Goal: Transaction & Acquisition: Purchase product/service

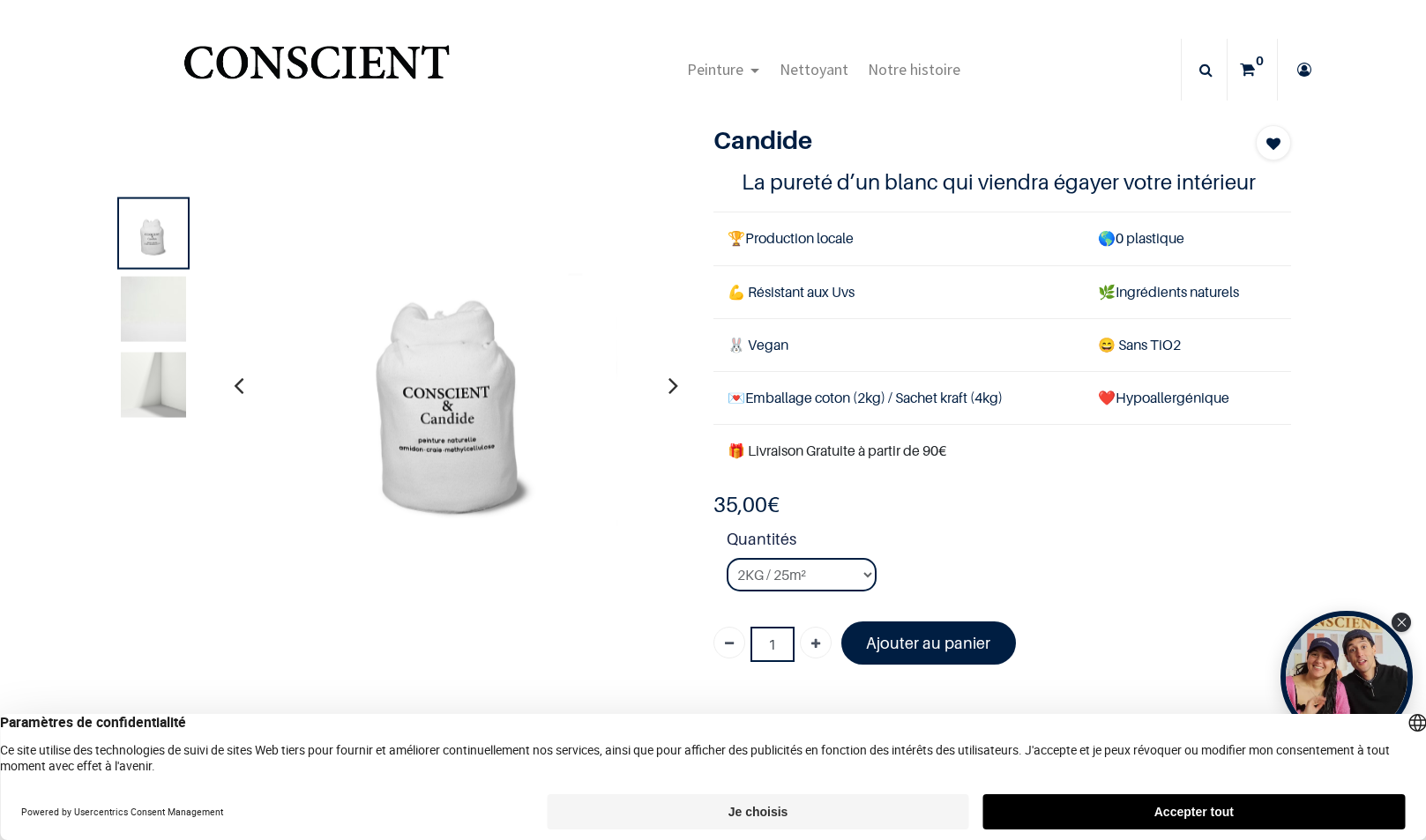
click at [146, 321] on img at bounding box center [154, 309] width 65 height 65
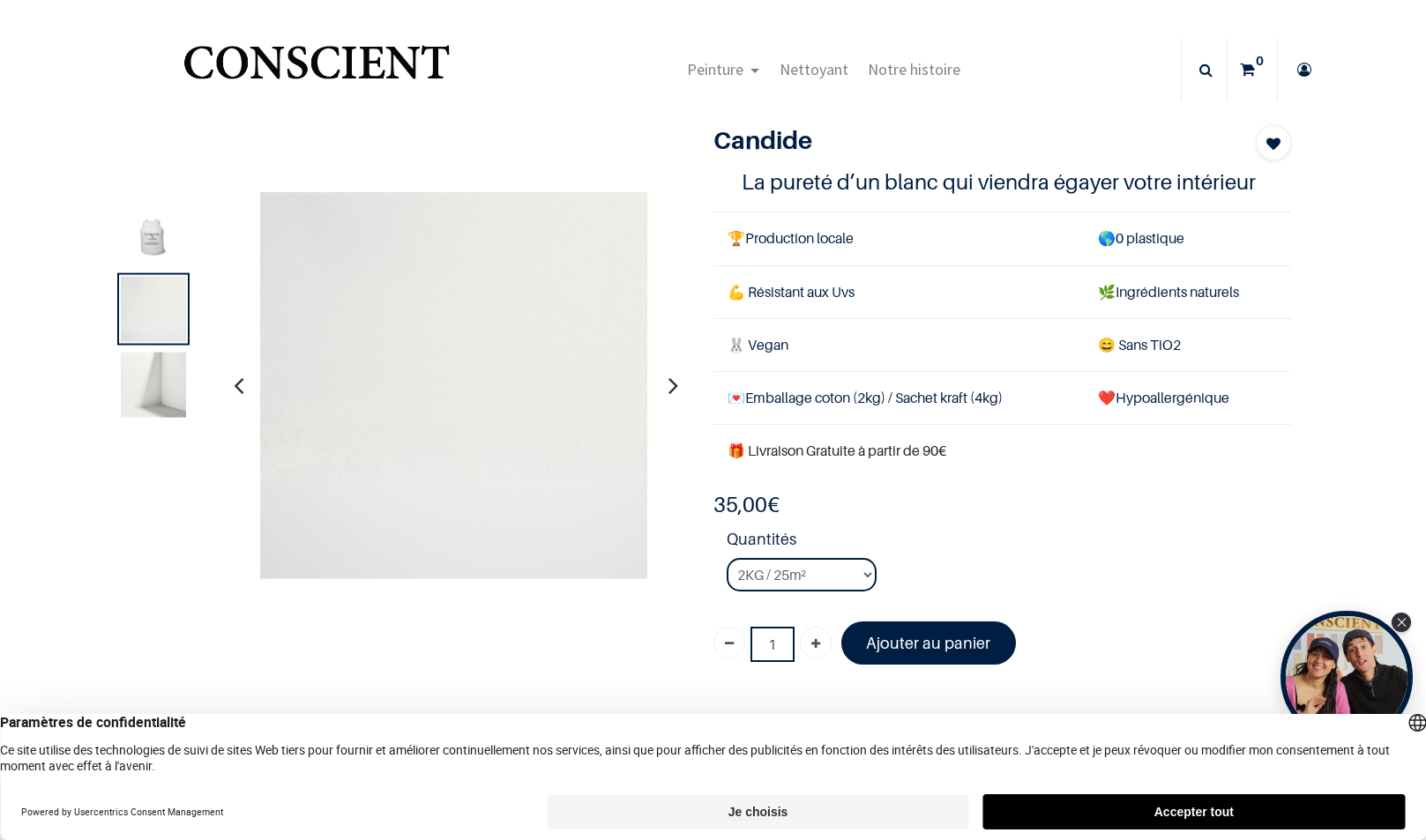
click at [140, 389] on img at bounding box center [154, 385] width 65 height 65
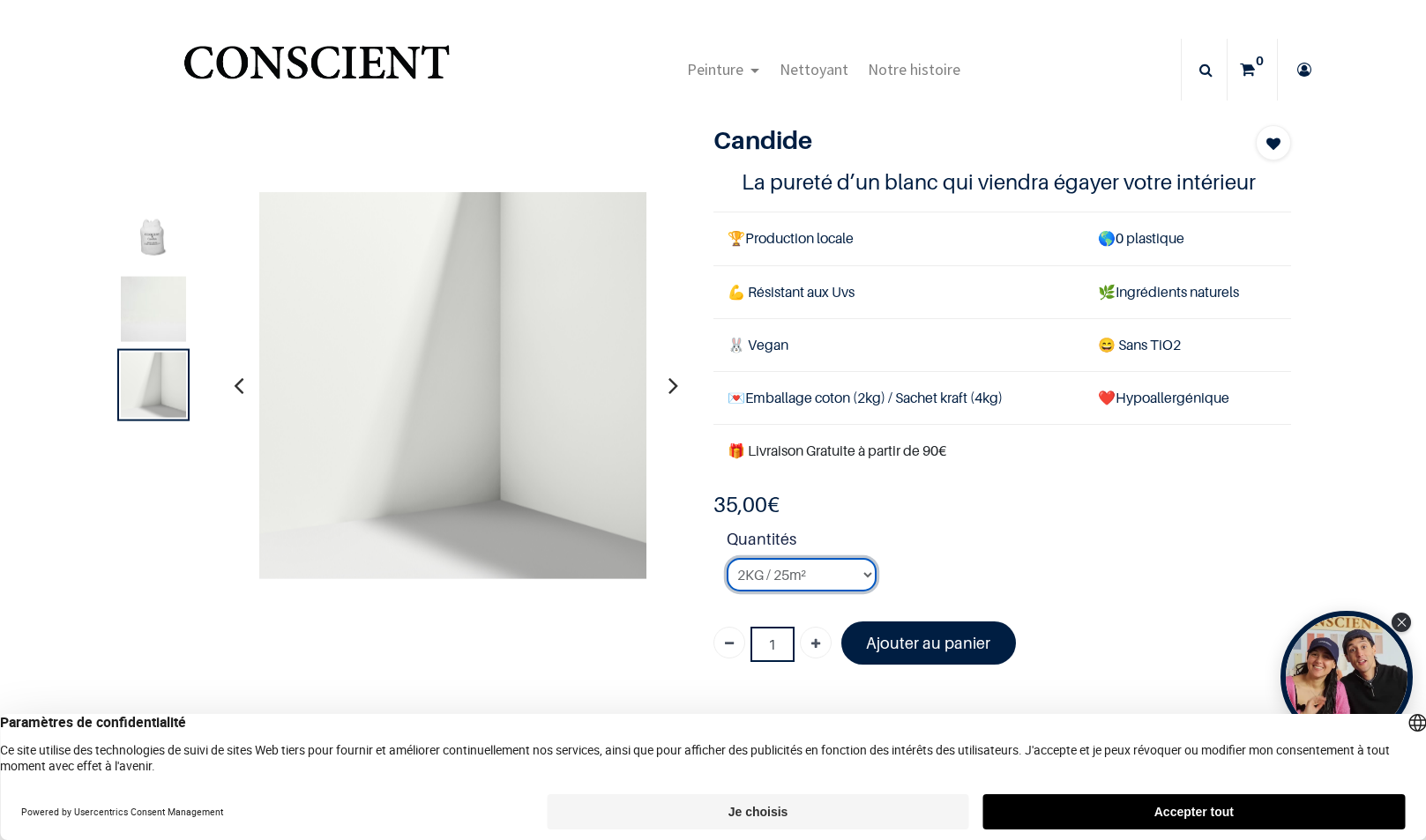
click at [845, 569] on select "2KG / 25m² 4KG / 50m² 8KG / 100m² Testeur" at bounding box center [802, 575] width 150 height 34
select select "3"
click at [727, 558] on select "2KG / 25m² 4KG / 50m² 8KG / 100m² Testeur" at bounding box center [802, 575] width 150 height 34
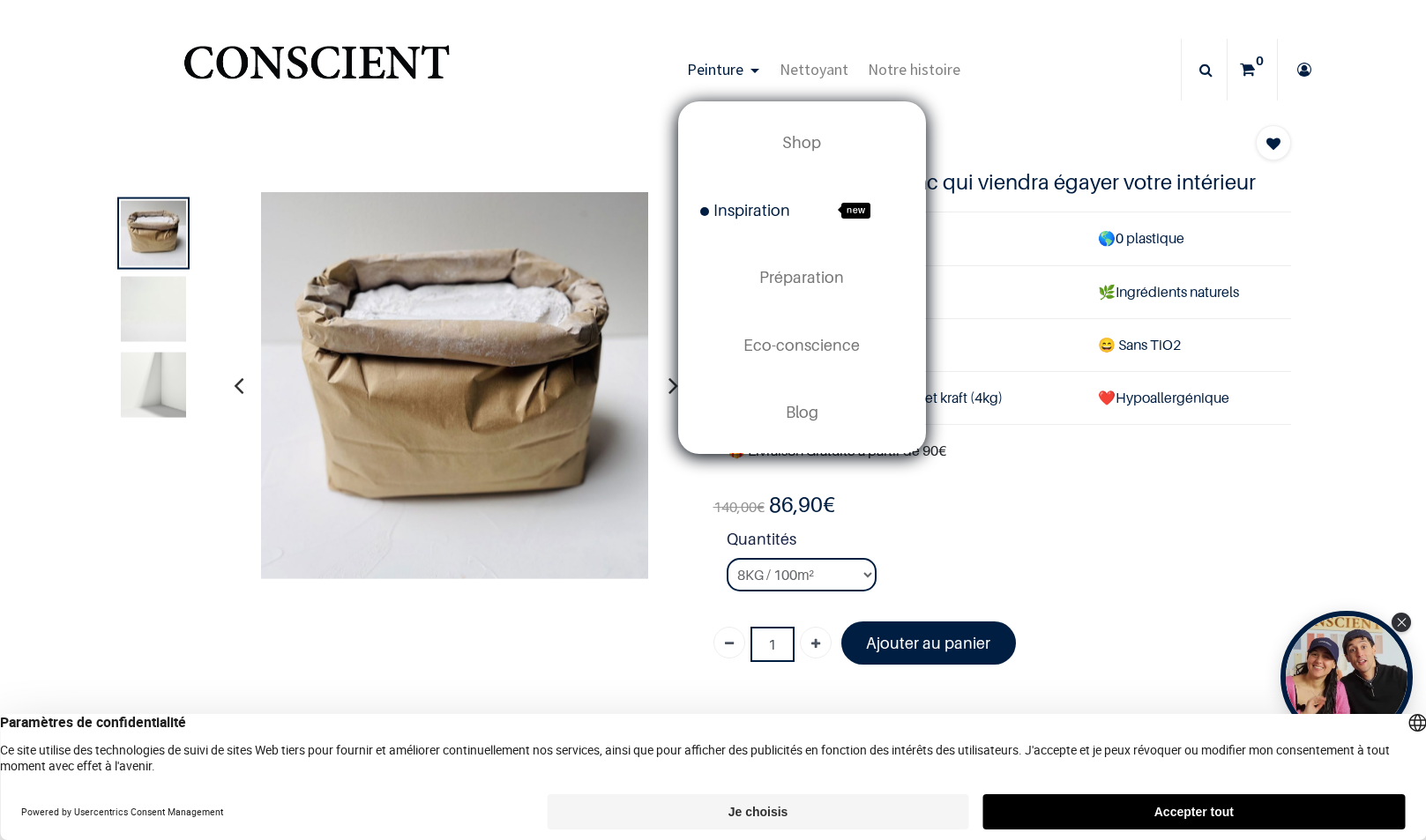
click at [751, 211] on span "Inspiration" at bounding box center [745, 210] width 90 height 19
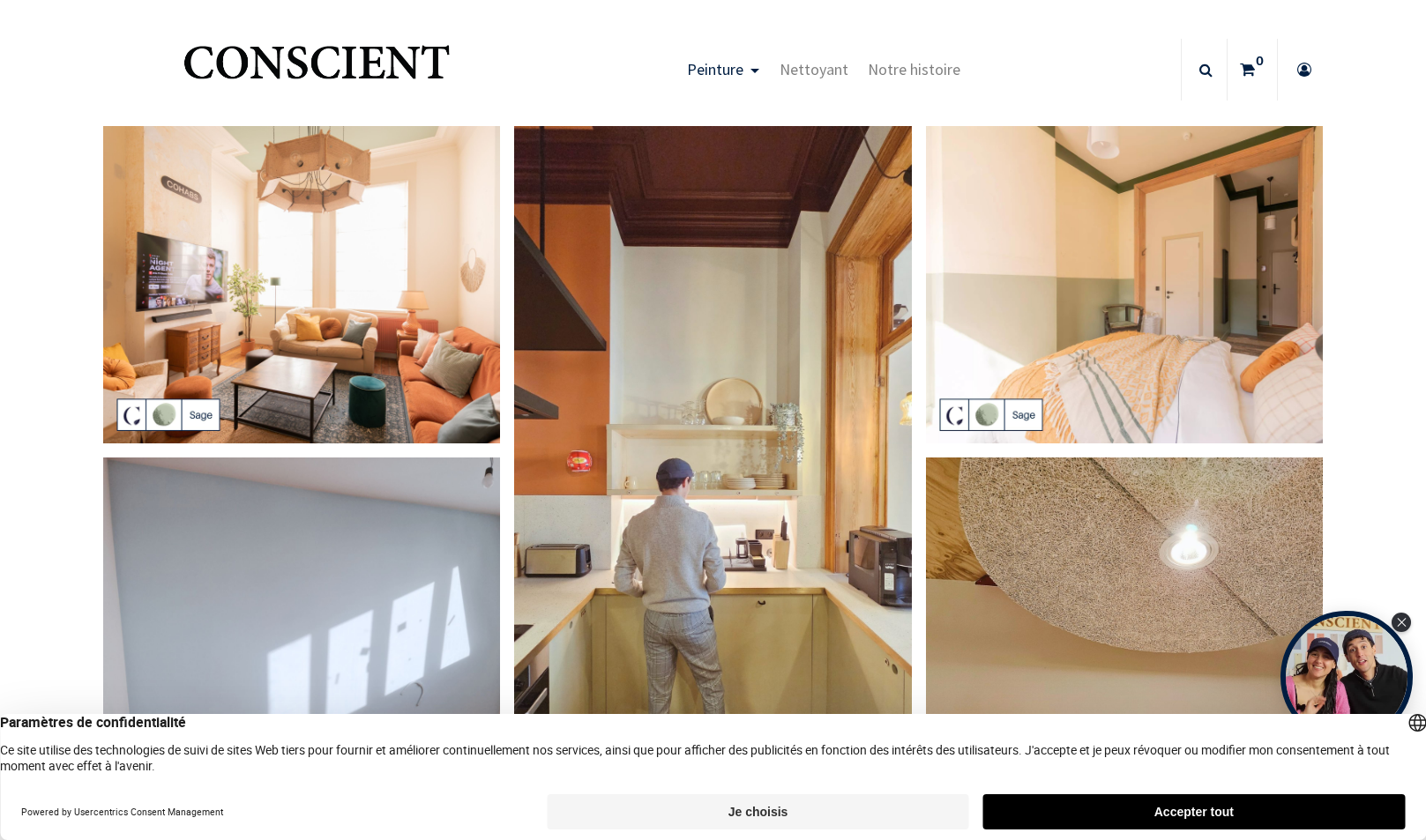
click at [250, 348] on img at bounding box center [302, 285] width 397 height 318
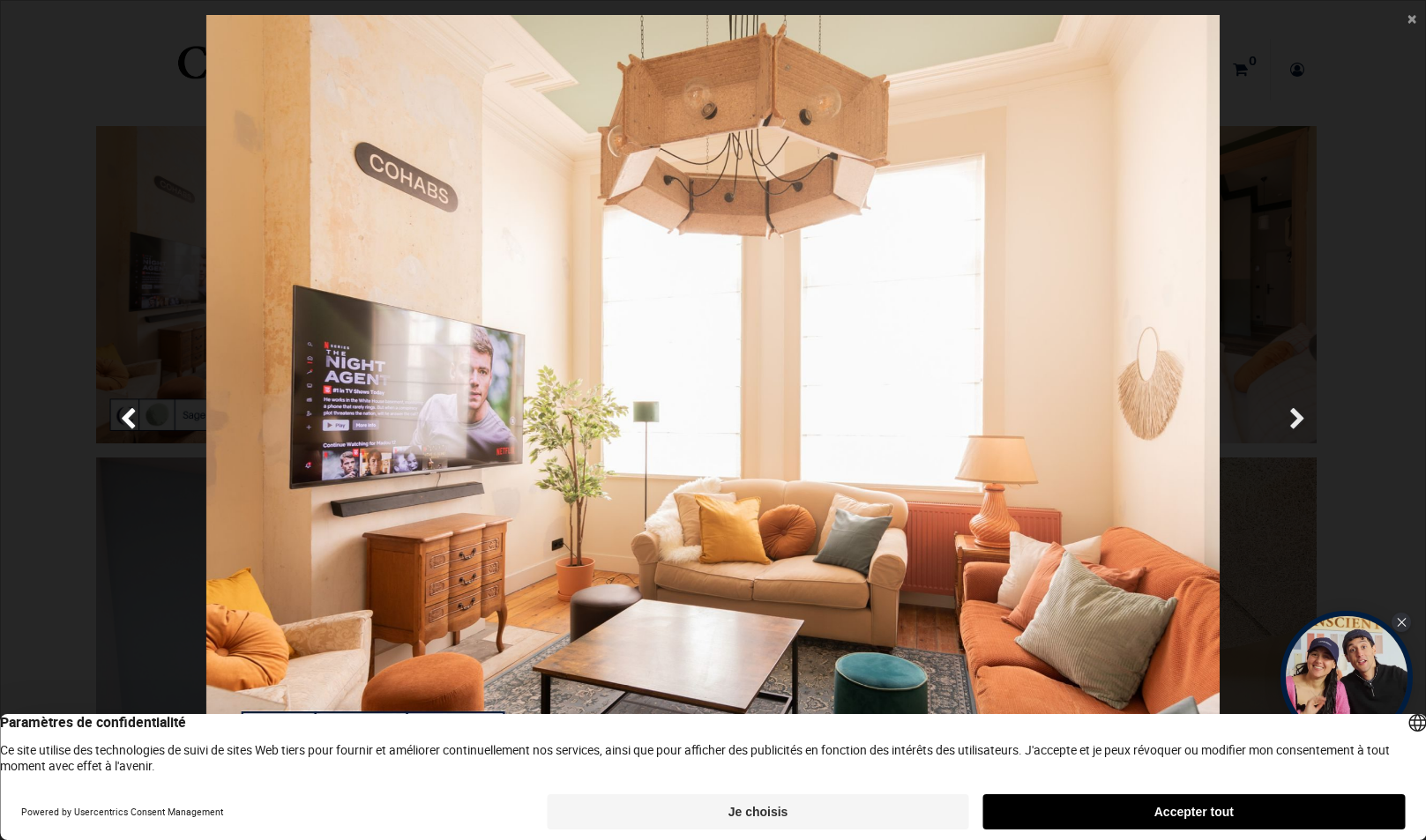
click at [1292, 411] on span "Suivante" at bounding box center [1298, 420] width 17 height 35
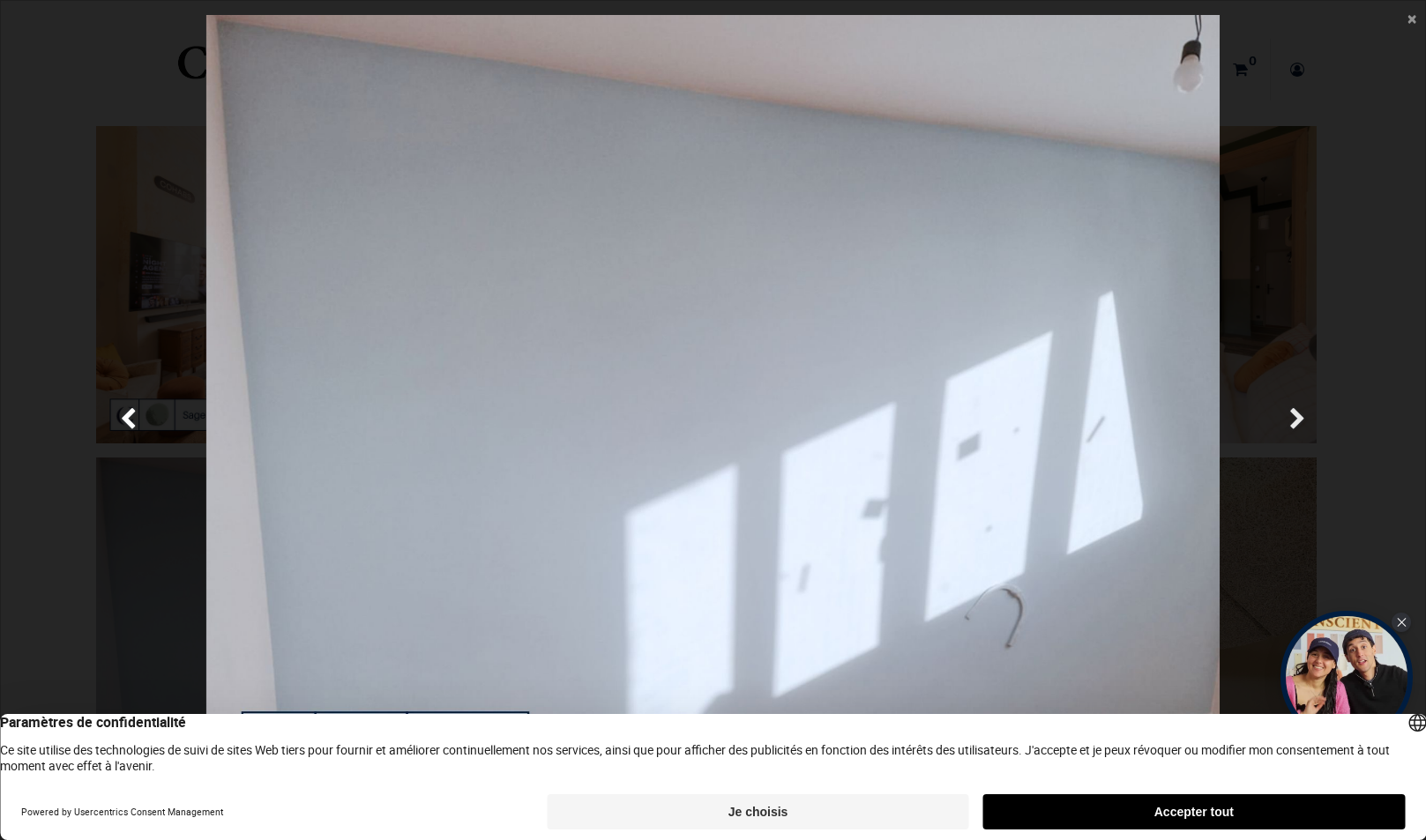
click at [1292, 411] on span "Suivante" at bounding box center [1298, 420] width 17 height 35
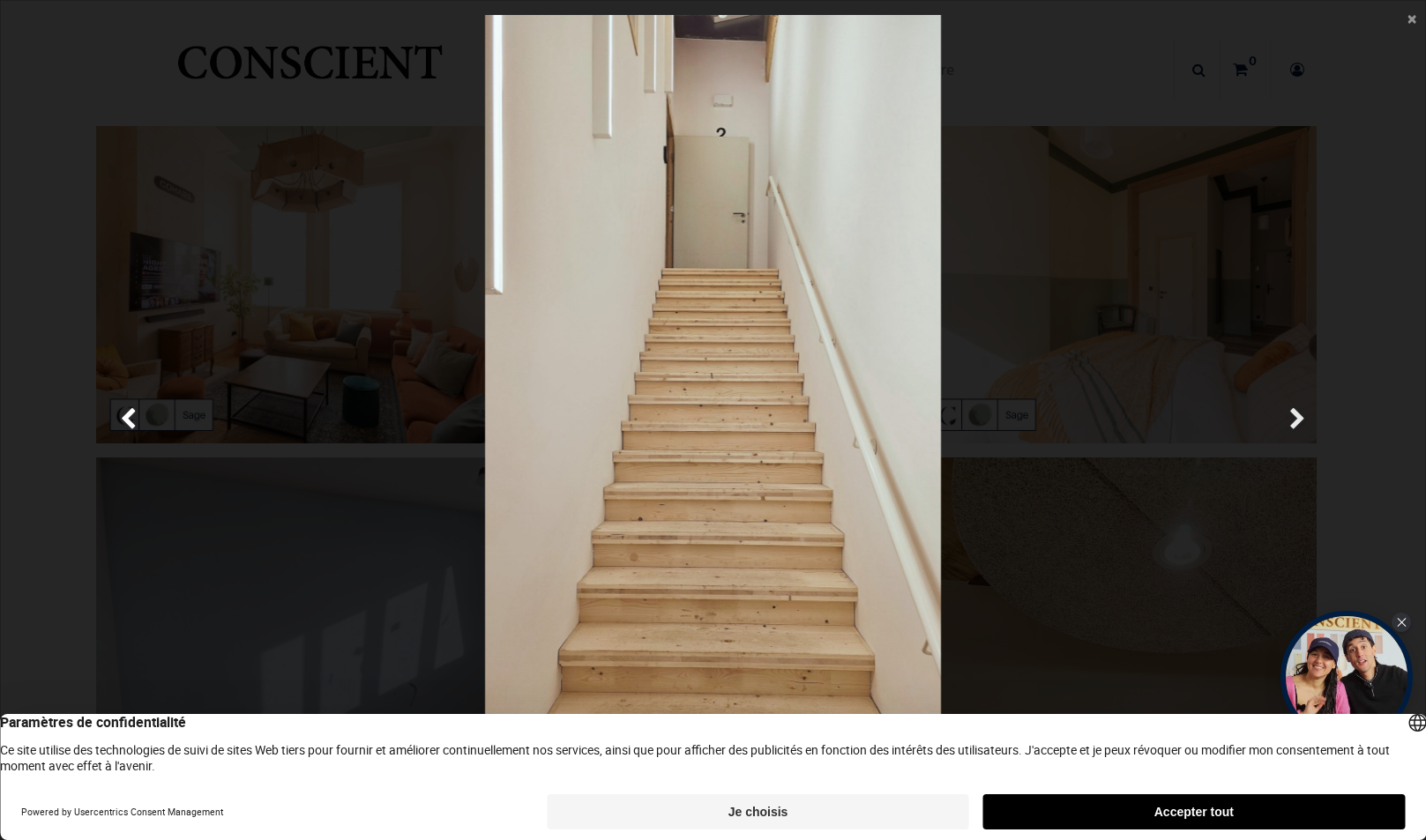
click at [1292, 411] on span "Suivante" at bounding box center [1298, 420] width 17 height 35
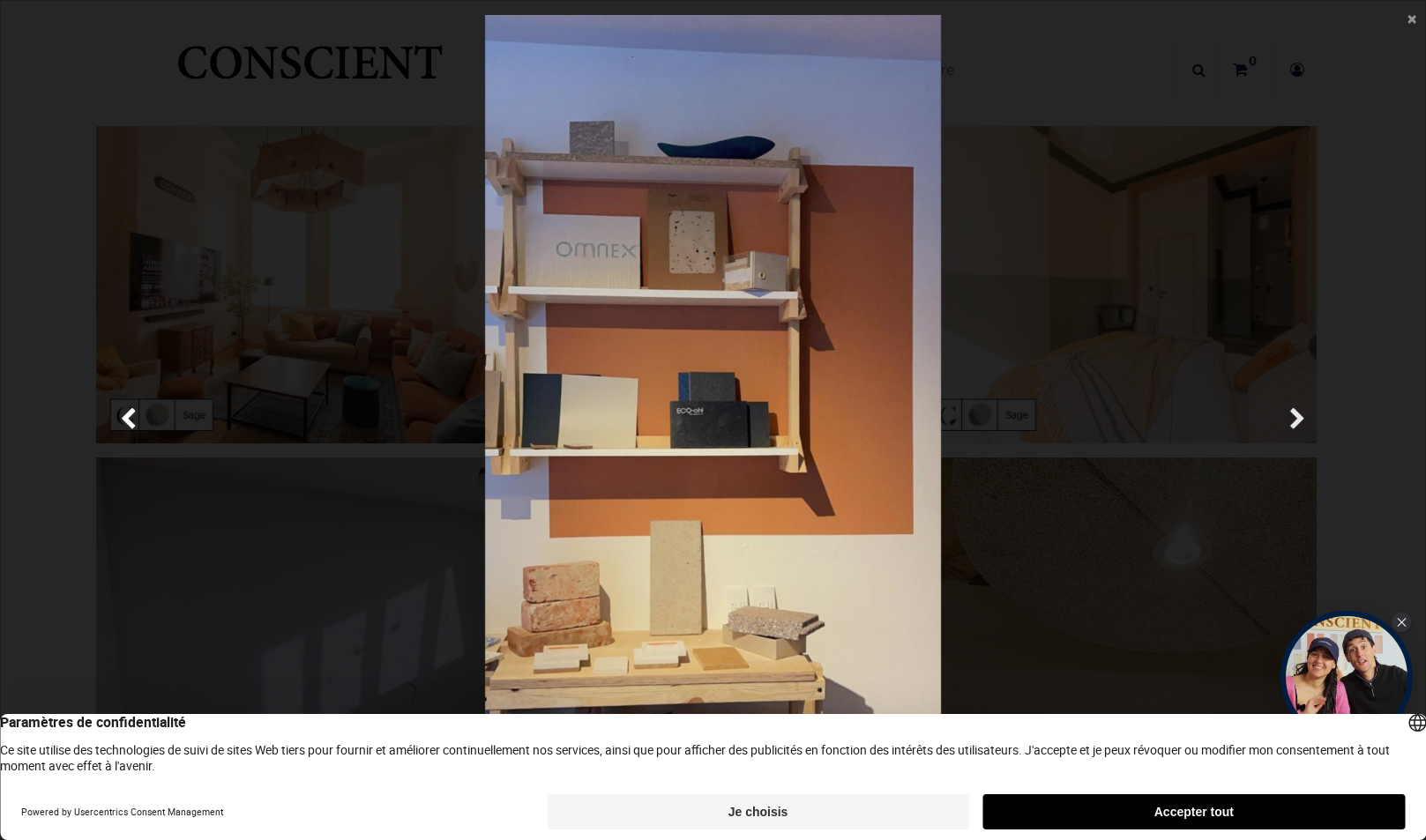
click at [1292, 411] on span "Suivante" at bounding box center [1298, 420] width 17 height 35
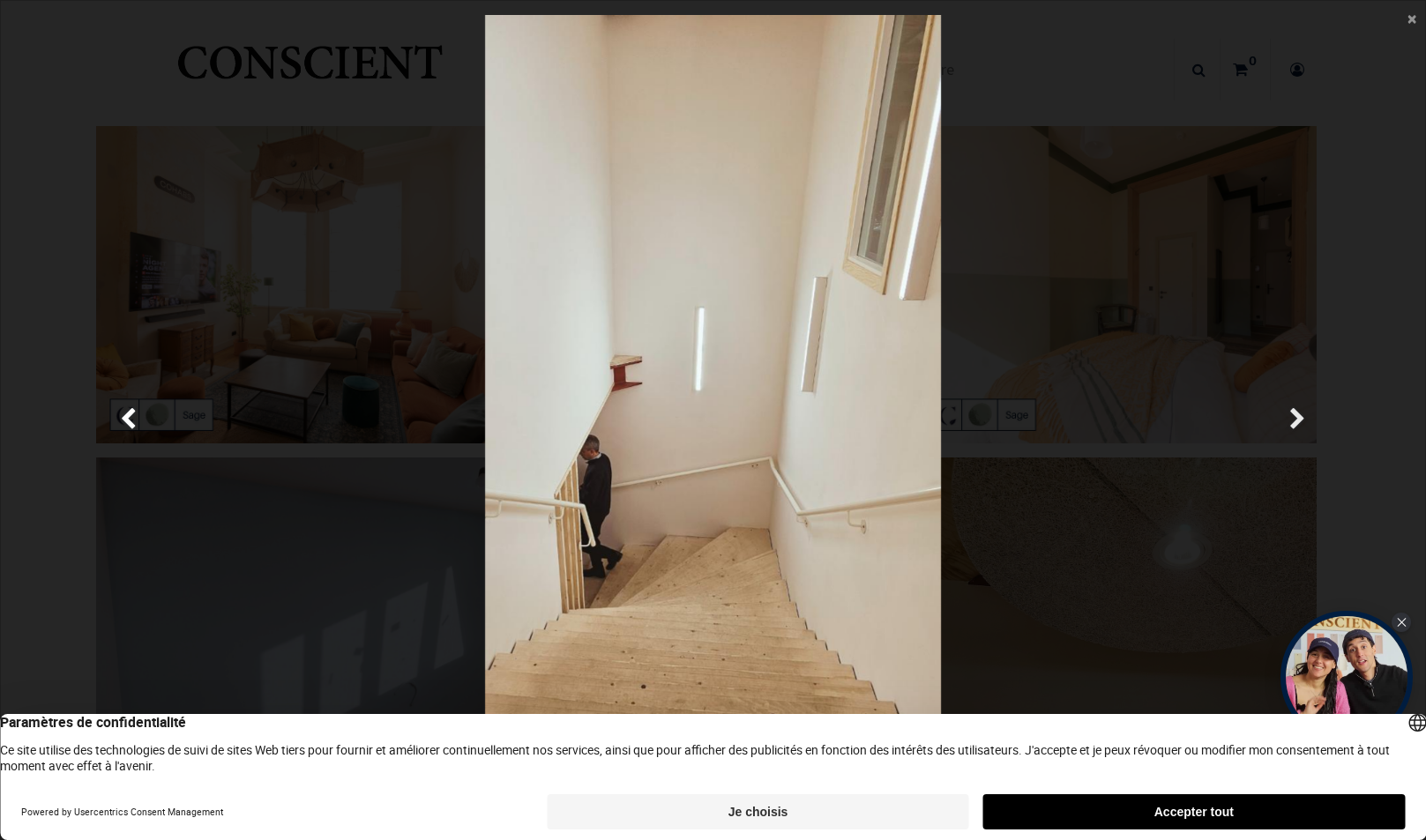
click at [1292, 411] on span "Suivante" at bounding box center [1298, 420] width 17 height 35
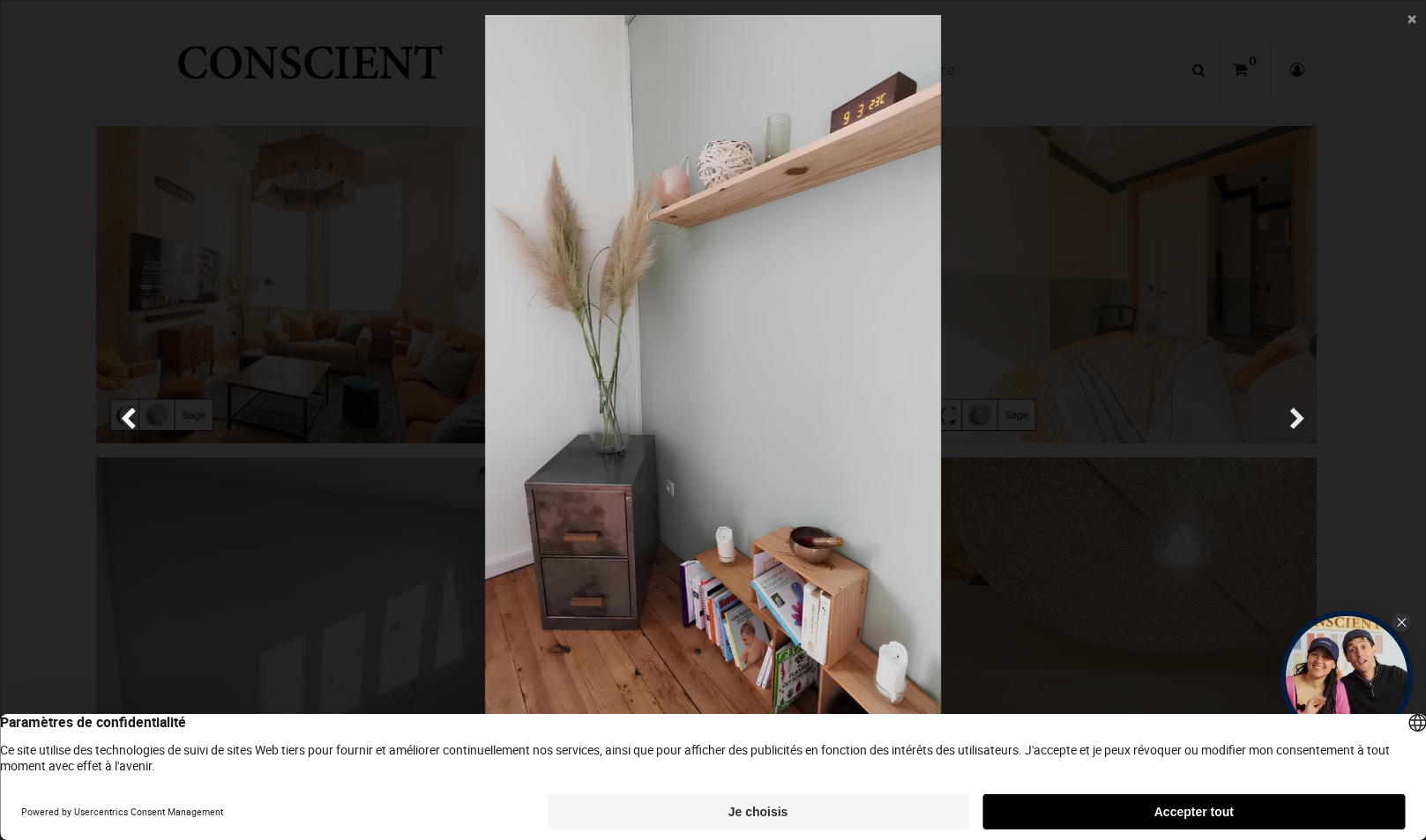
click at [1292, 411] on span "Suivante" at bounding box center [1298, 420] width 17 height 35
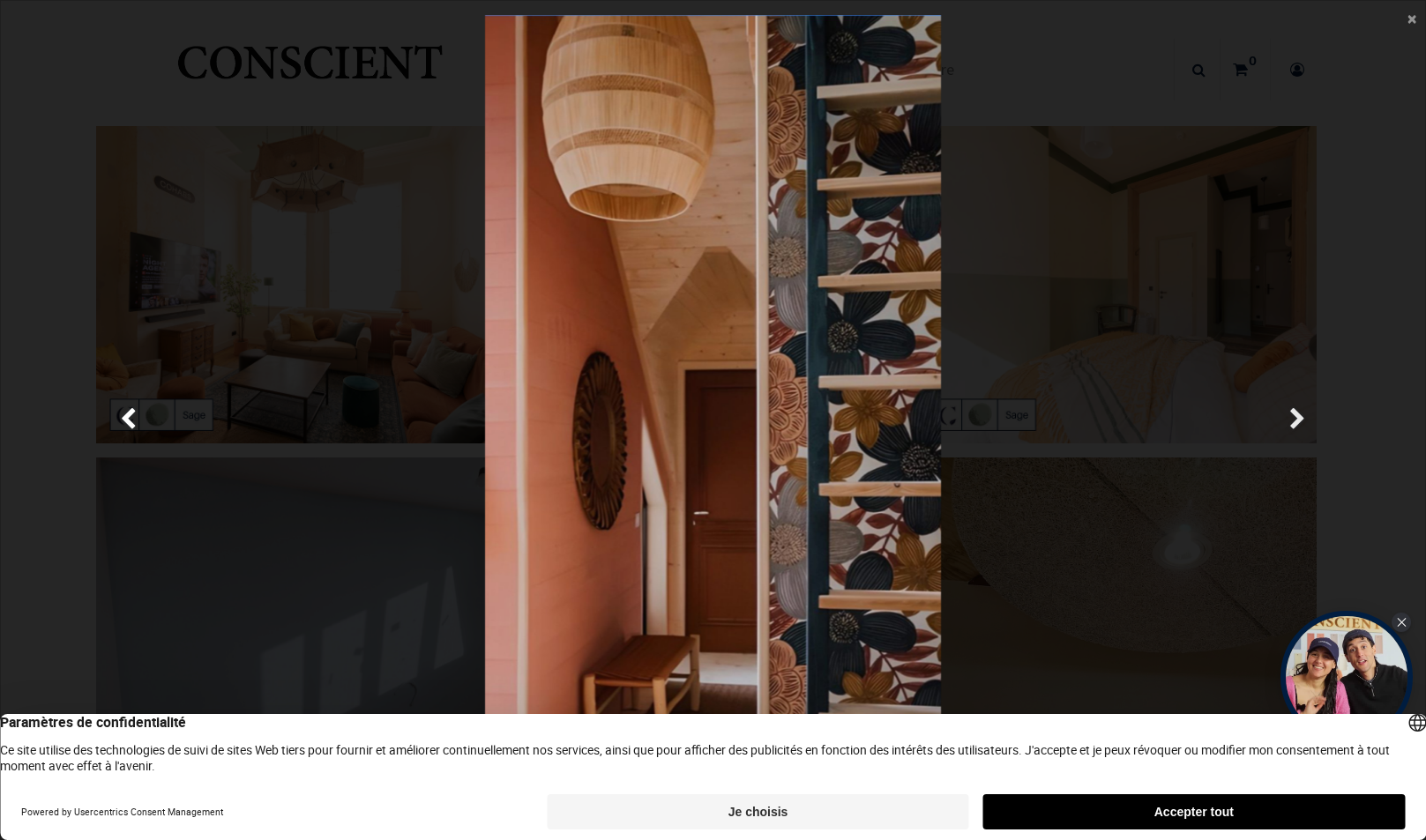
click at [1292, 411] on span "Suivante" at bounding box center [1298, 420] width 17 height 35
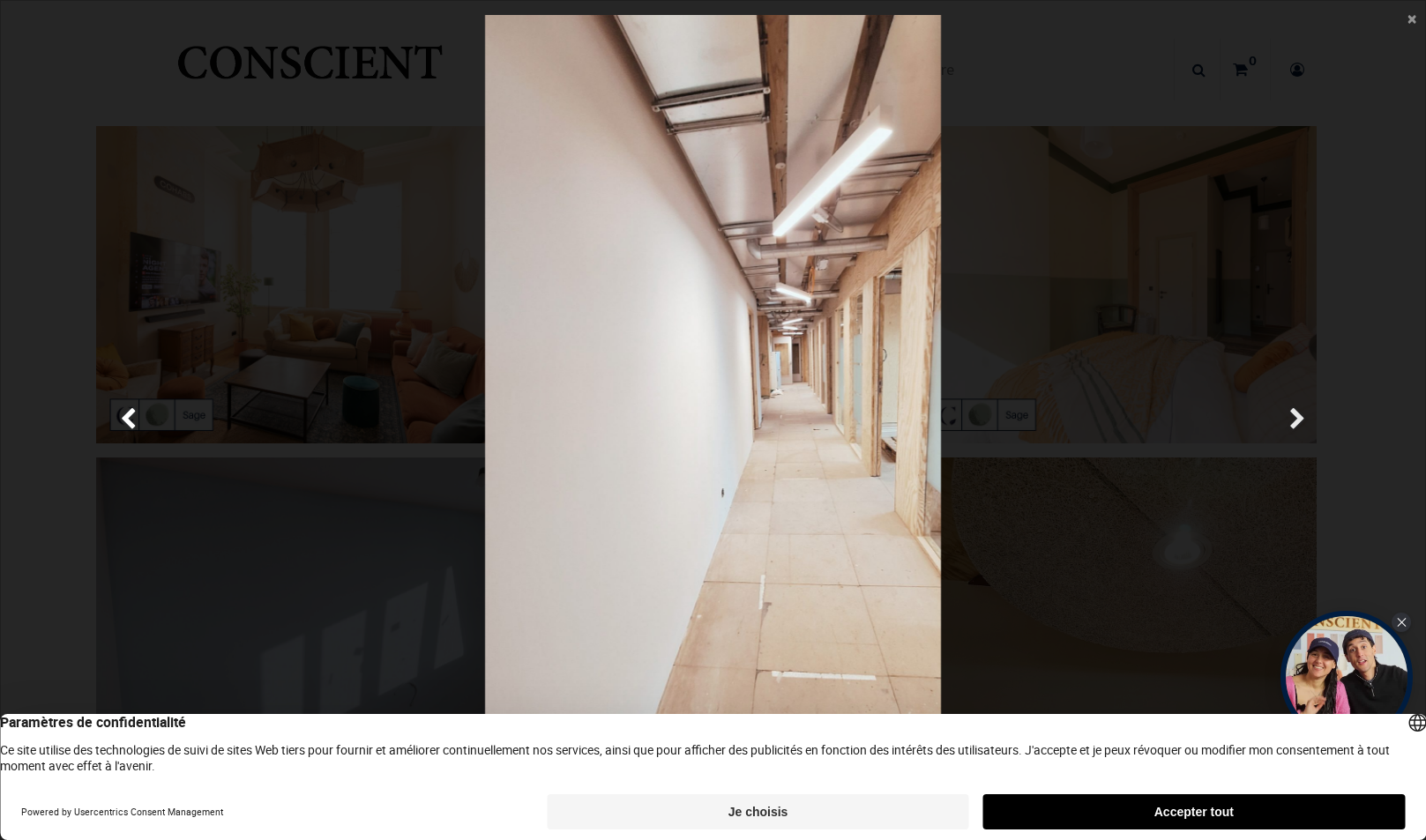
click at [1292, 411] on span "Suivante" at bounding box center [1298, 420] width 17 height 35
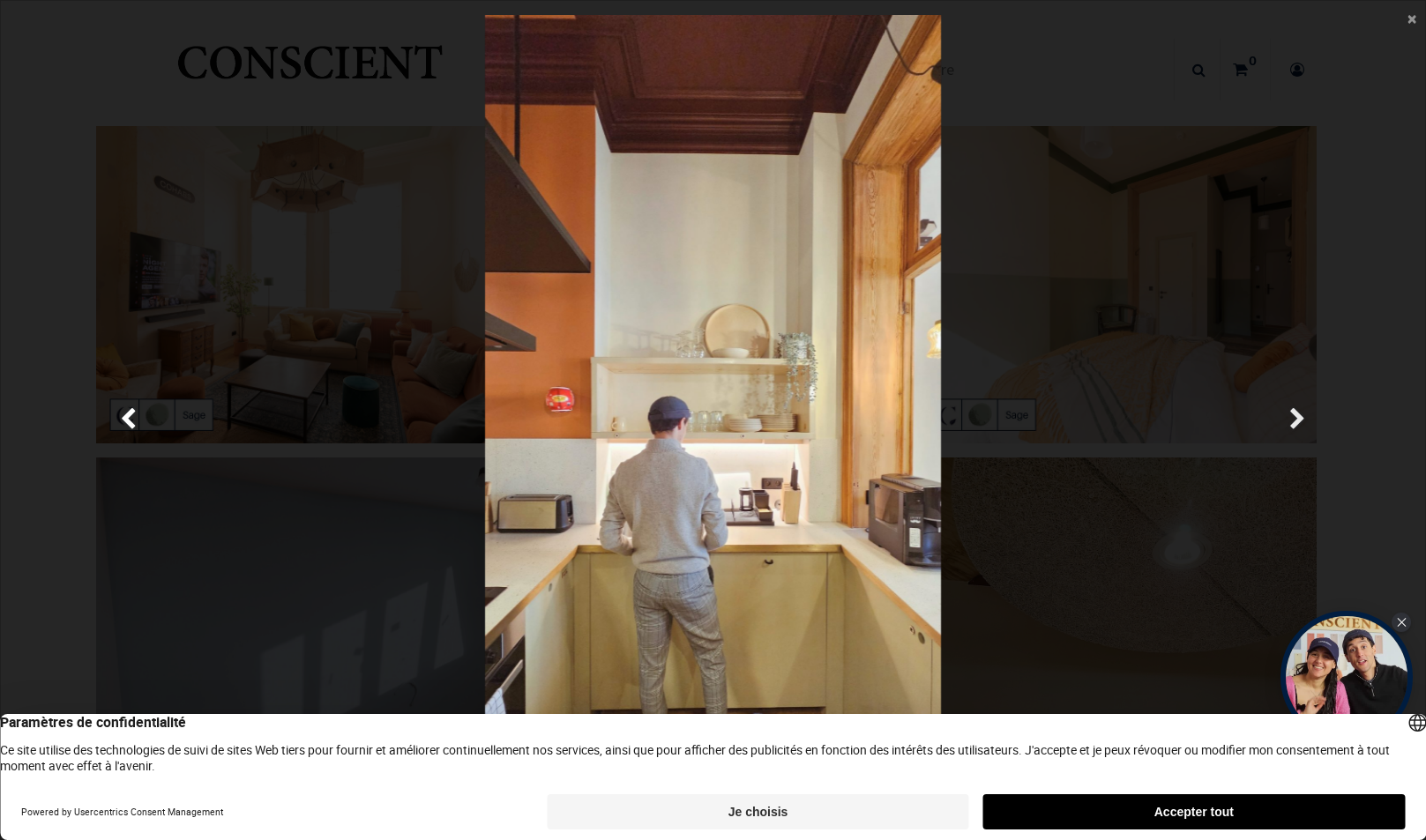
click at [1292, 411] on span "Suivante" at bounding box center [1298, 420] width 17 height 35
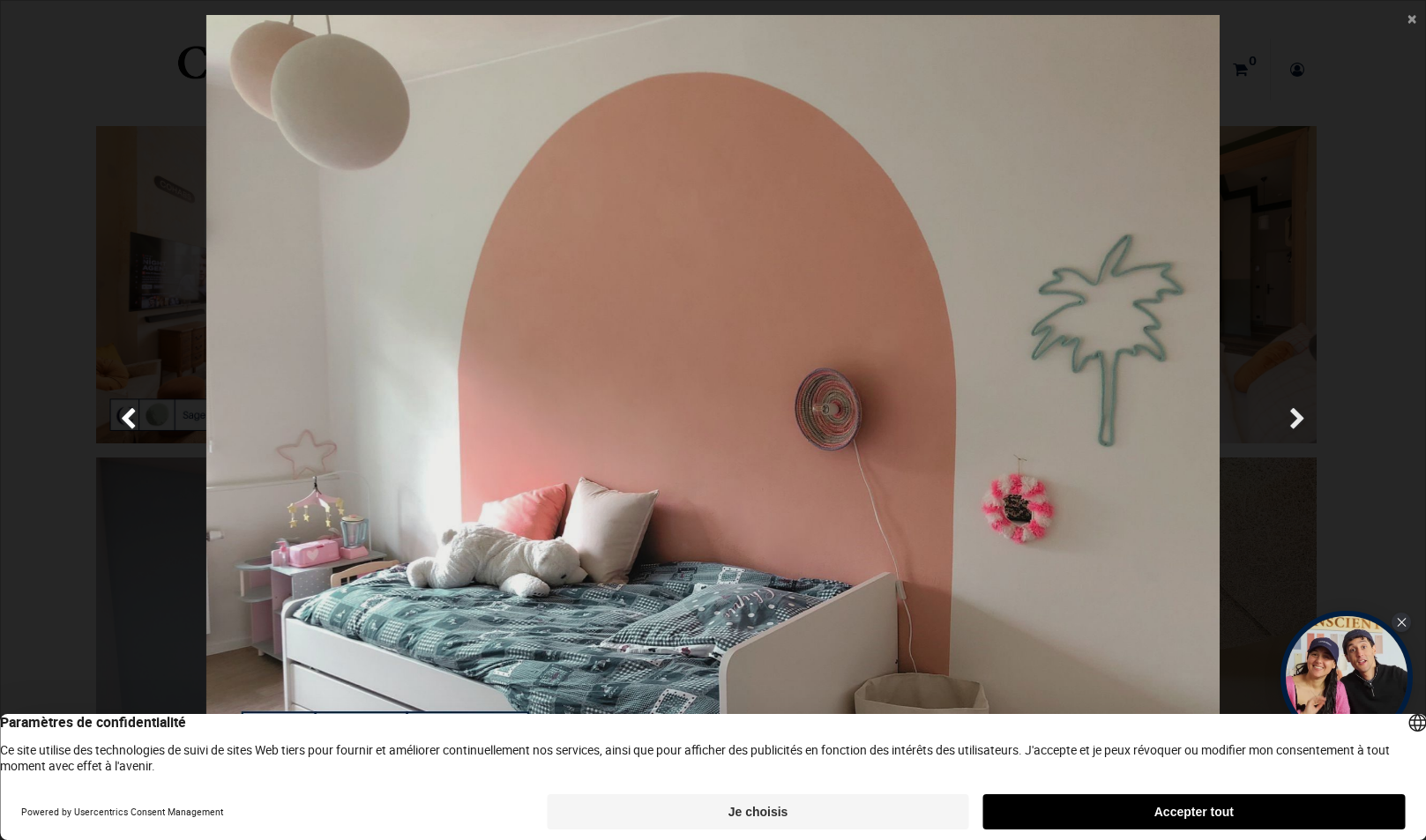
click at [1292, 411] on span "Suivante" at bounding box center [1298, 420] width 17 height 35
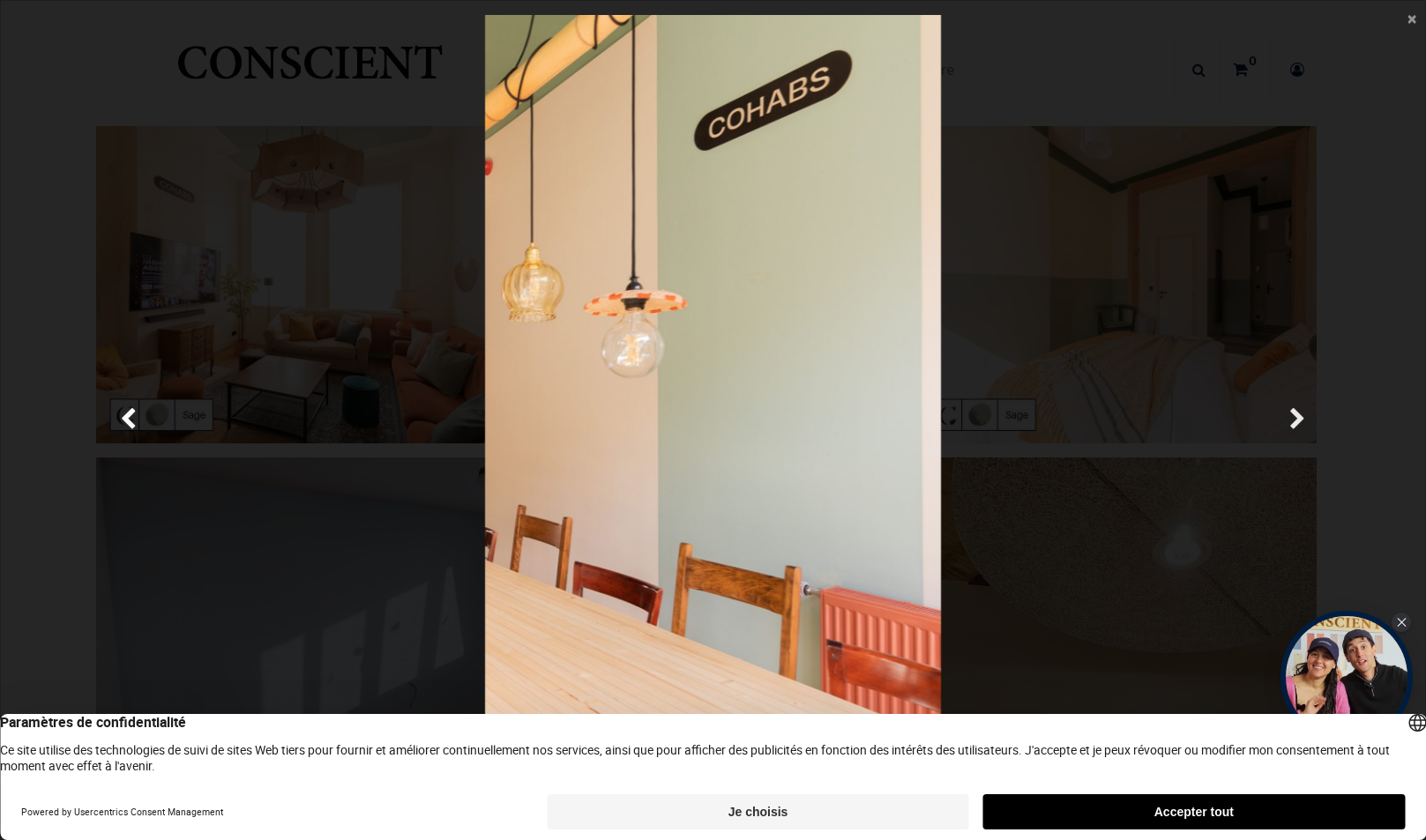
click at [1292, 411] on span "Suivante" at bounding box center [1298, 420] width 17 height 35
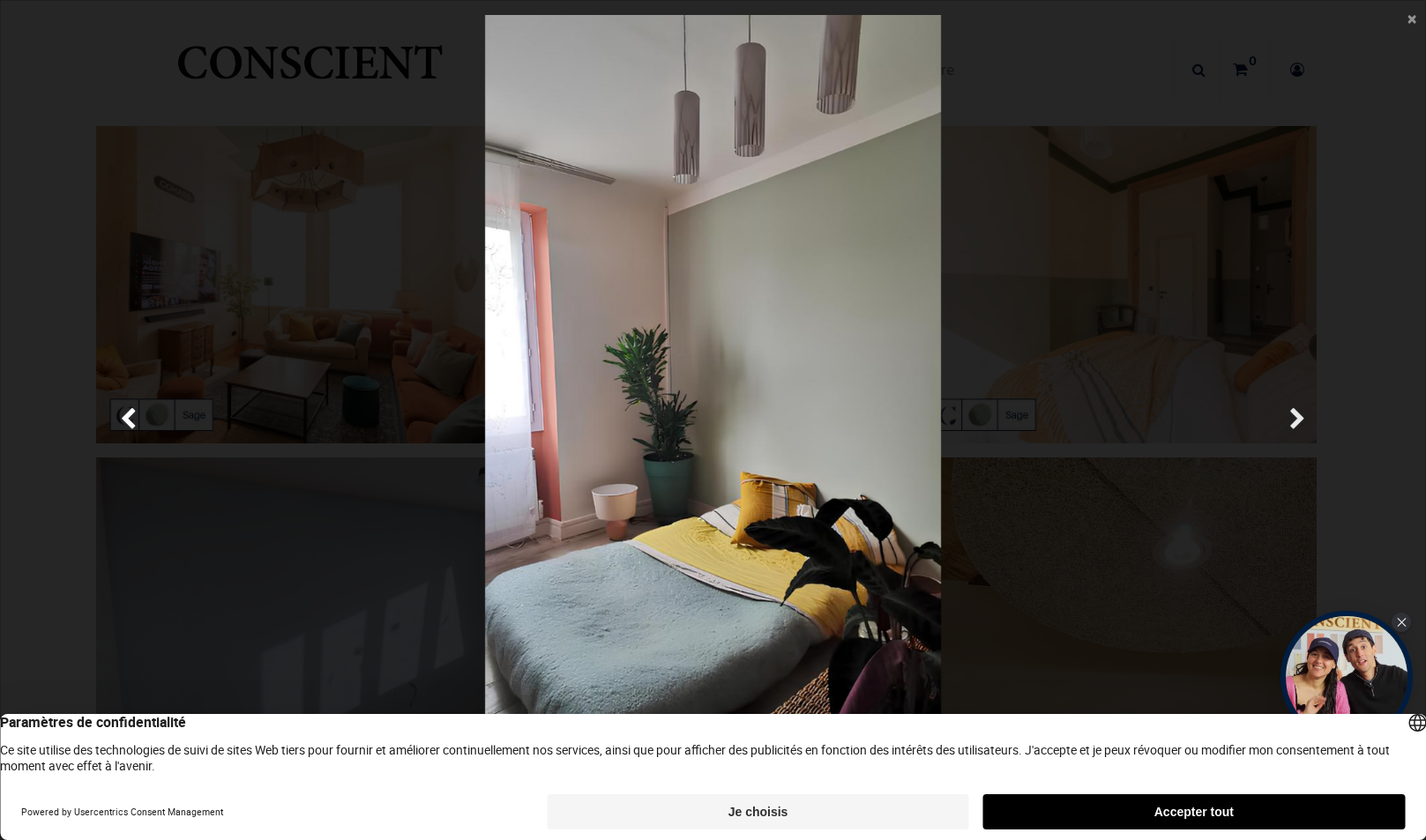
click at [1292, 411] on span "Suivante" at bounding box center [1298, 420] width 17 height 35
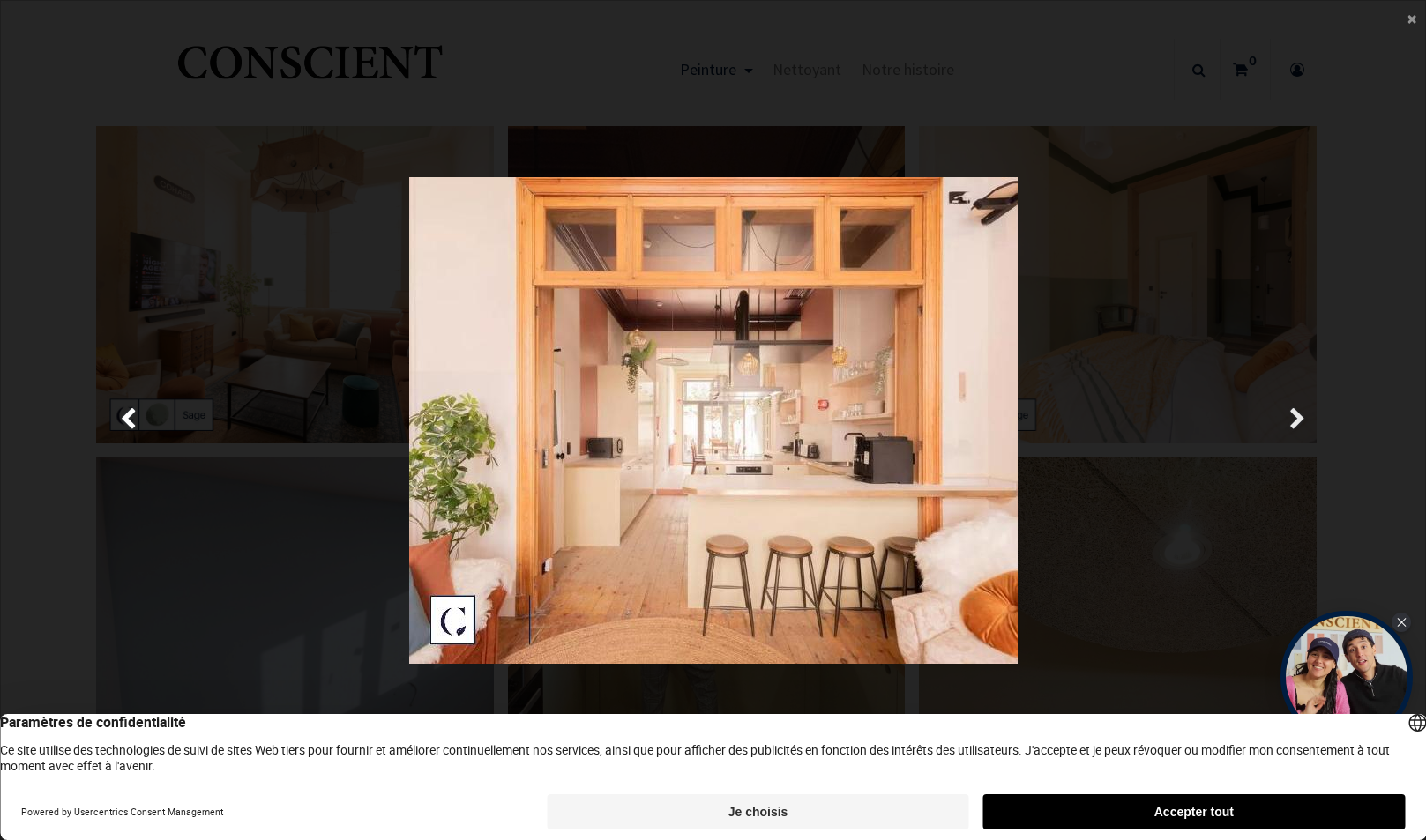
click at [1292, 411] on span "Suivante" at bounding box center [1298, 420] width 17 height 35
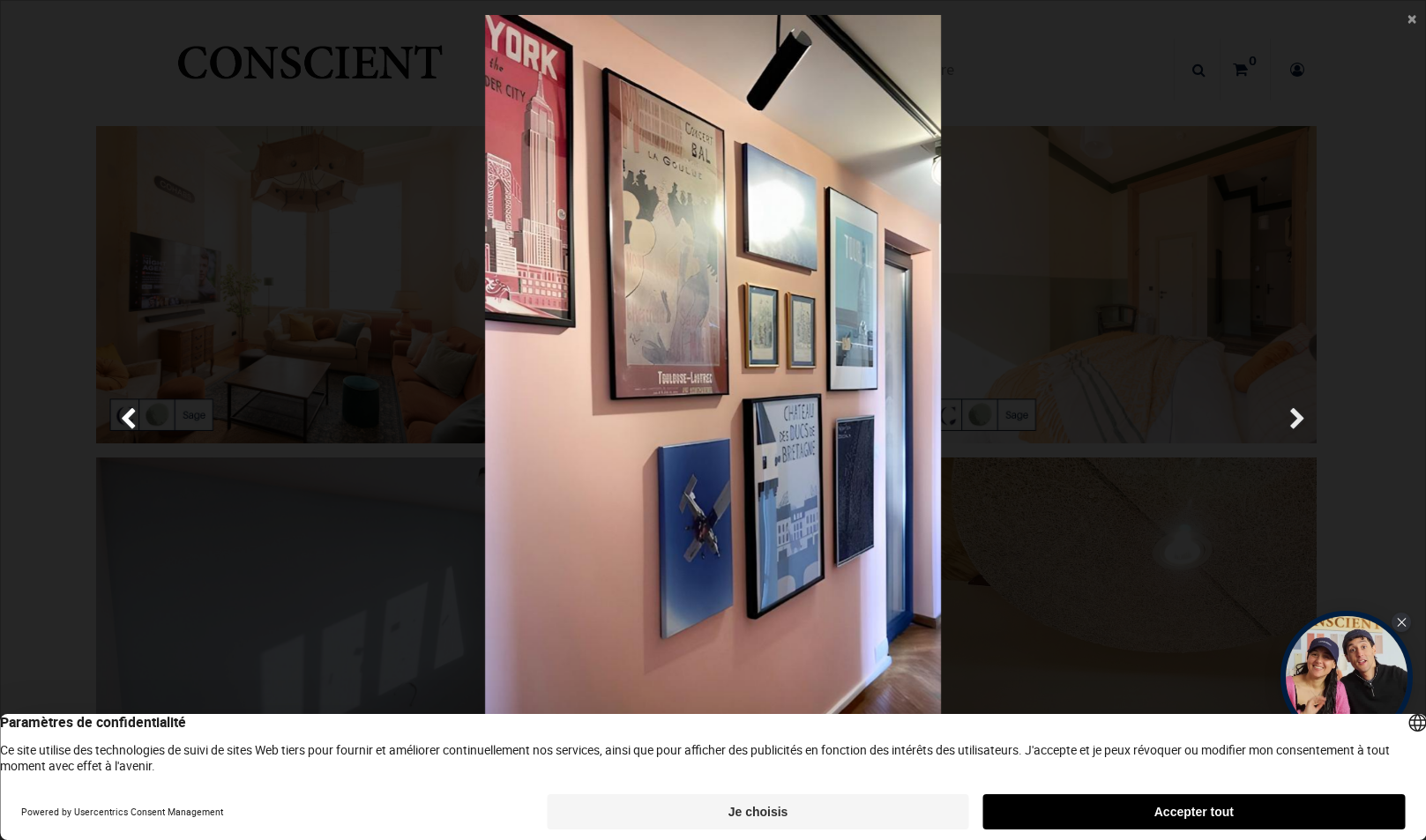
click at [1293, 414] on span "Suivante" at bounding box center [1298, 420] width 17 height 35
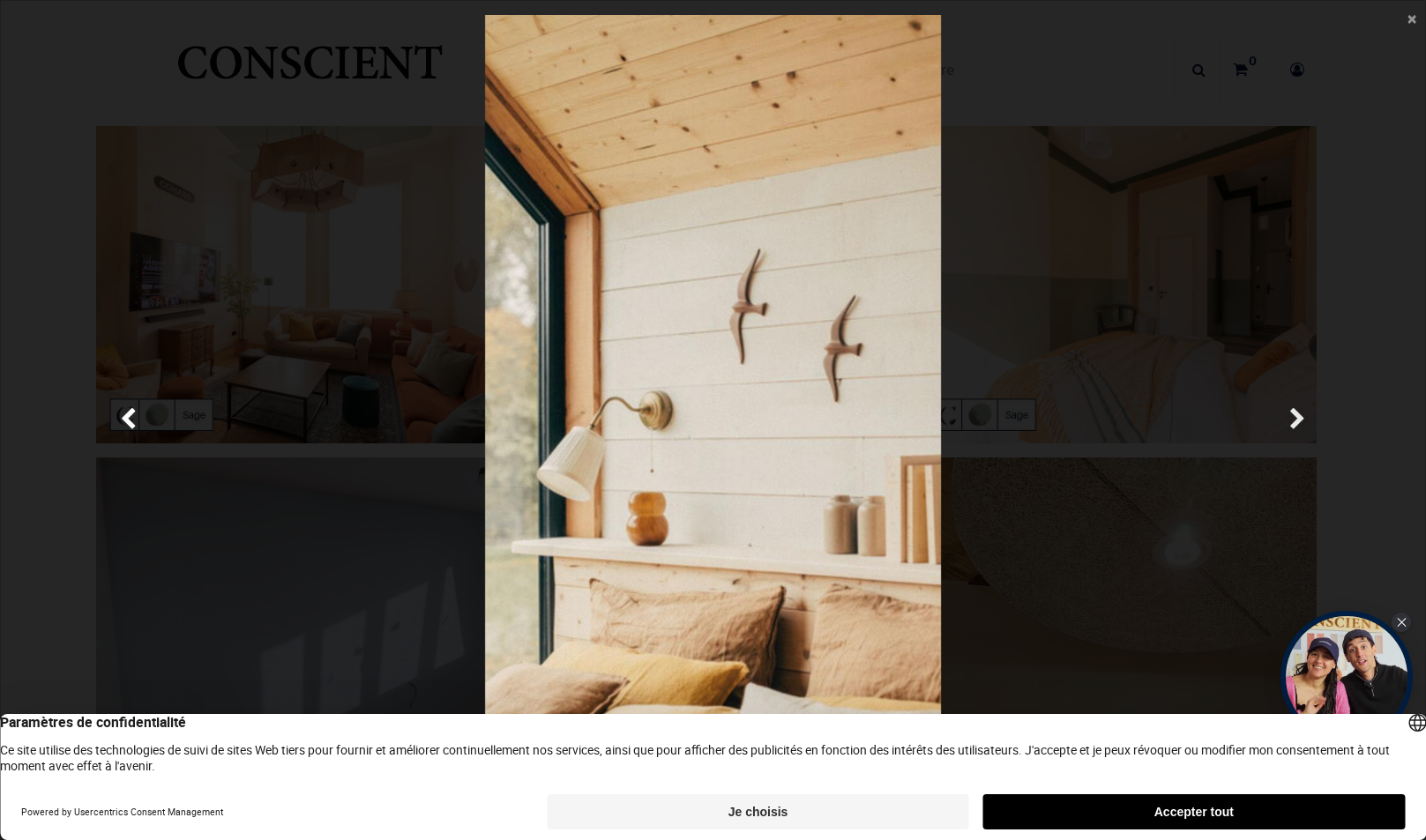
click at [1293, 414] on span "Suivante" at bounding box center [1298, 420] width 17 height 35
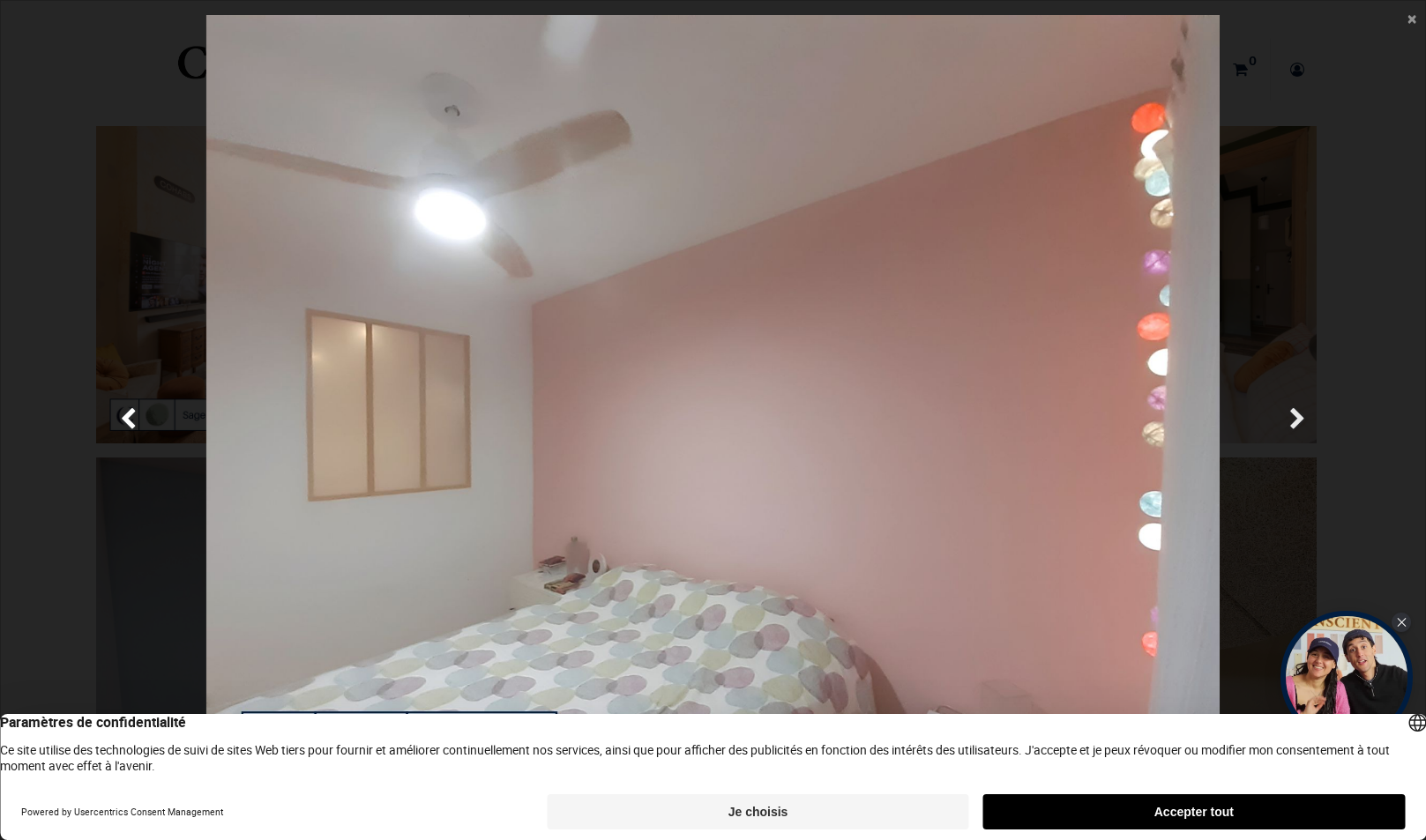
click at [1293, 414] on span "Suivante" at bounding box center [1298, 420] width 17 height 35
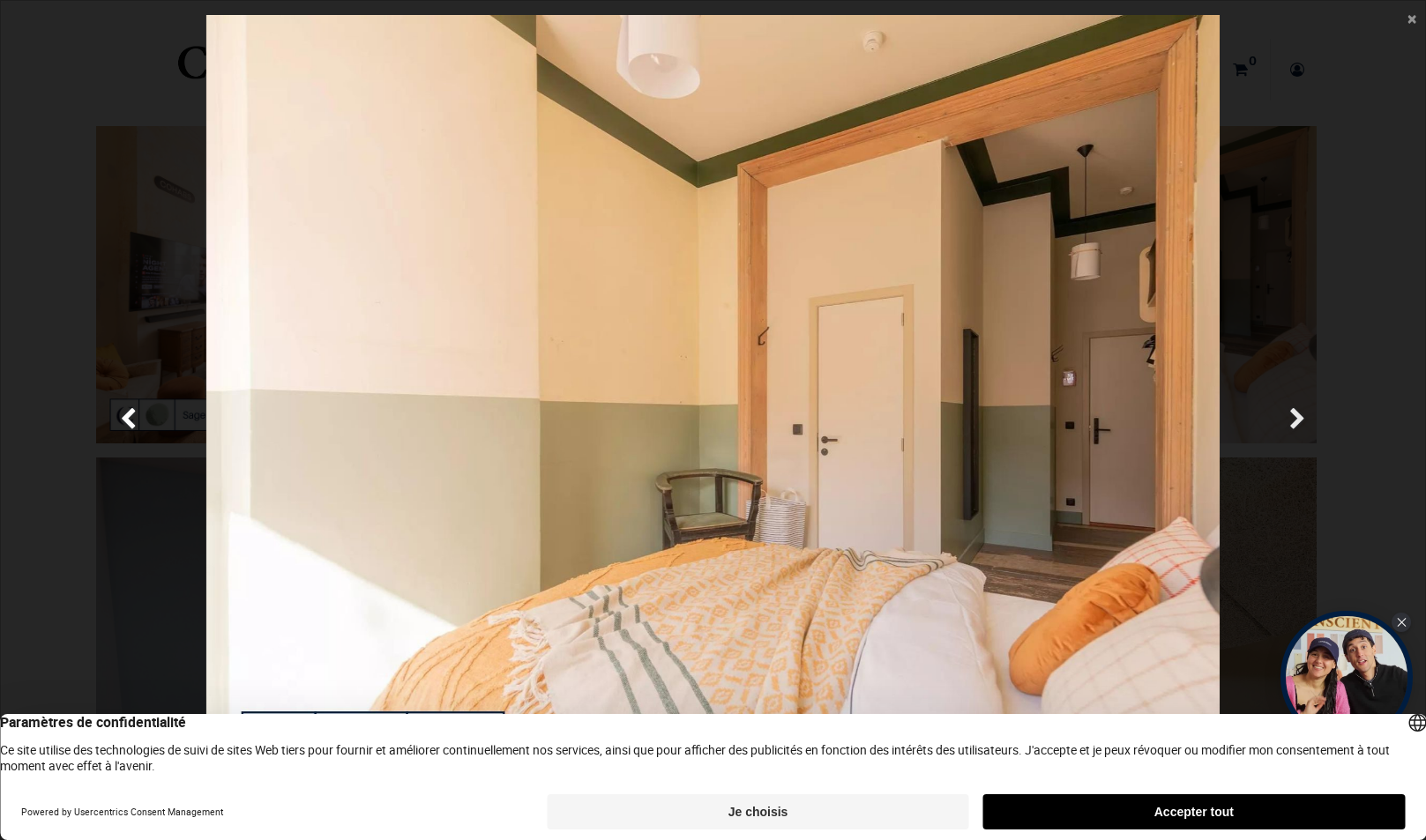
click at [1293, 414] on span "Suivante" at bounding box center [1298, 420] width 17 height 35
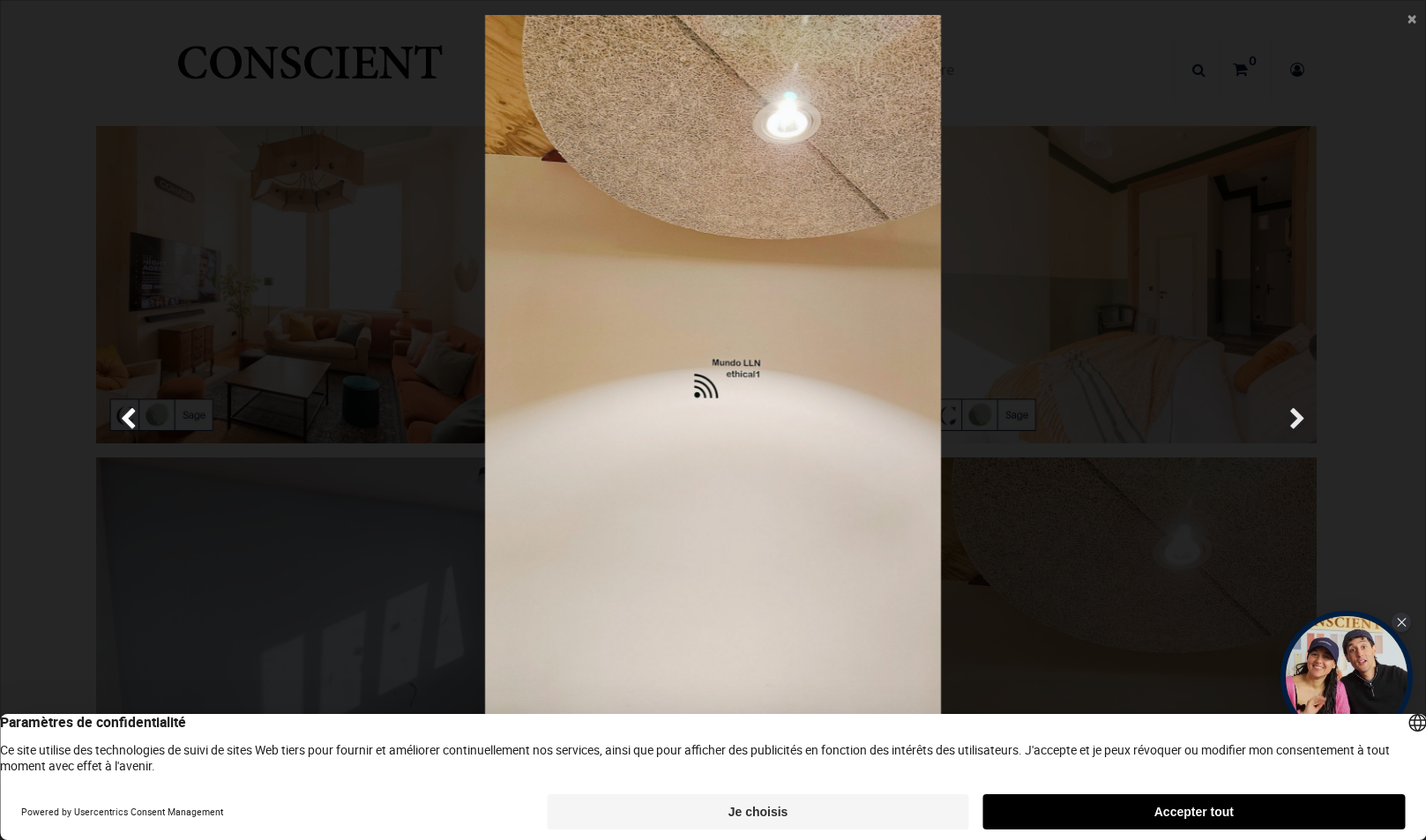
click at [1301, 415] on span "Suivante" at bounding box center [1298, 420] width 17 height 35
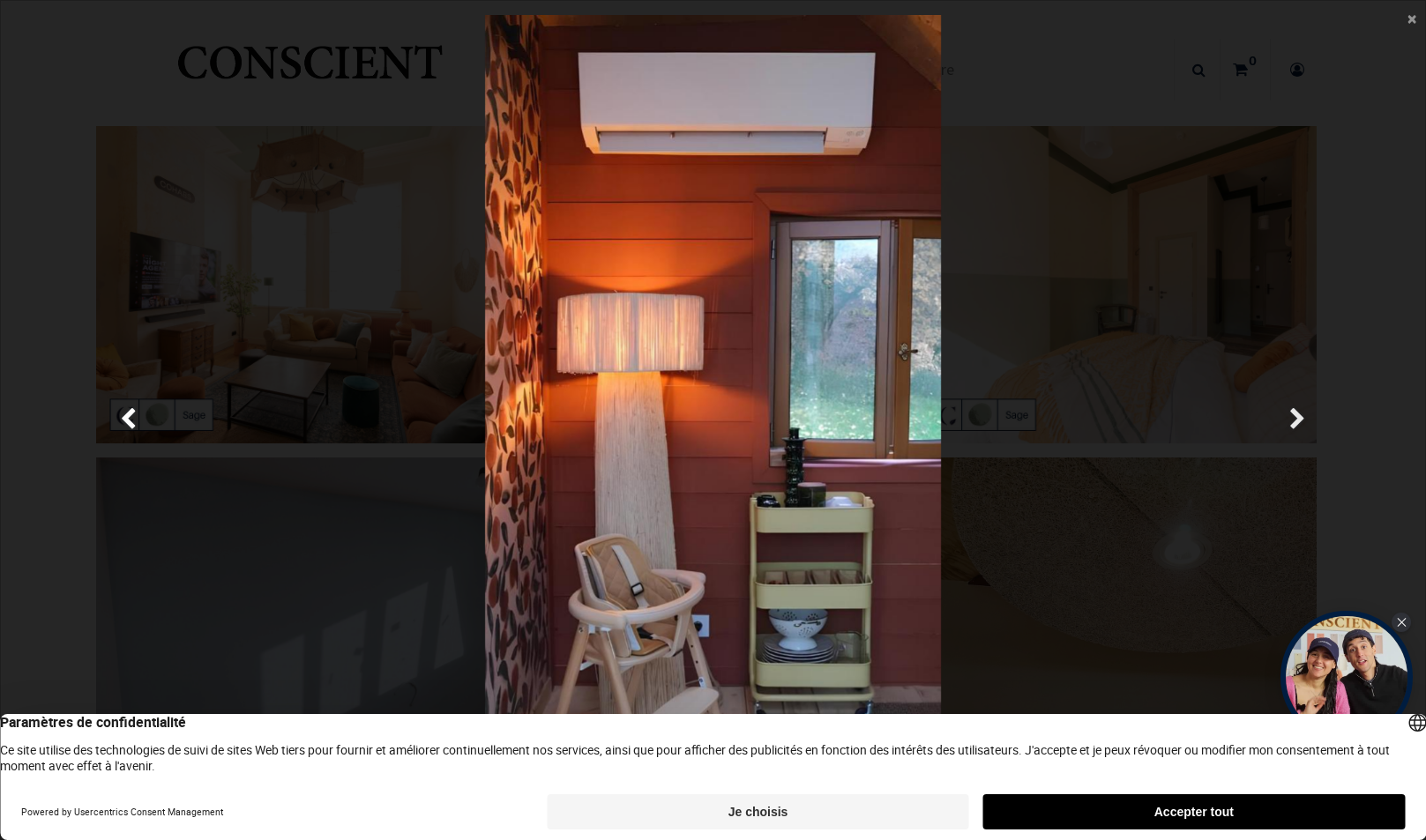
click at [1301, 415] on span "Suivante" at bounding box center [1298, 420] width 17 height 35
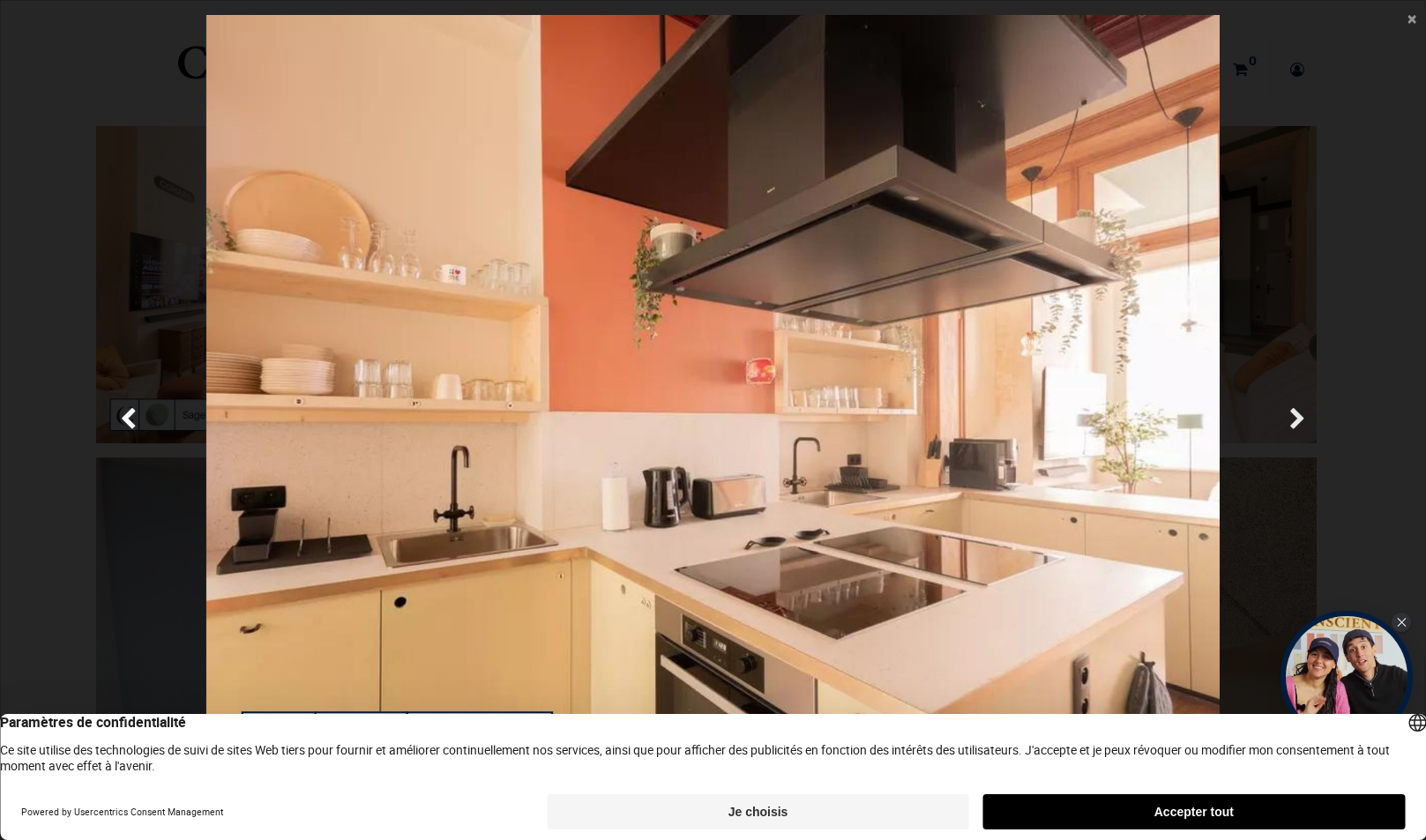
click at [1301, 415] on span "Suivante" at bounding box center [1298, 420] width 17 height 35
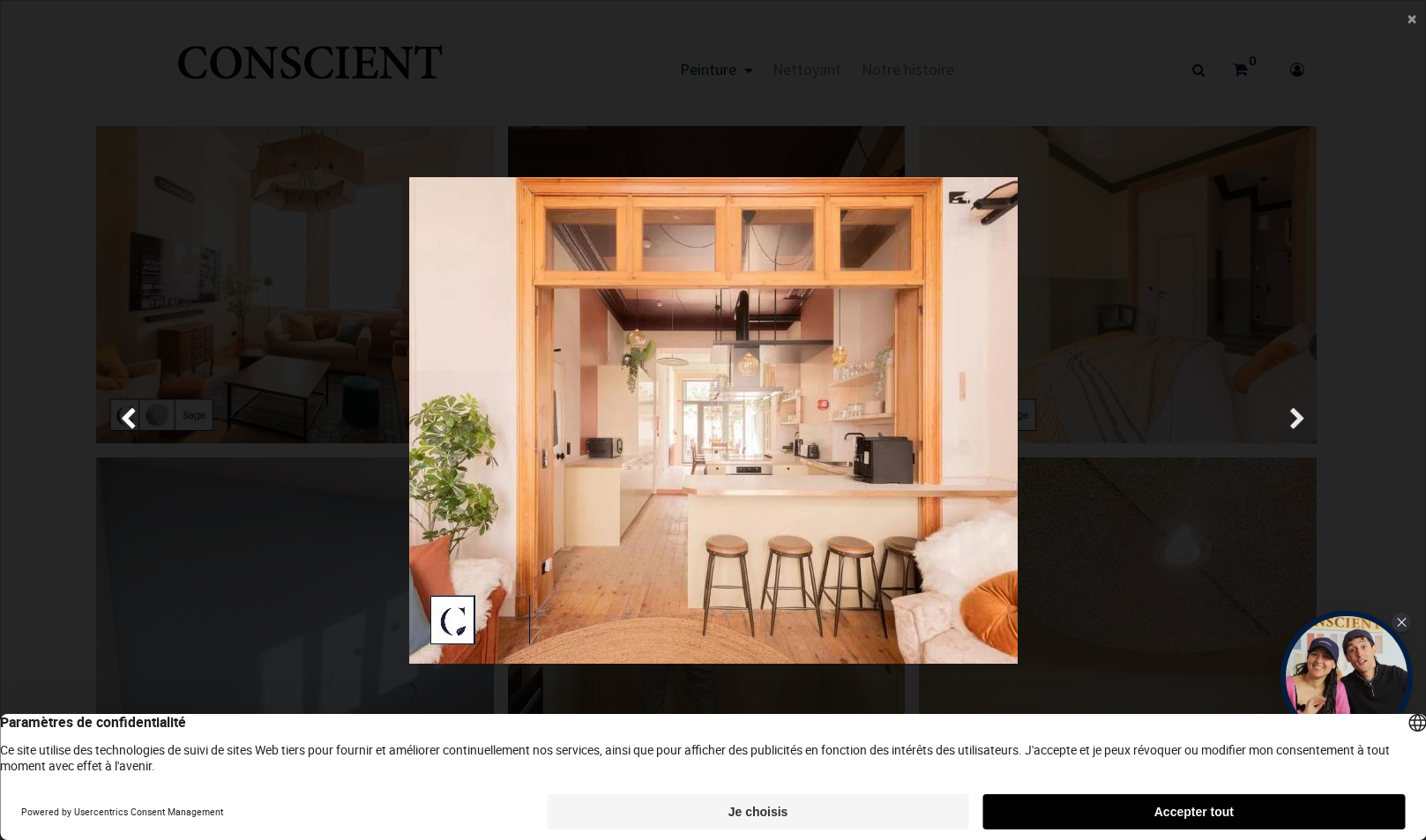
click at [1301, 415] on span "Suivante" at bounding box center [1298, 420] width 17 height 35
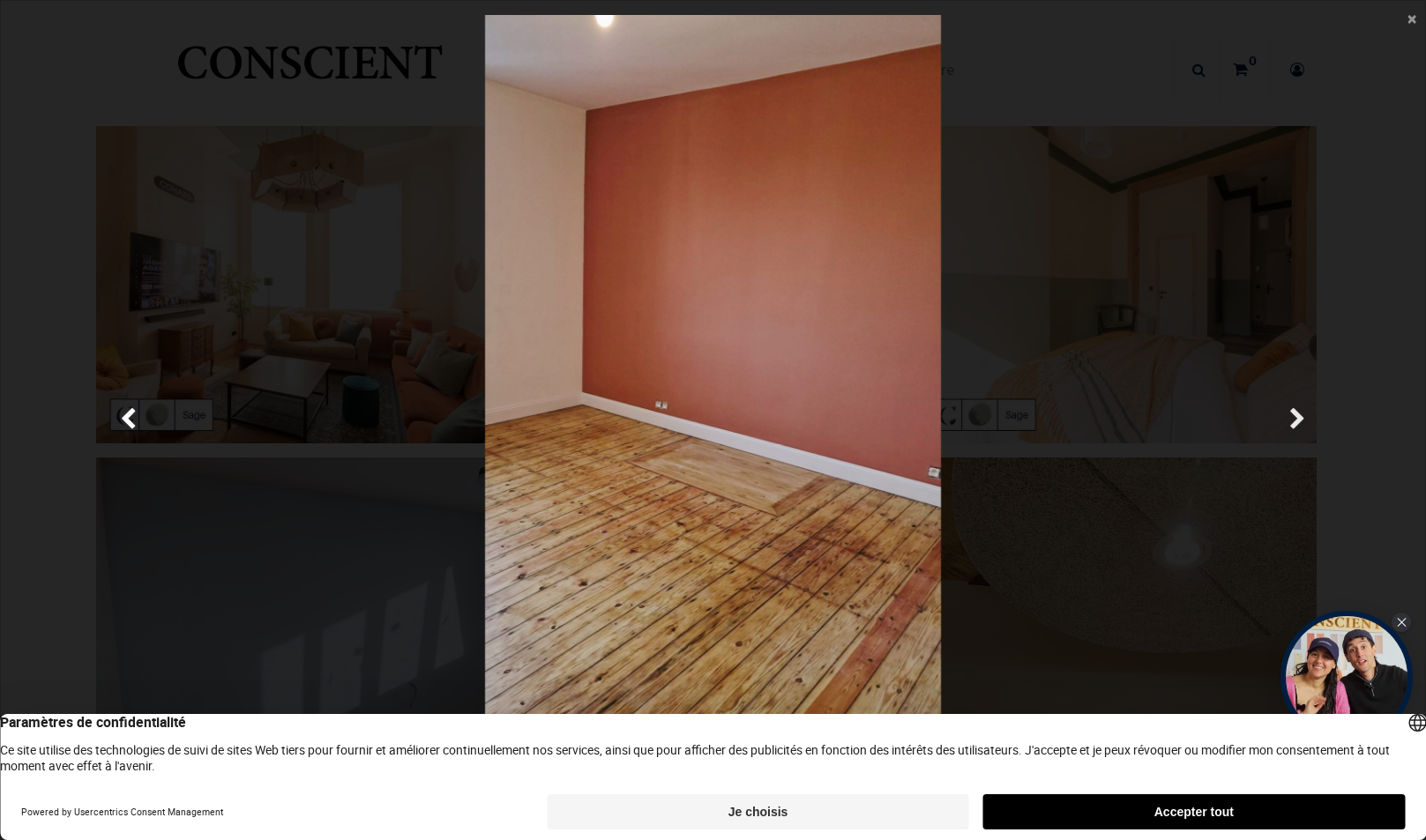
click at [1301, 415] on span "Suivante" at bounding box center [1298, 420] width 17 height 35
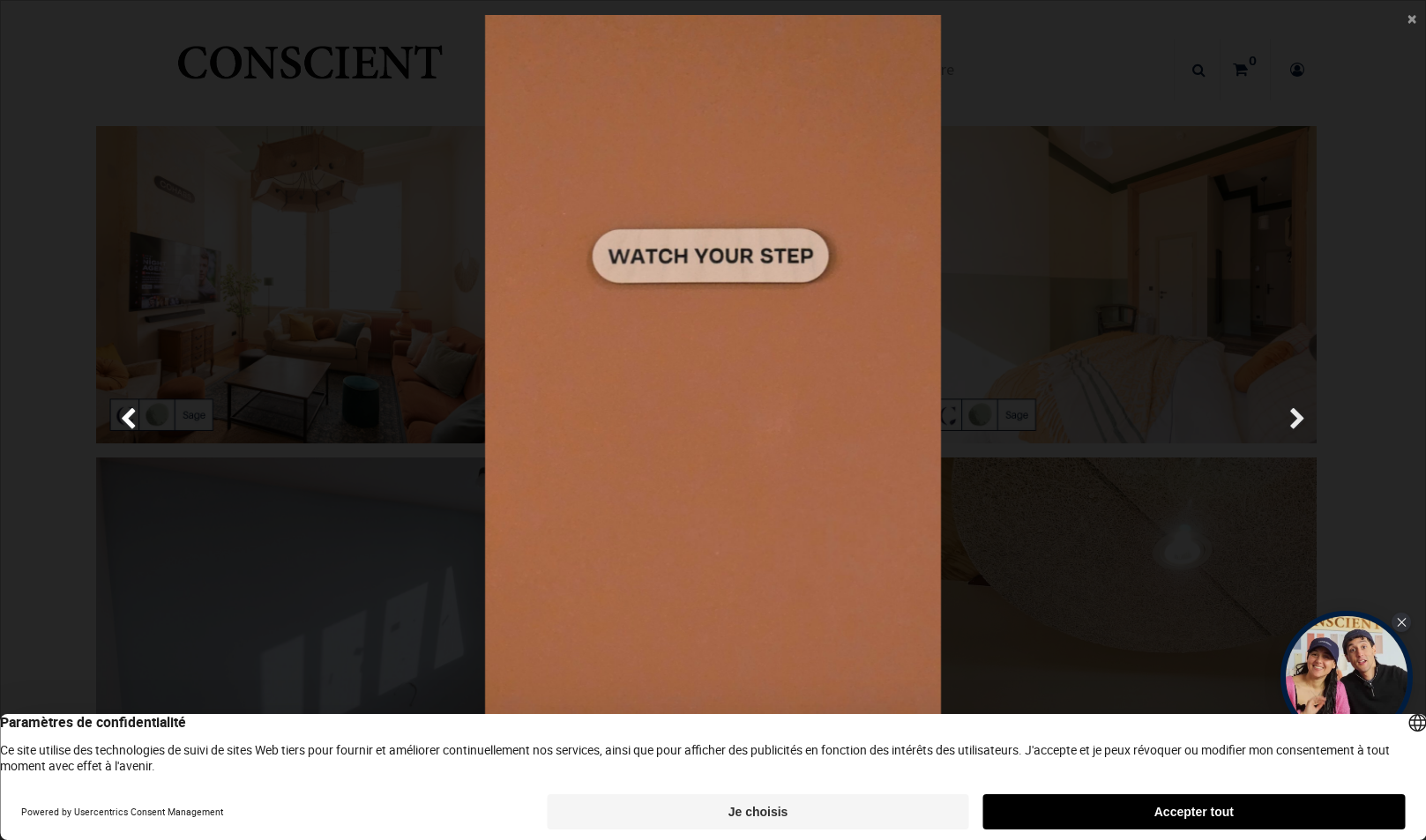
click at [1301, 415] on span "Suivante" at bounding box center [1298, 420] width 17 height 35
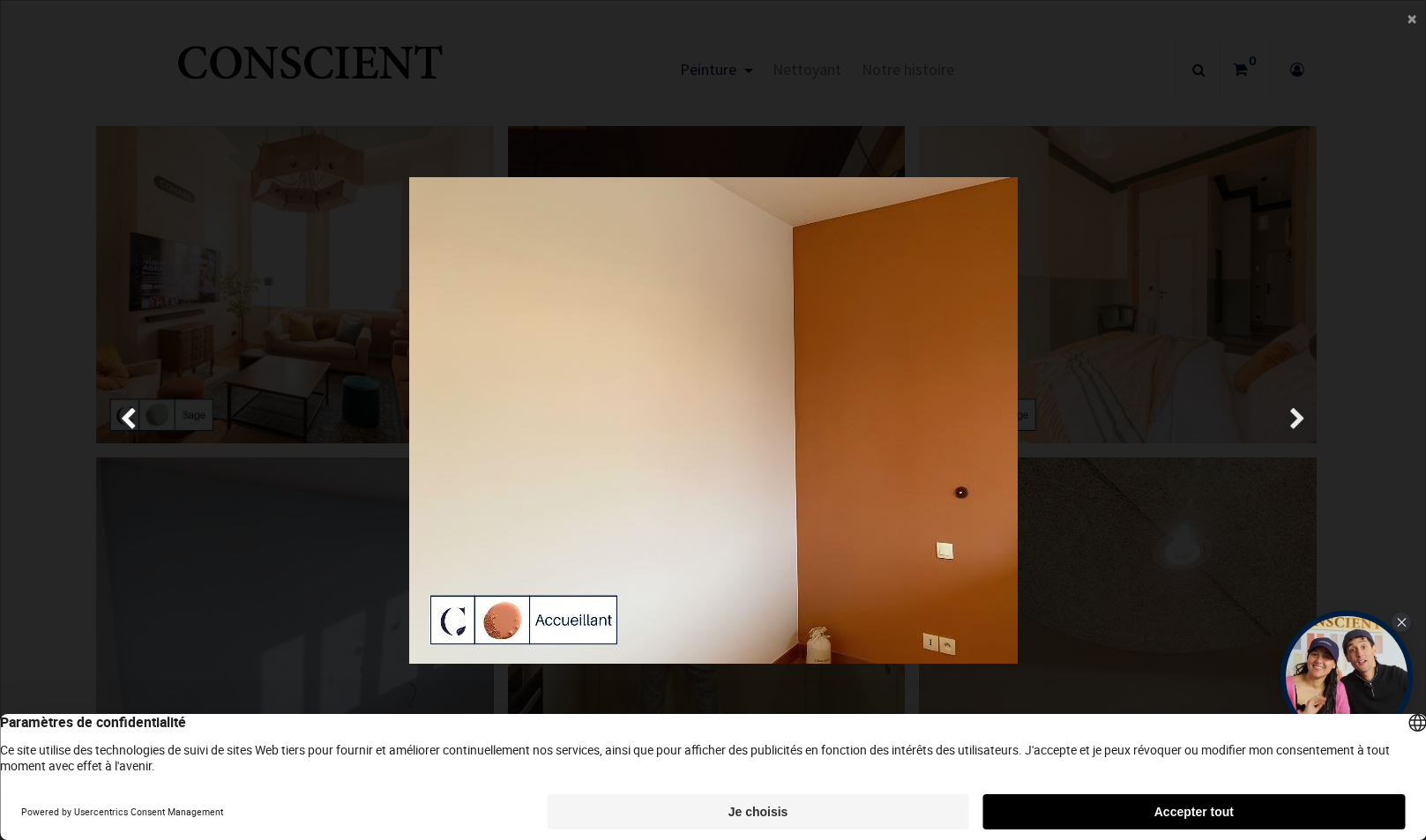
click at [1301, 415] on span "Suivante" at bounding box center [1298, 420] width 17 height 35
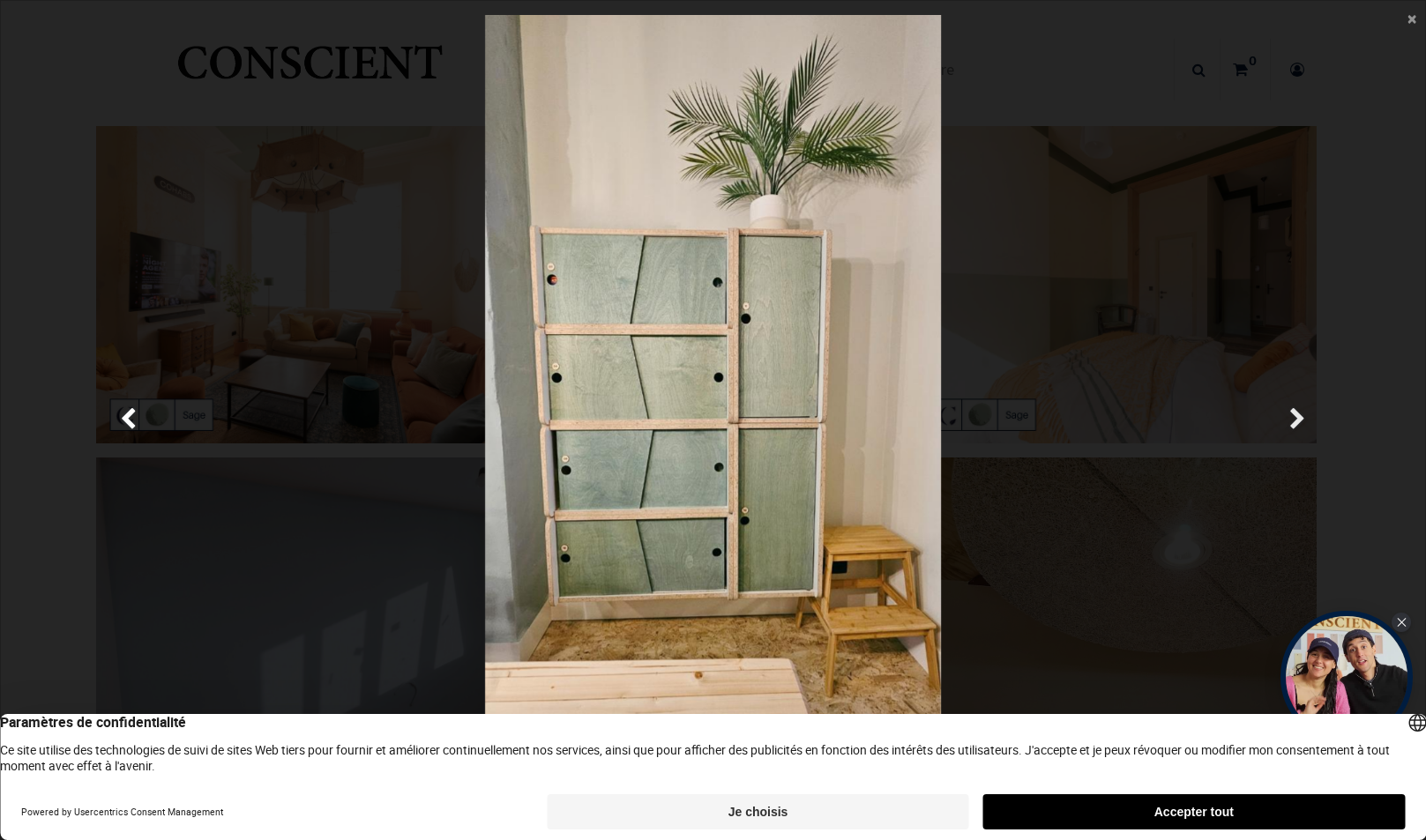
click at [1298, 410] on span "Suivante" at bounding box center [1298, 420] width 17 height 35
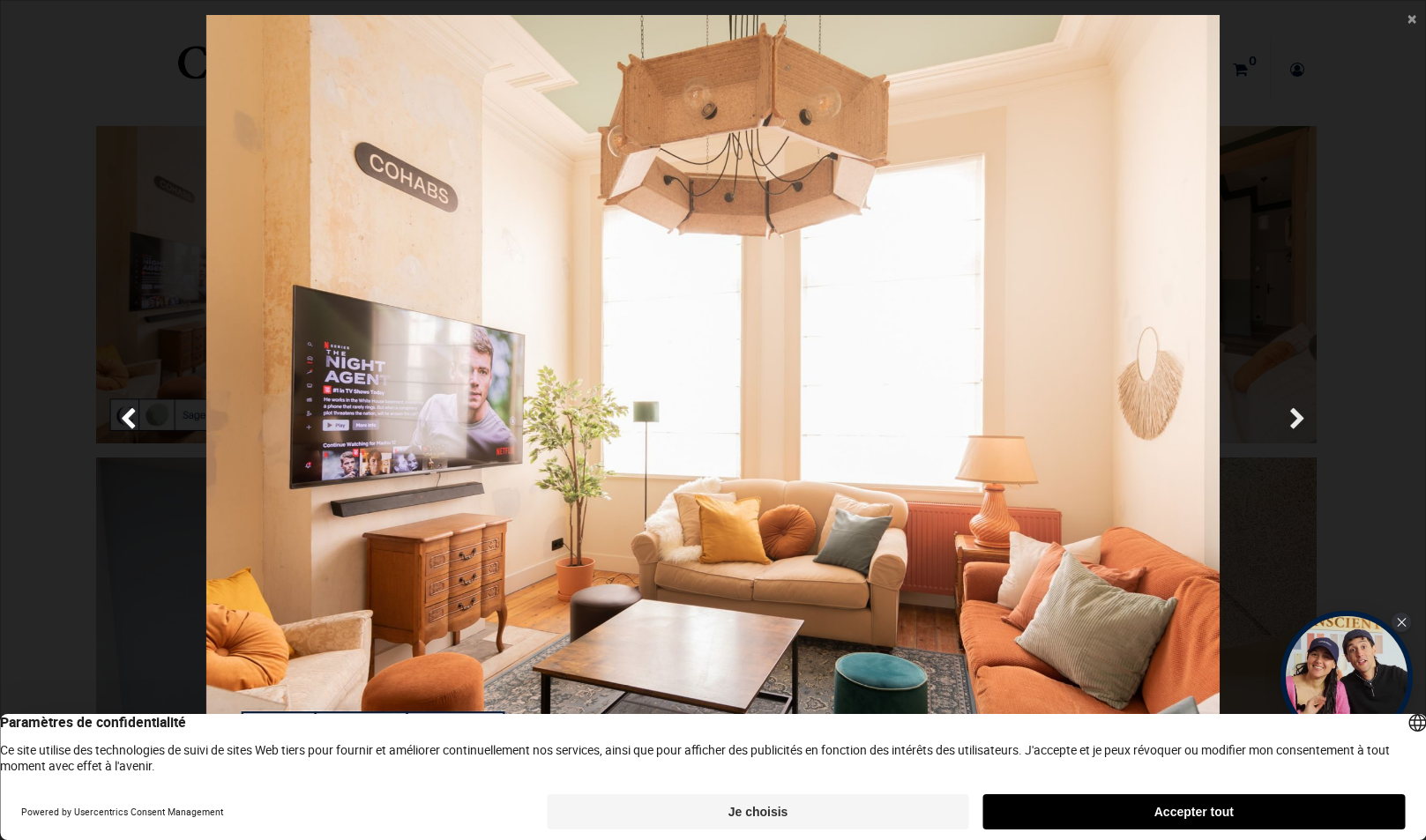
click at [1296, 405] on span "Suivante" at bounding box center [1298, 420] width 17 height 35
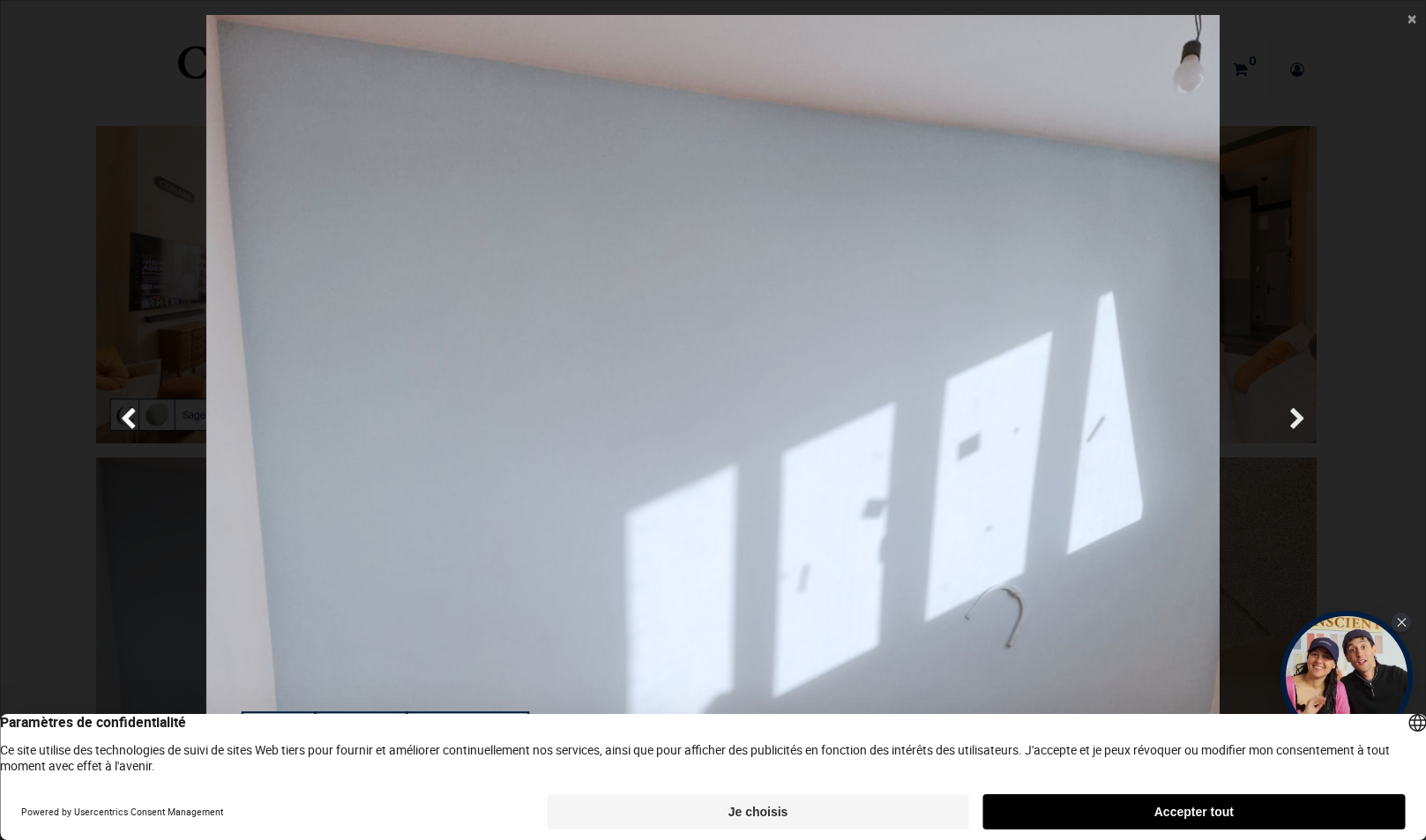
click at [1295, 405] on span "Suivante" at bounding box center [1298, 420] width 17 height 35
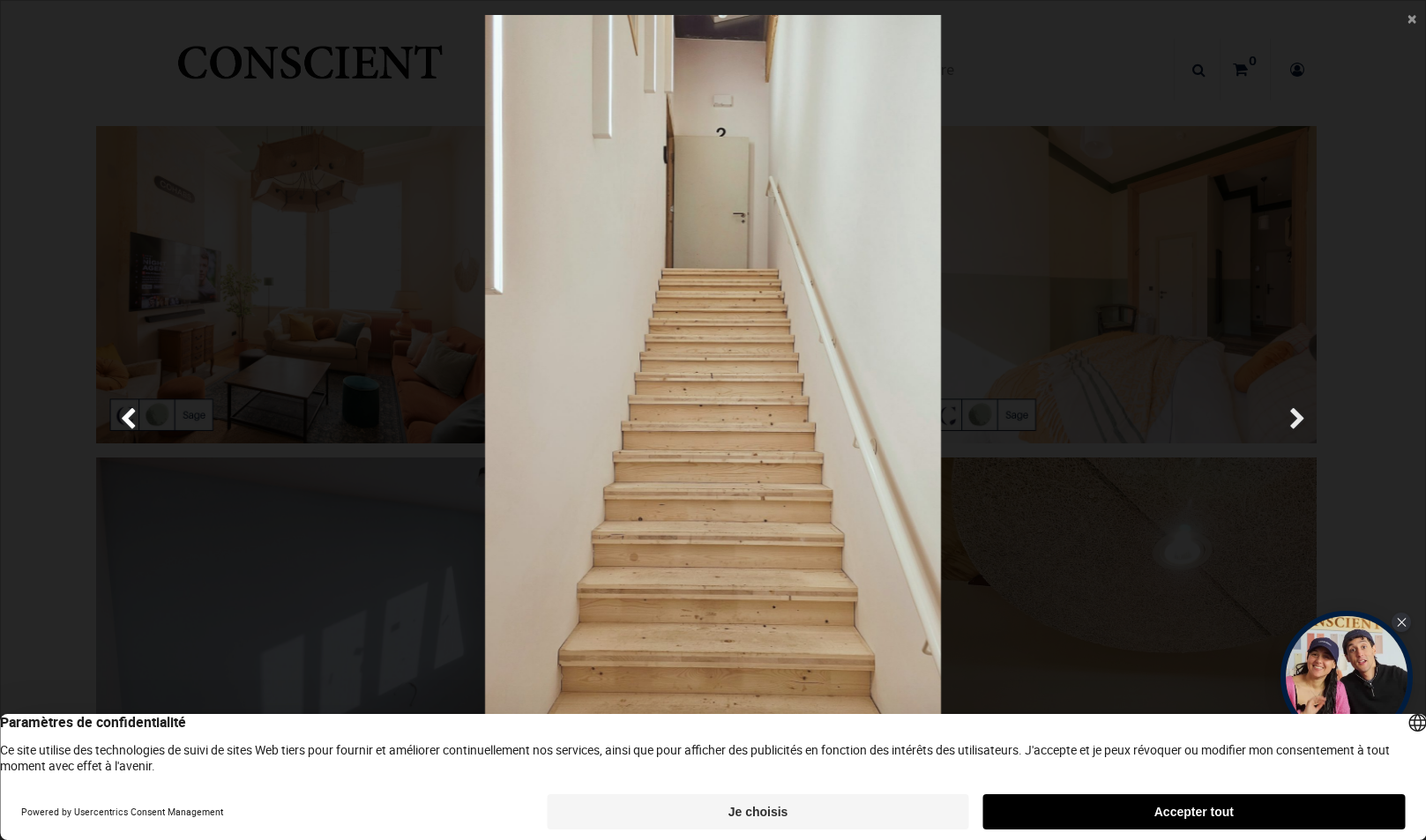
click at [1295, 405] on span "Suivante" at bounding box center [1298, 420] width 17 height 35
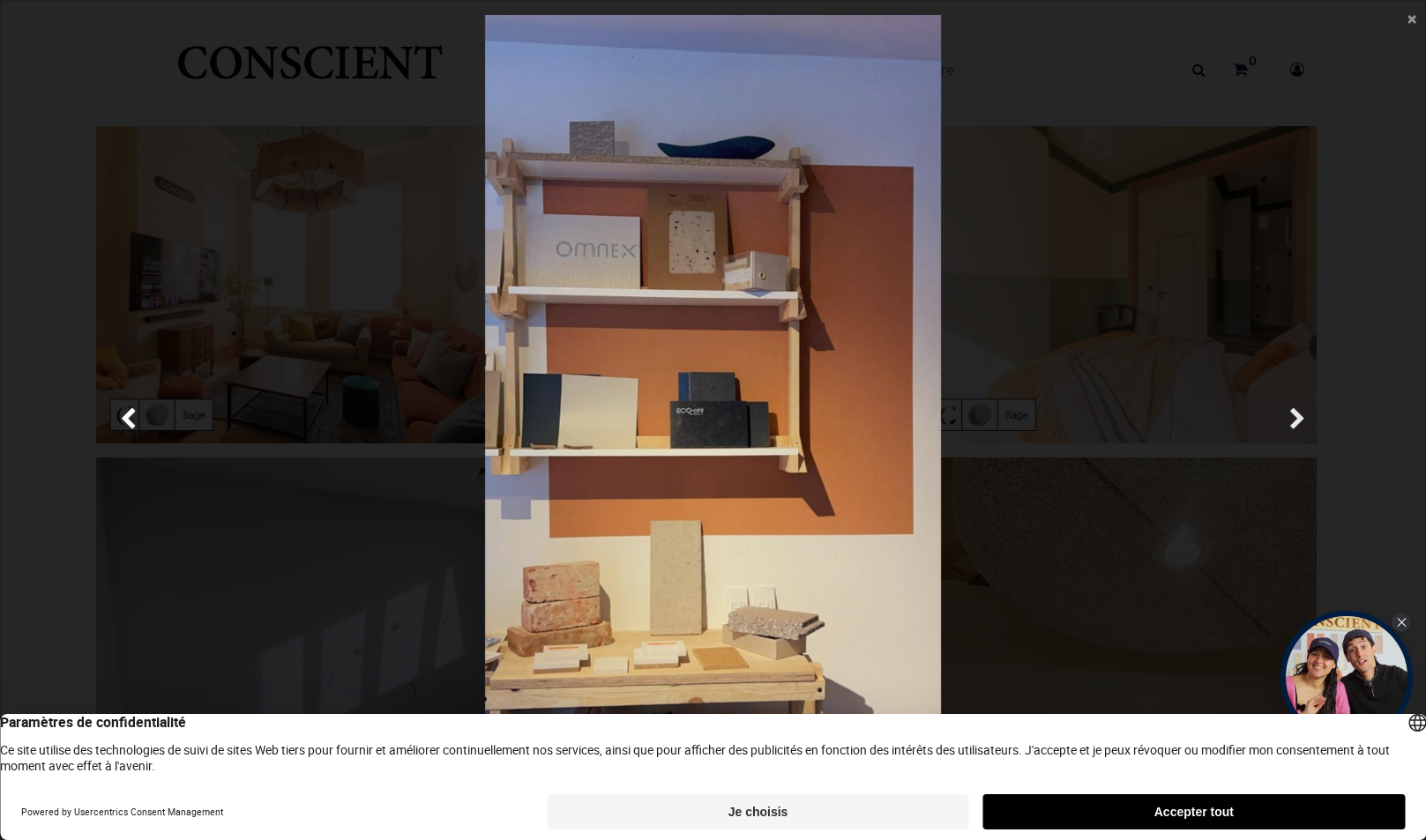
click at [1295, 405] on span "Suivante" at bounding box center [1298, 420] width 17 height 35
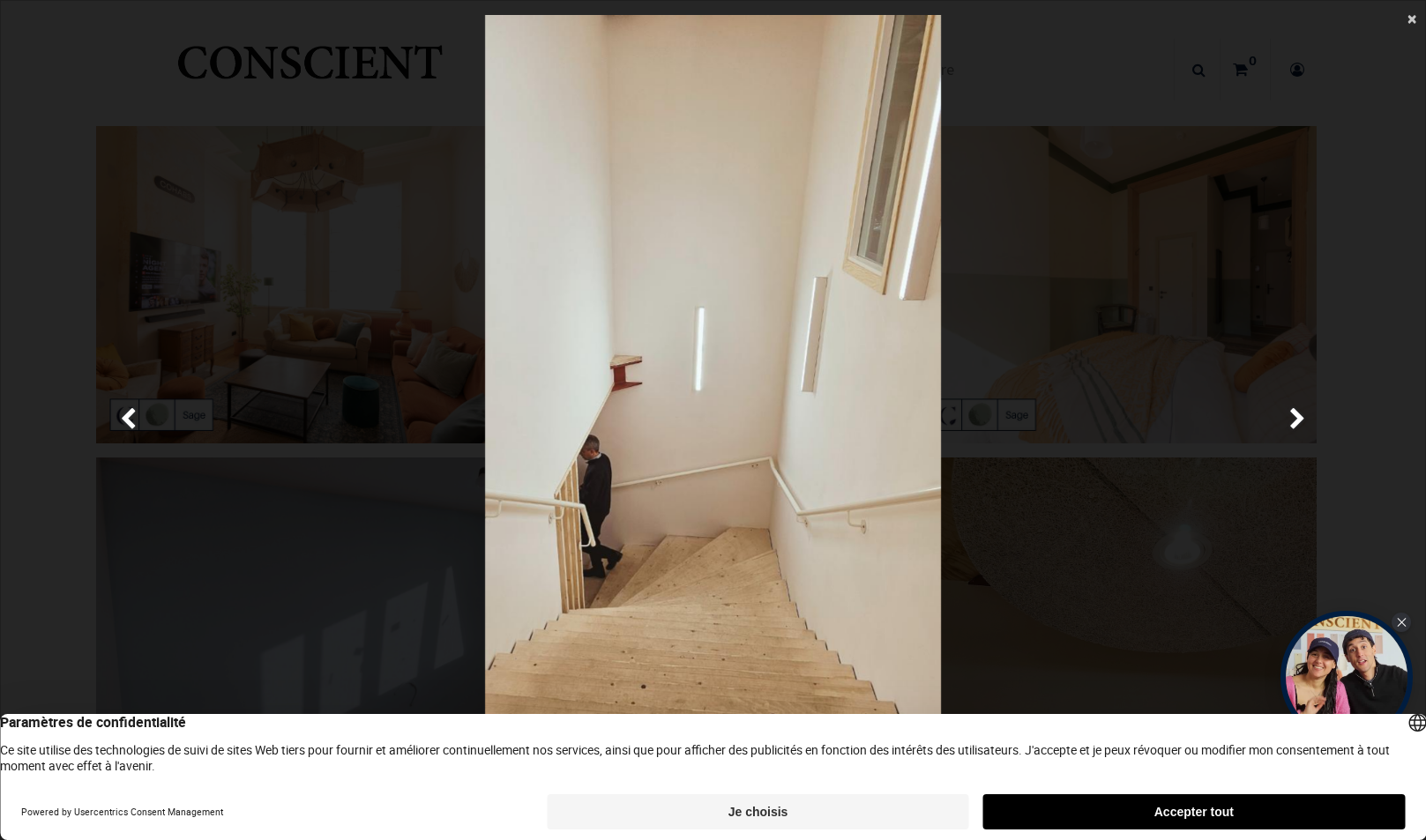
click at [1412, 19] on span "×" at bounding box center [1412, 18] width 9 height 24
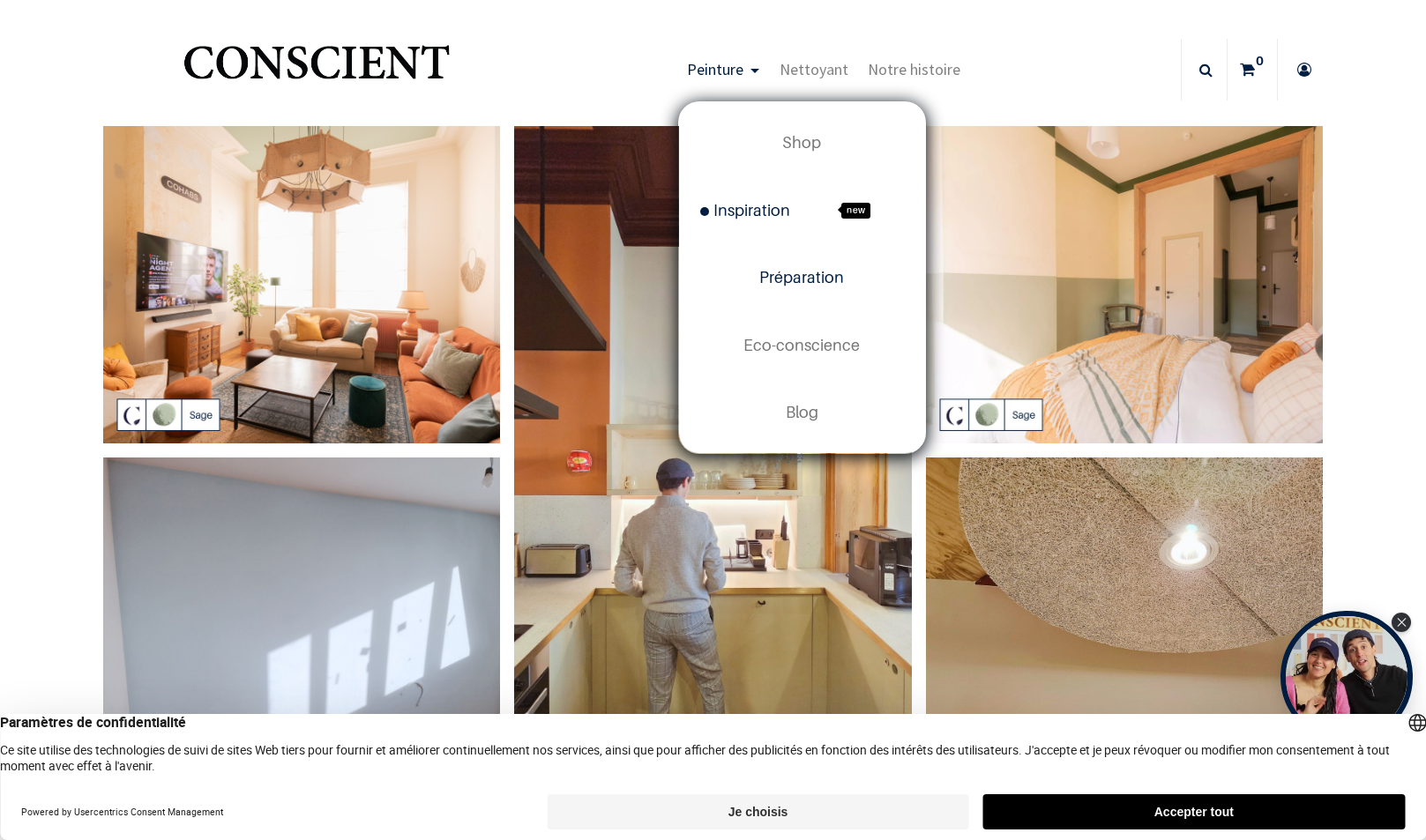
click at [816, 277] on span "Préparation" at bounding box center [802, 277] width 85 height 19
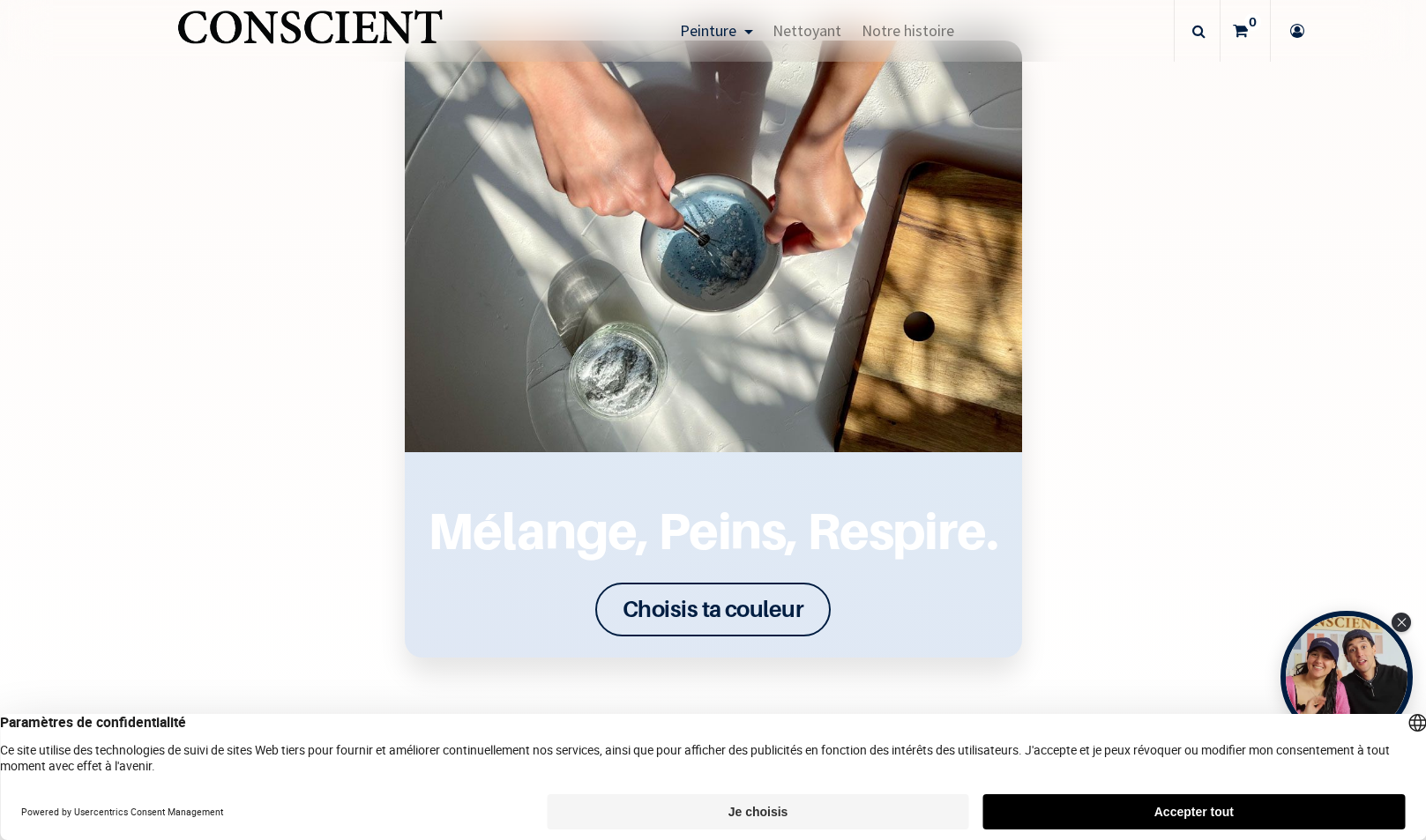
scroll to position [2557, 0]
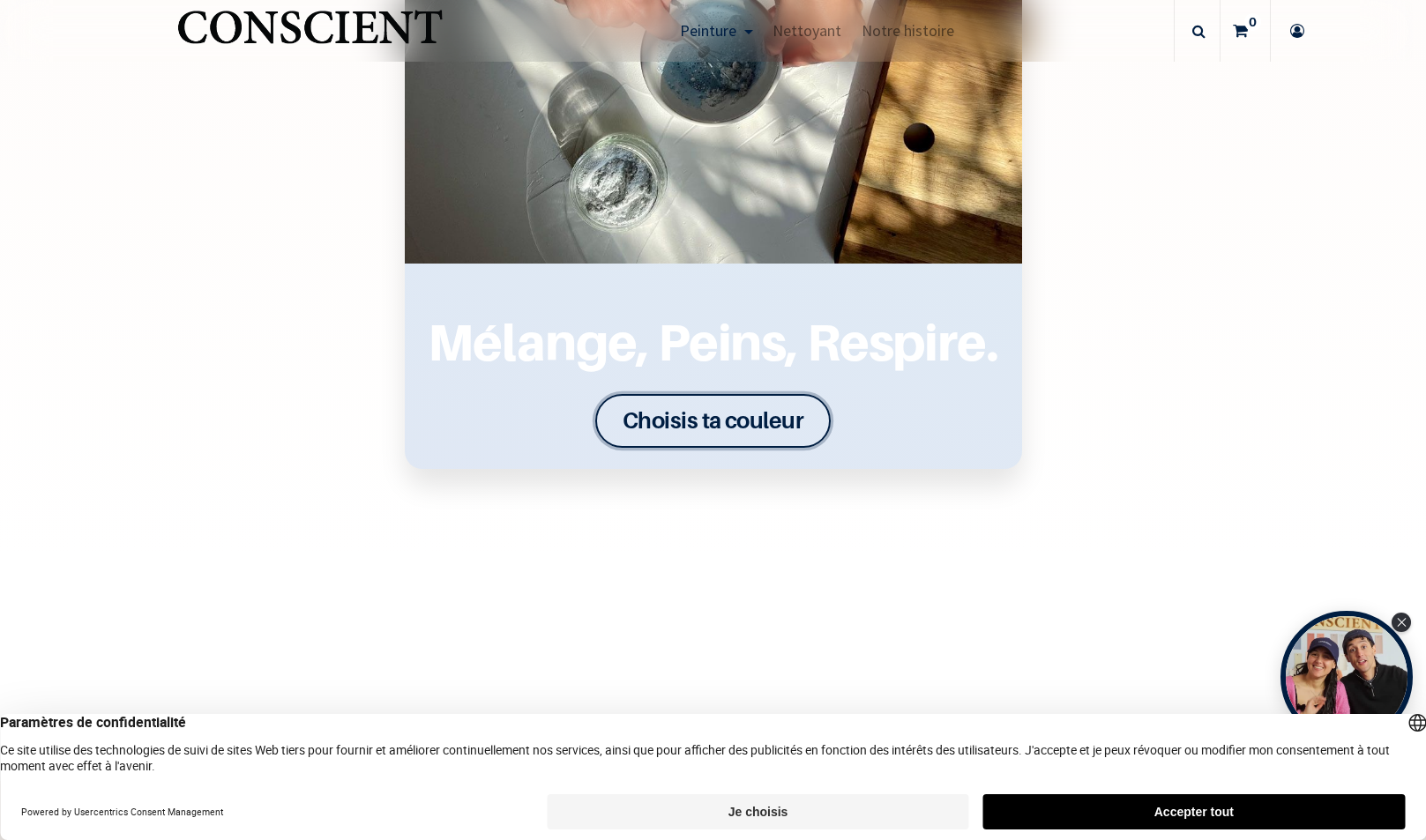
click at [698, 424] on font "Choisis ta couleur" at bounding box center [714, 420] width 181 height 28
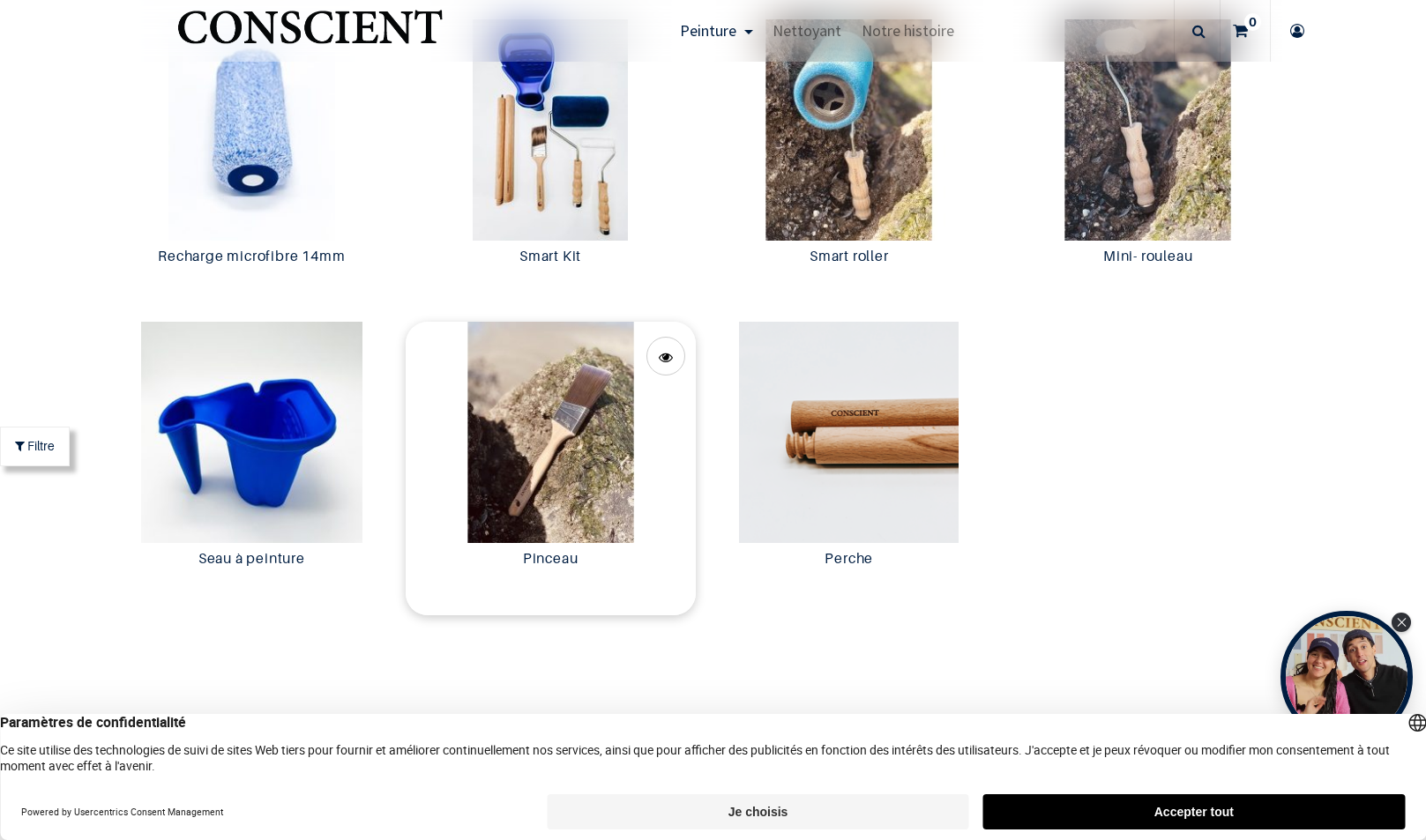
scroll to position [3528, 0]
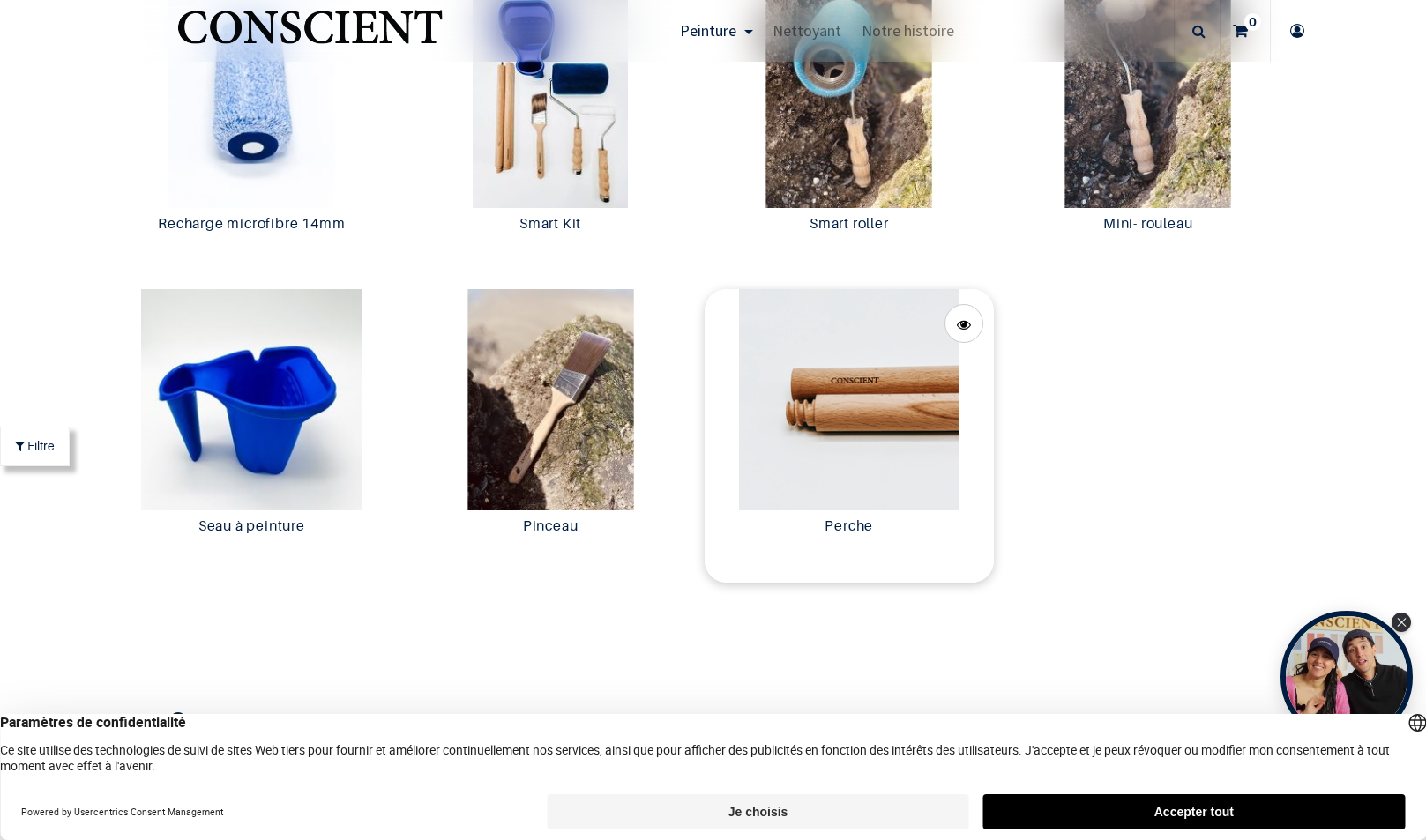
click at [831, 433] on img at bounding box center [850, 399] width 290 height 222
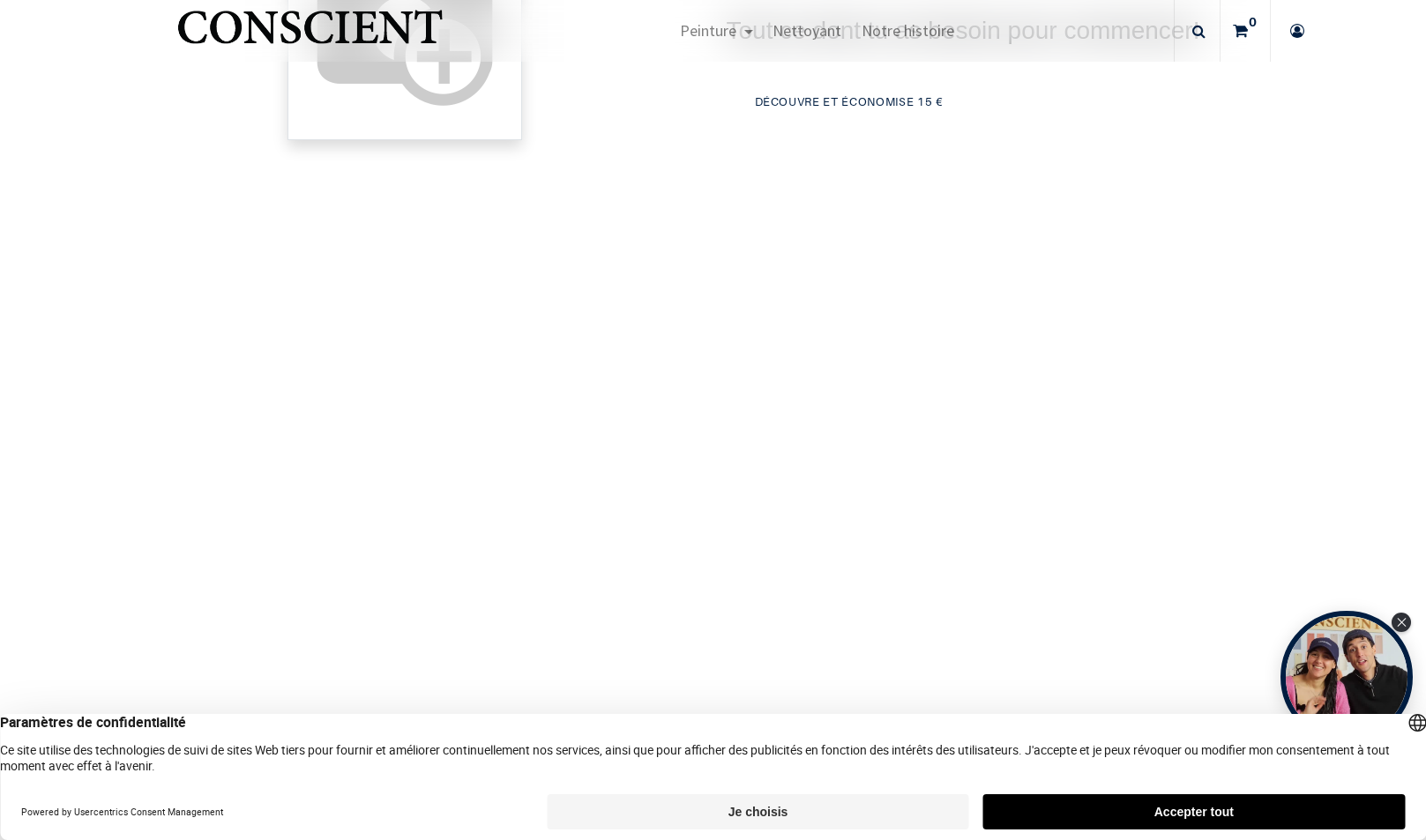
scroll to position [794, 0]
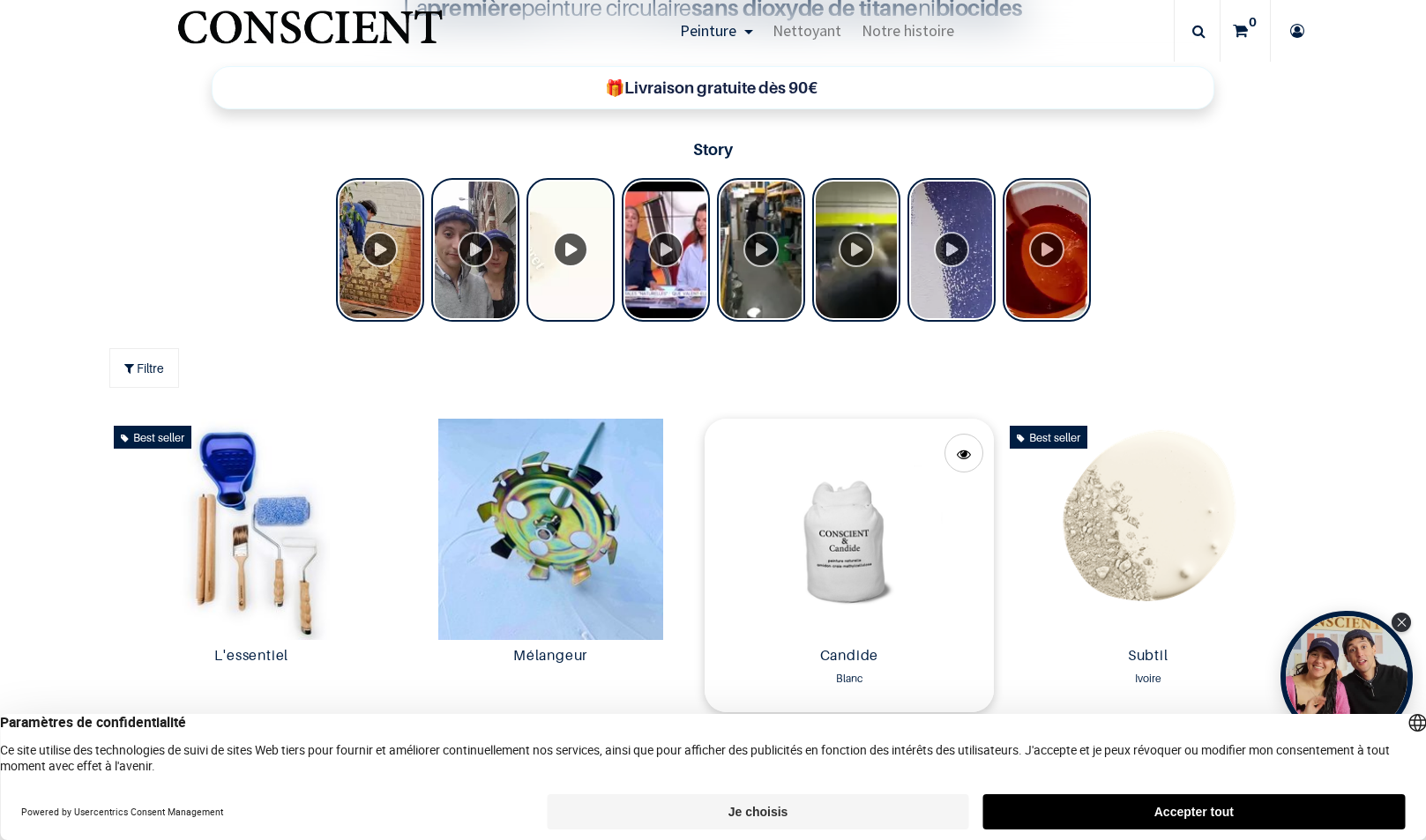
scroll to position [882, 0]
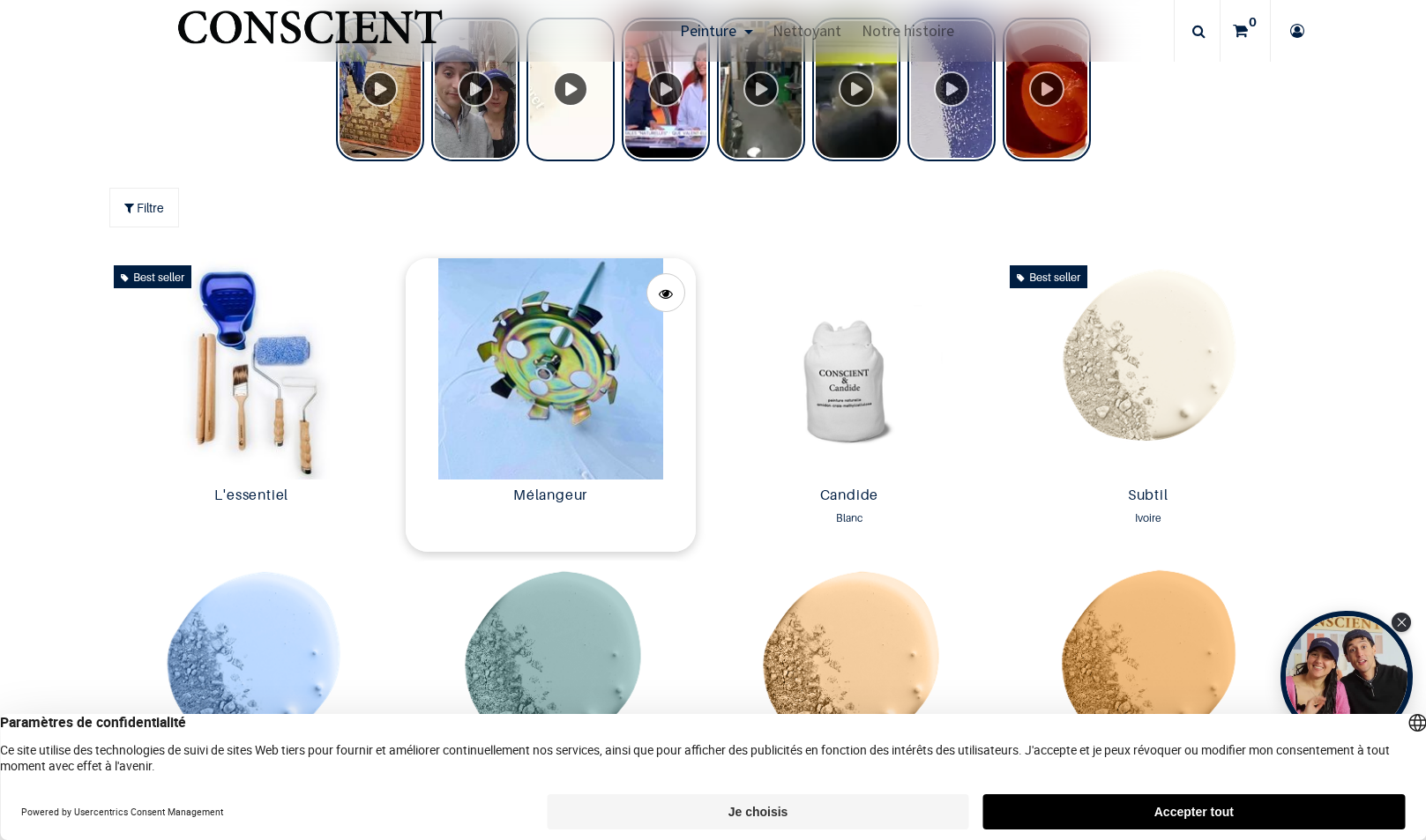
click at [558, 426] on img at bounding box center [550, 369] width 290 height 222
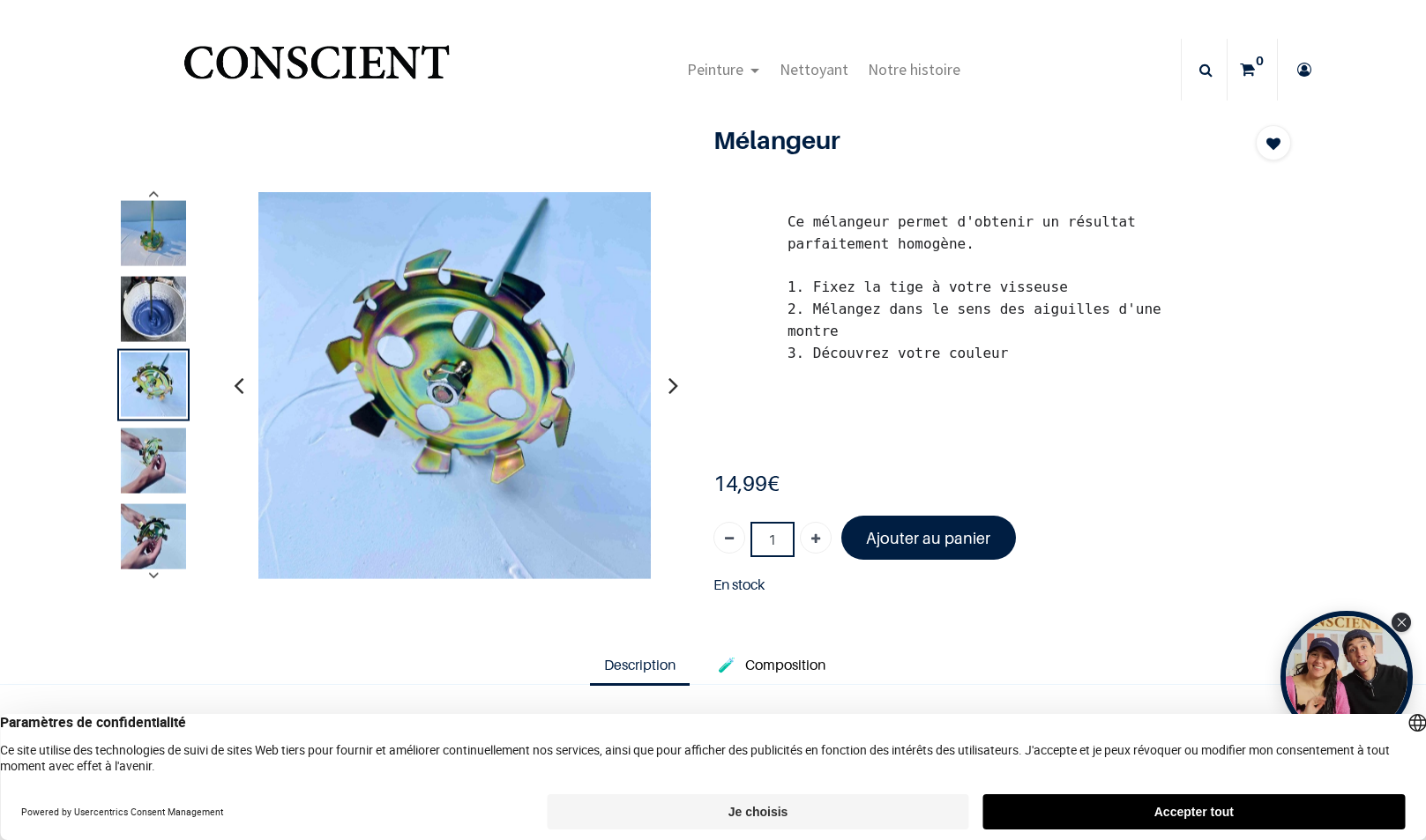
click at [146, 460] on img at bounding box center [154, 460] width 65 height 65
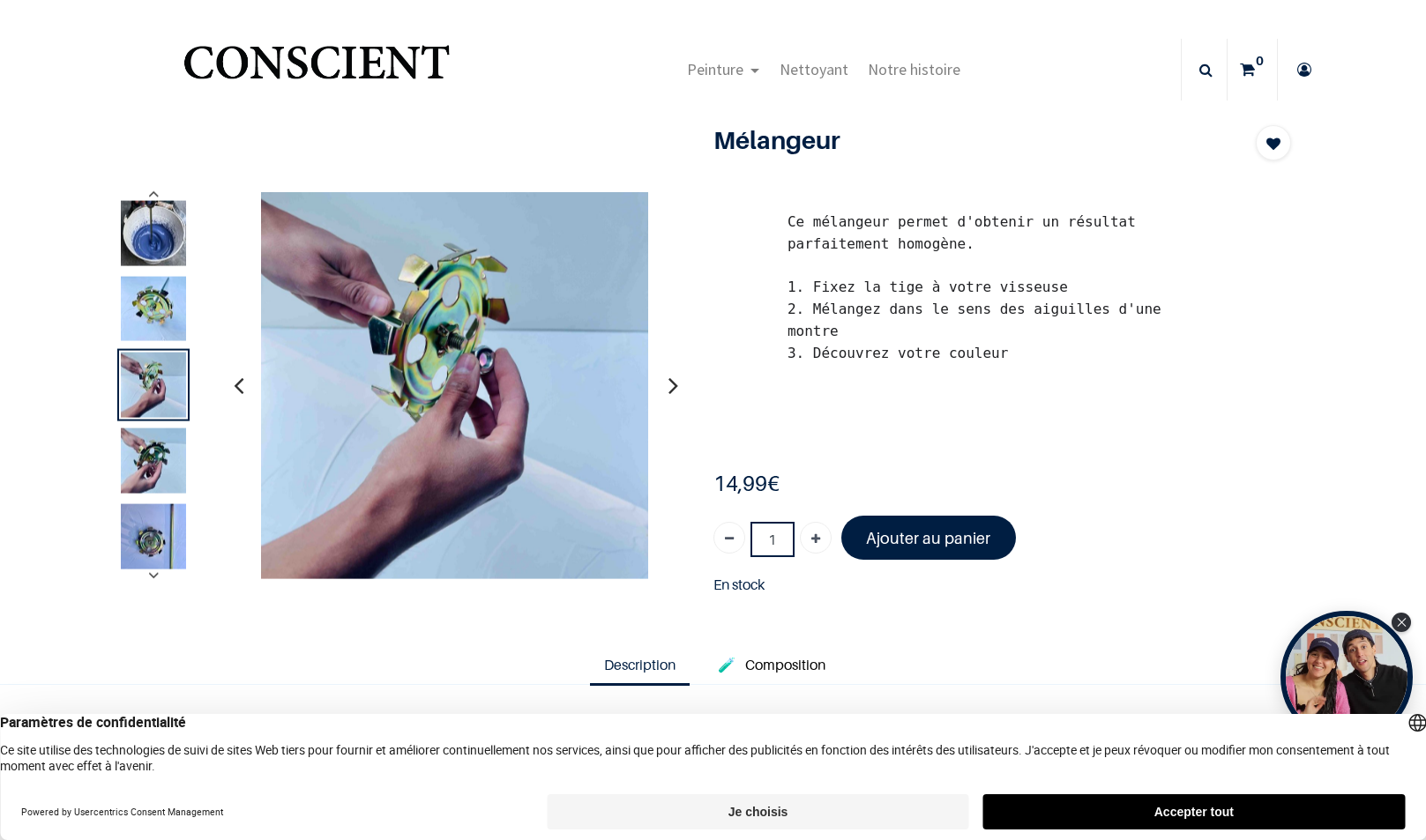
click at [136, 524] on img at bounding box center [154, 536] width 65 height 65
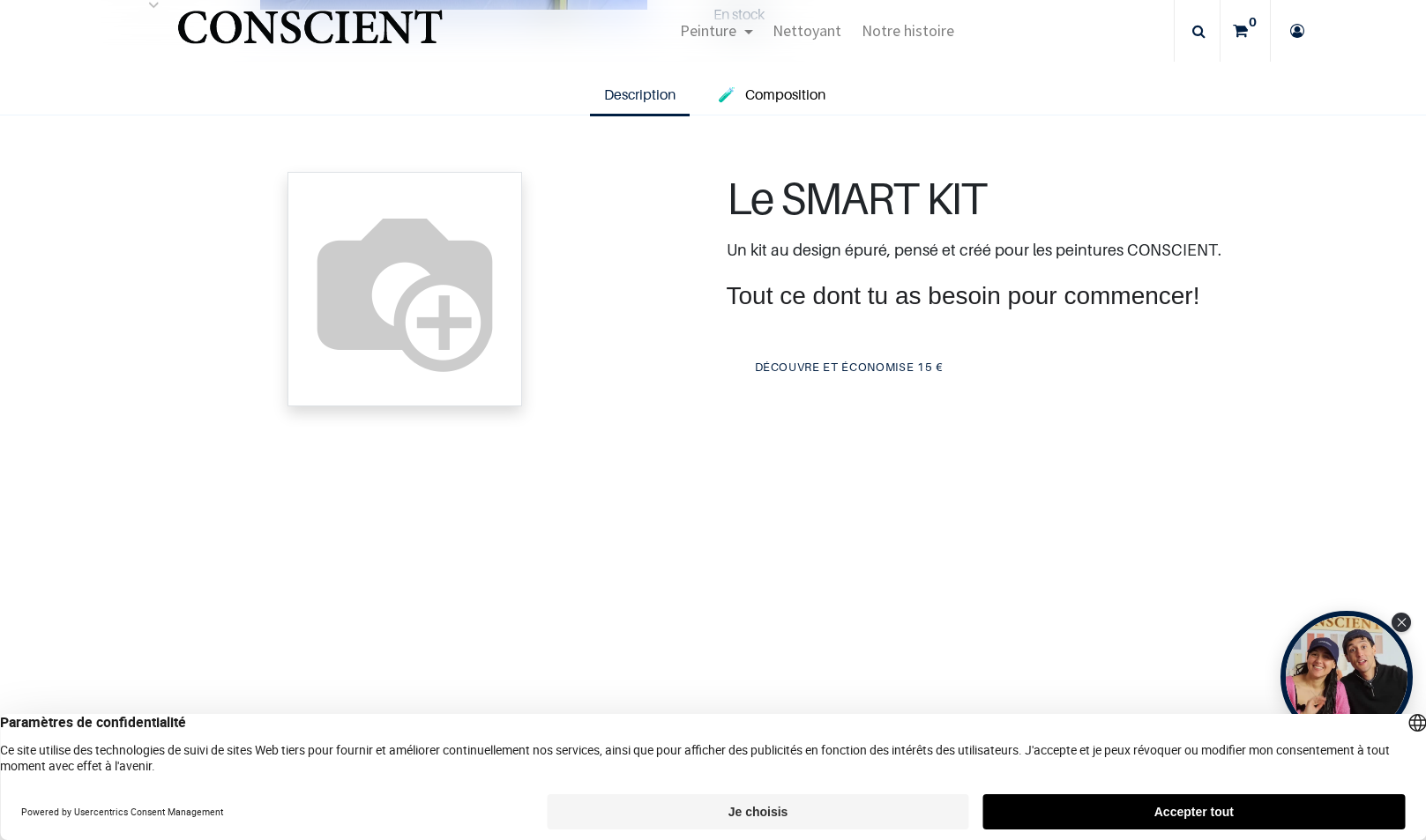
scroll to position [441, 0]
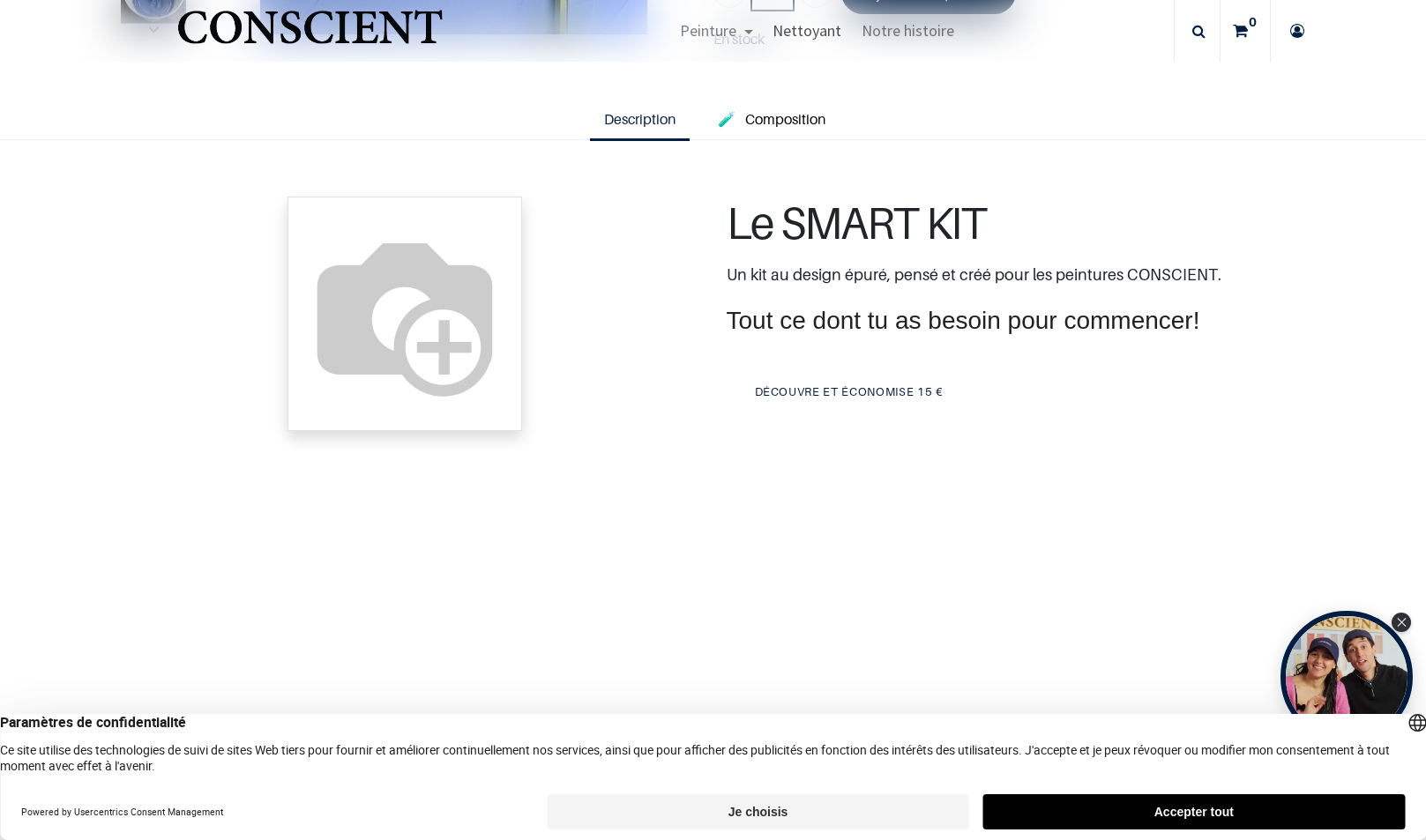
click at [835, 27] on span "Nettoyant" at bounding box center [808, 31] width 69 height 21
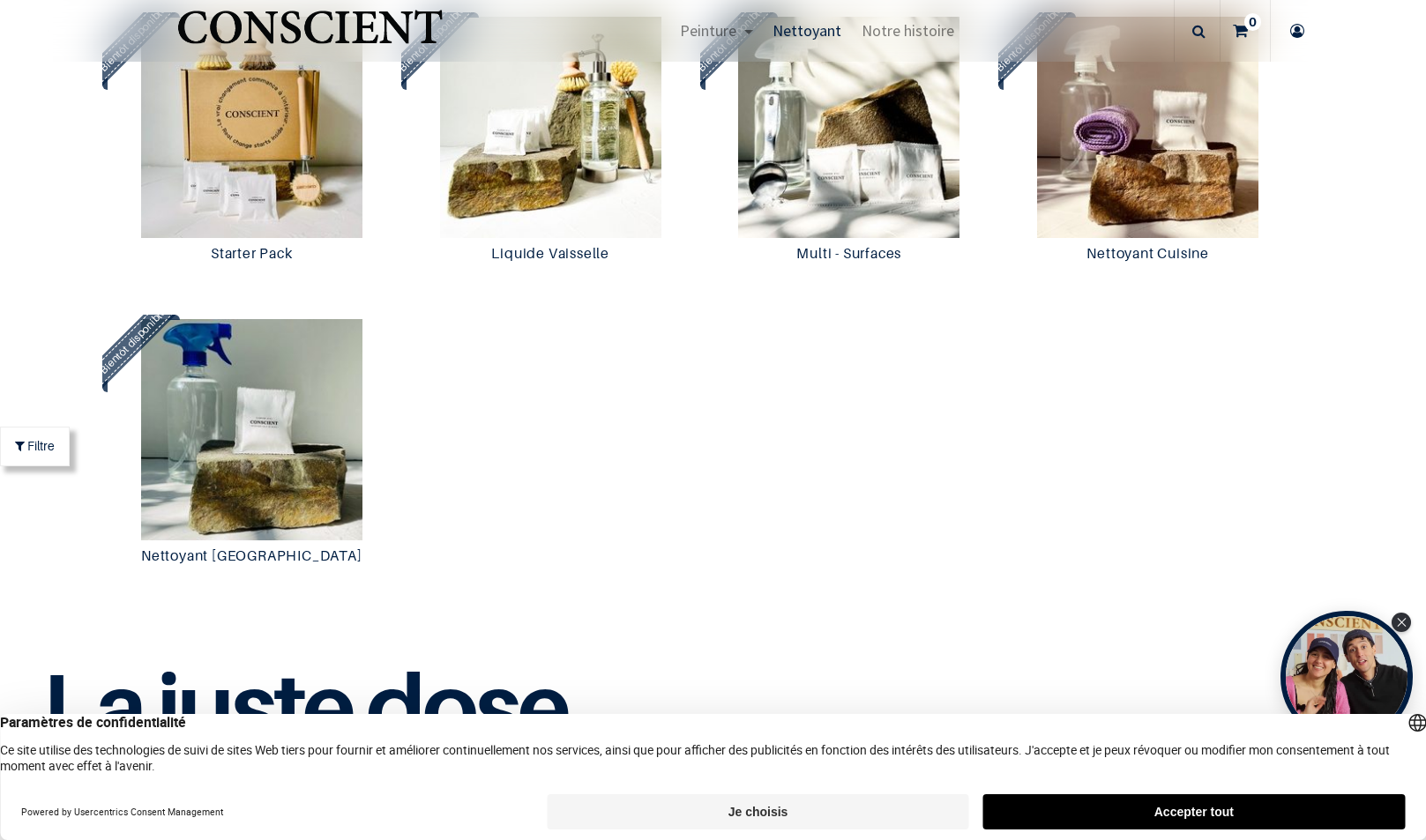
scroll to position [1765, 0]
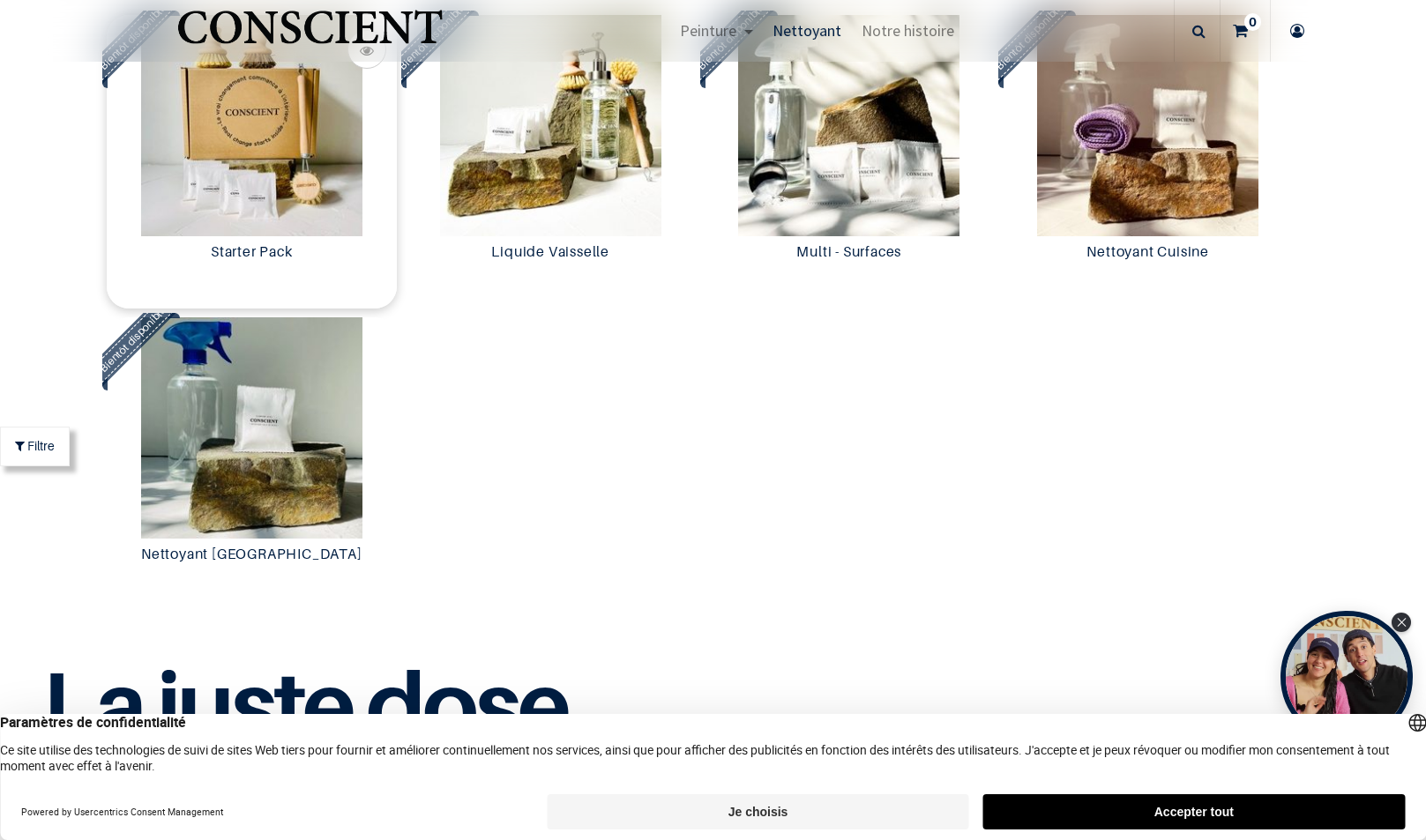
click at [243, 193] on img at bounding box center [251, 125] width 290 height 222
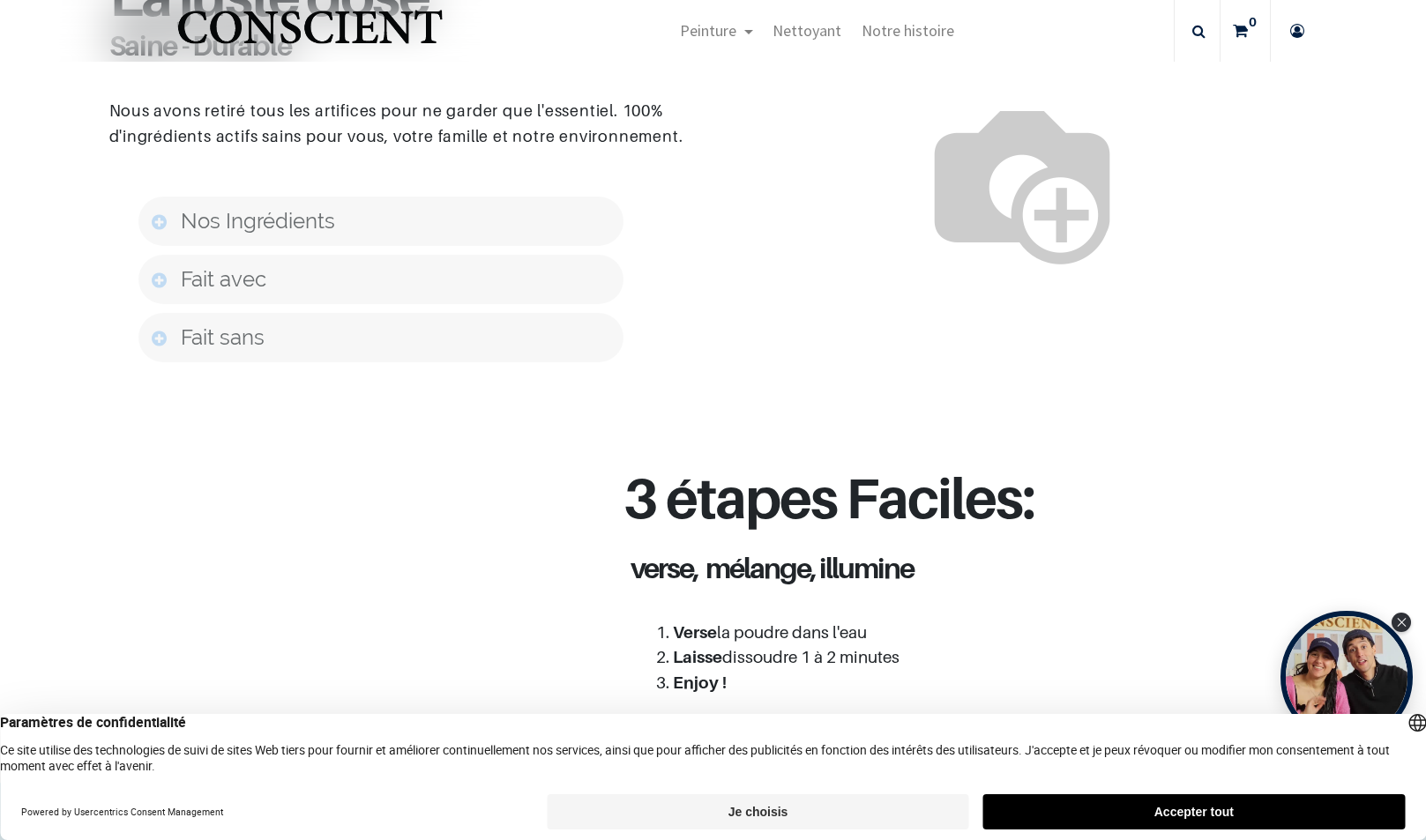
scroll to position [1147, 0]
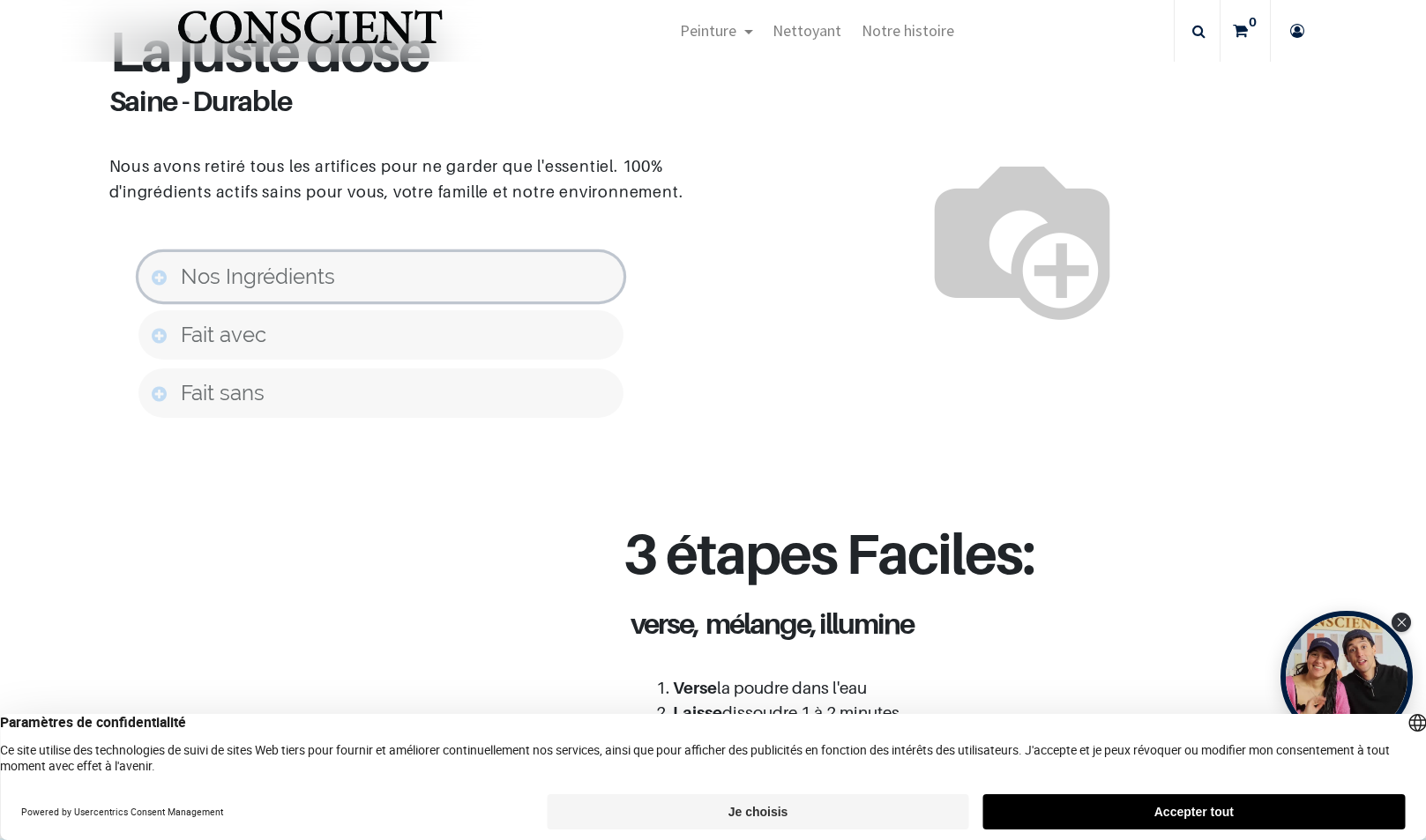
click at [153, 277] on link "Nos Ingrédients" at bounding box center [381, 277] width 485 height 49
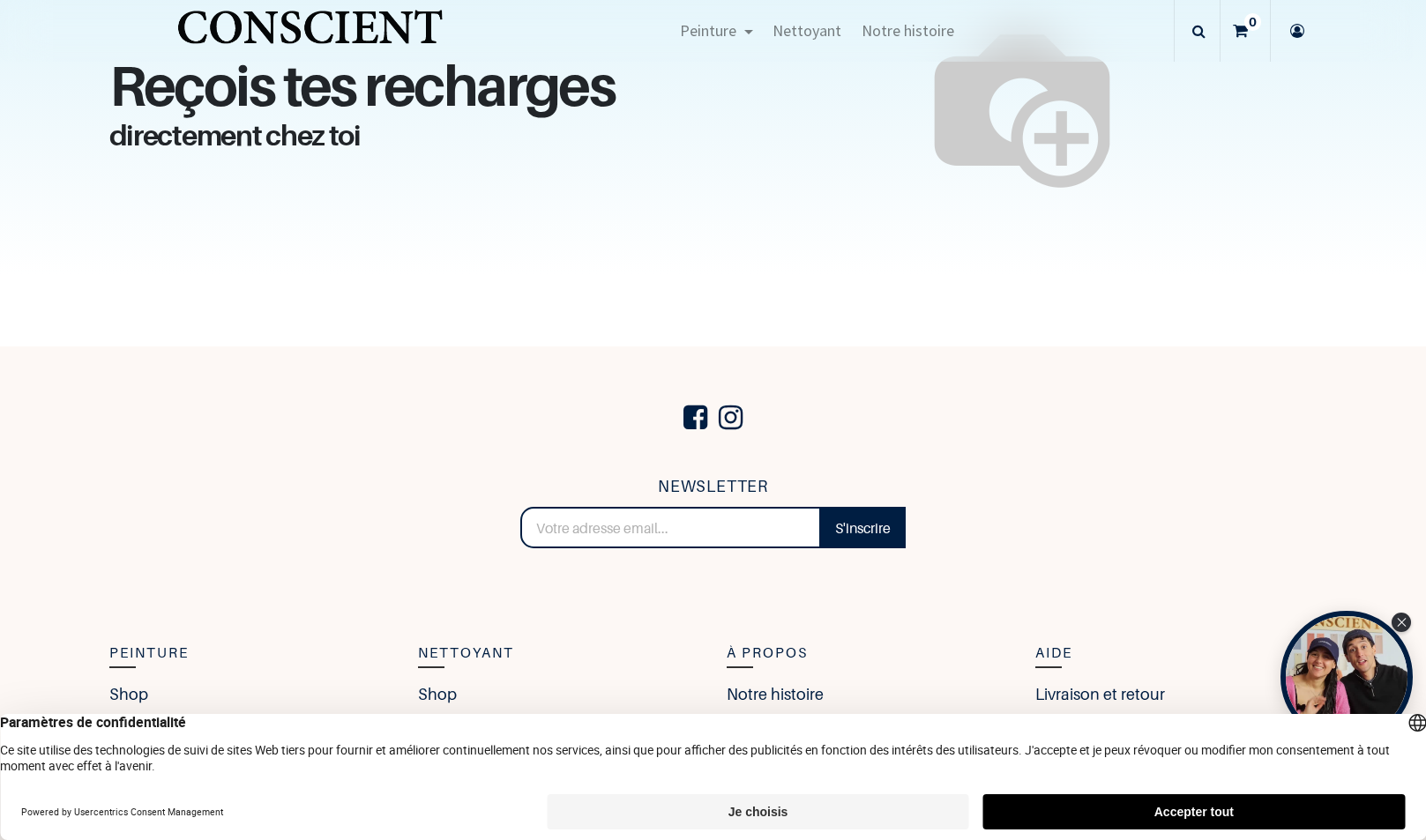
scroll to position [2338, 0]
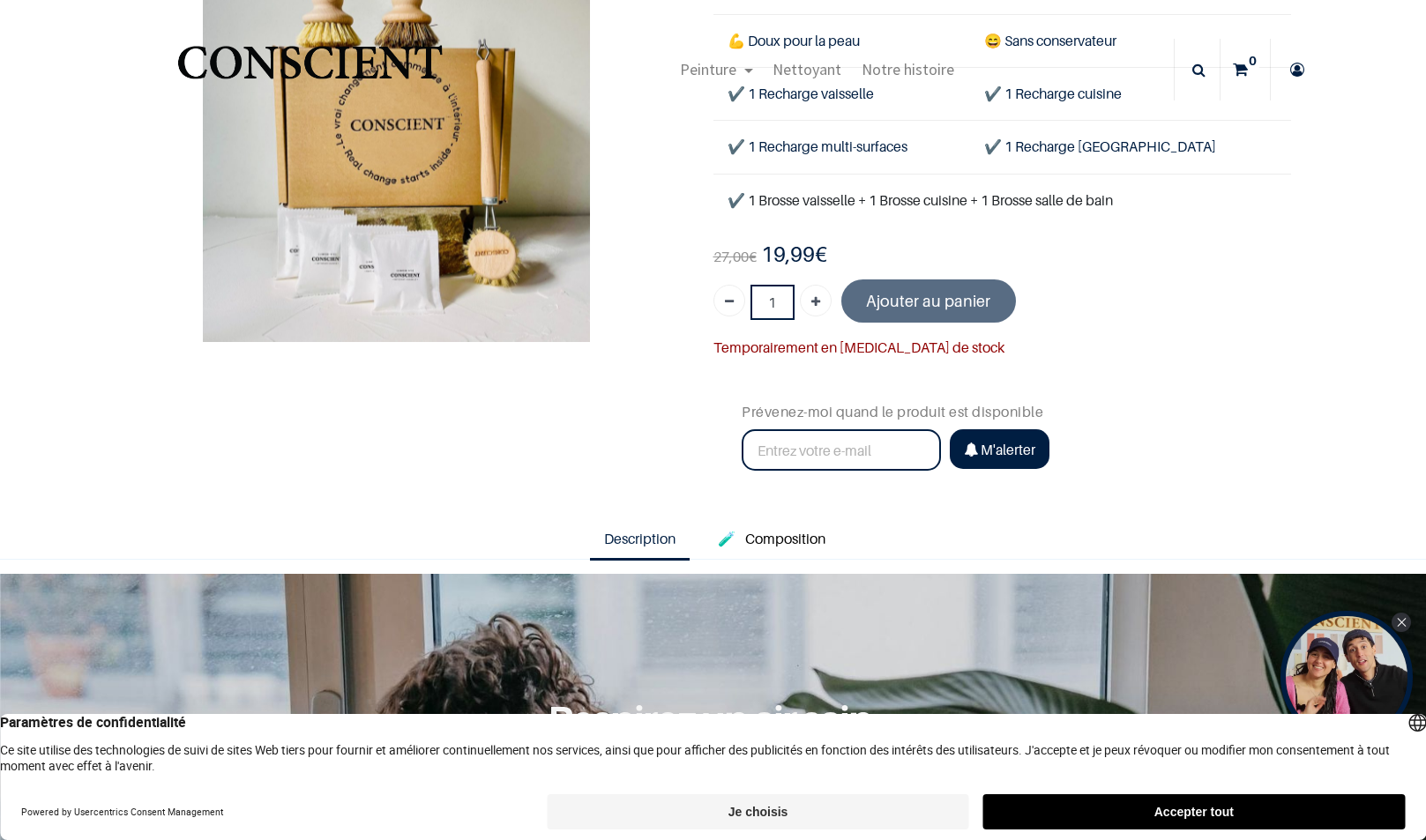
scroll to position [132, 0]
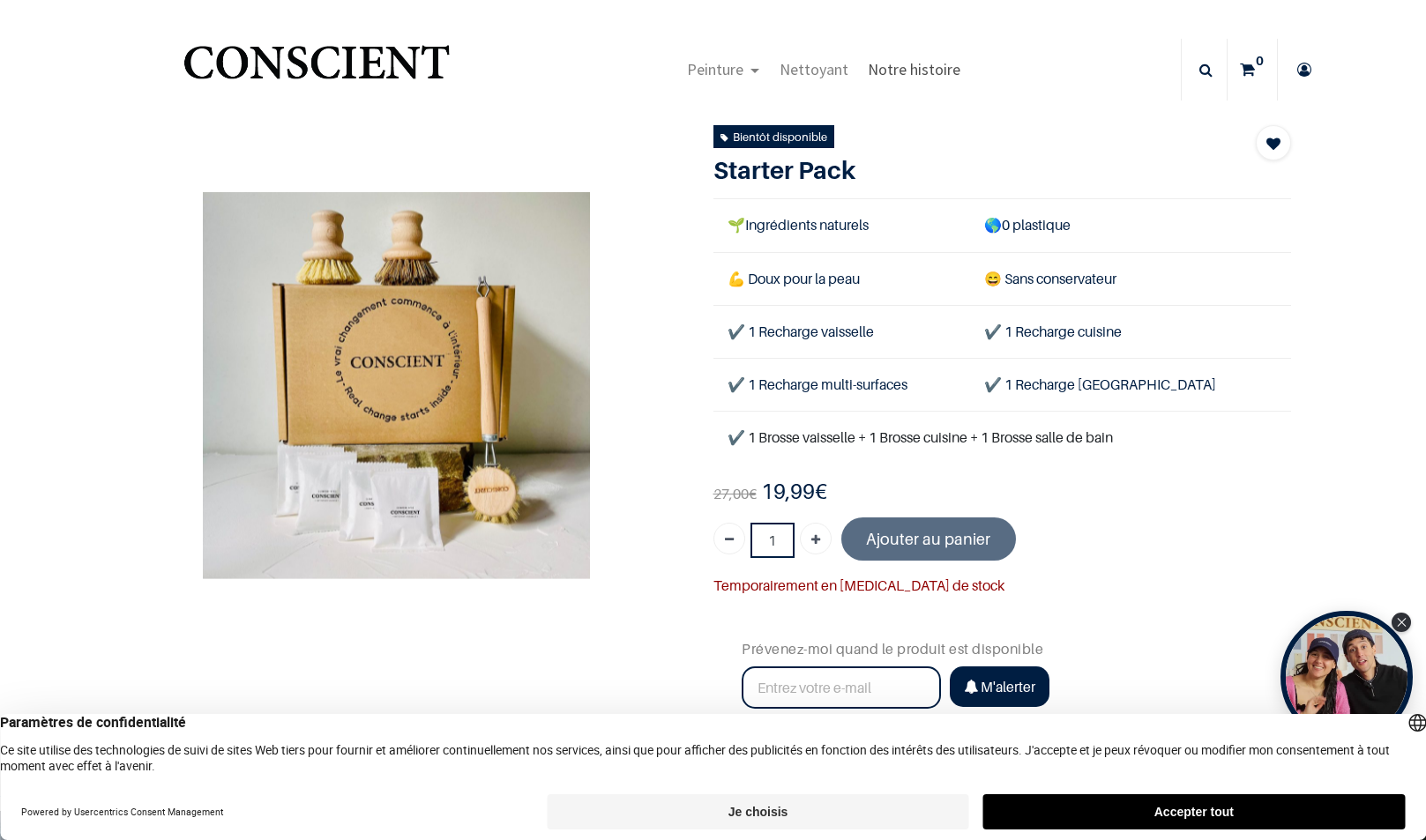
click at [893, 71] on span "Notre histoire" at bounding box center [914, 69] width 93 height 21
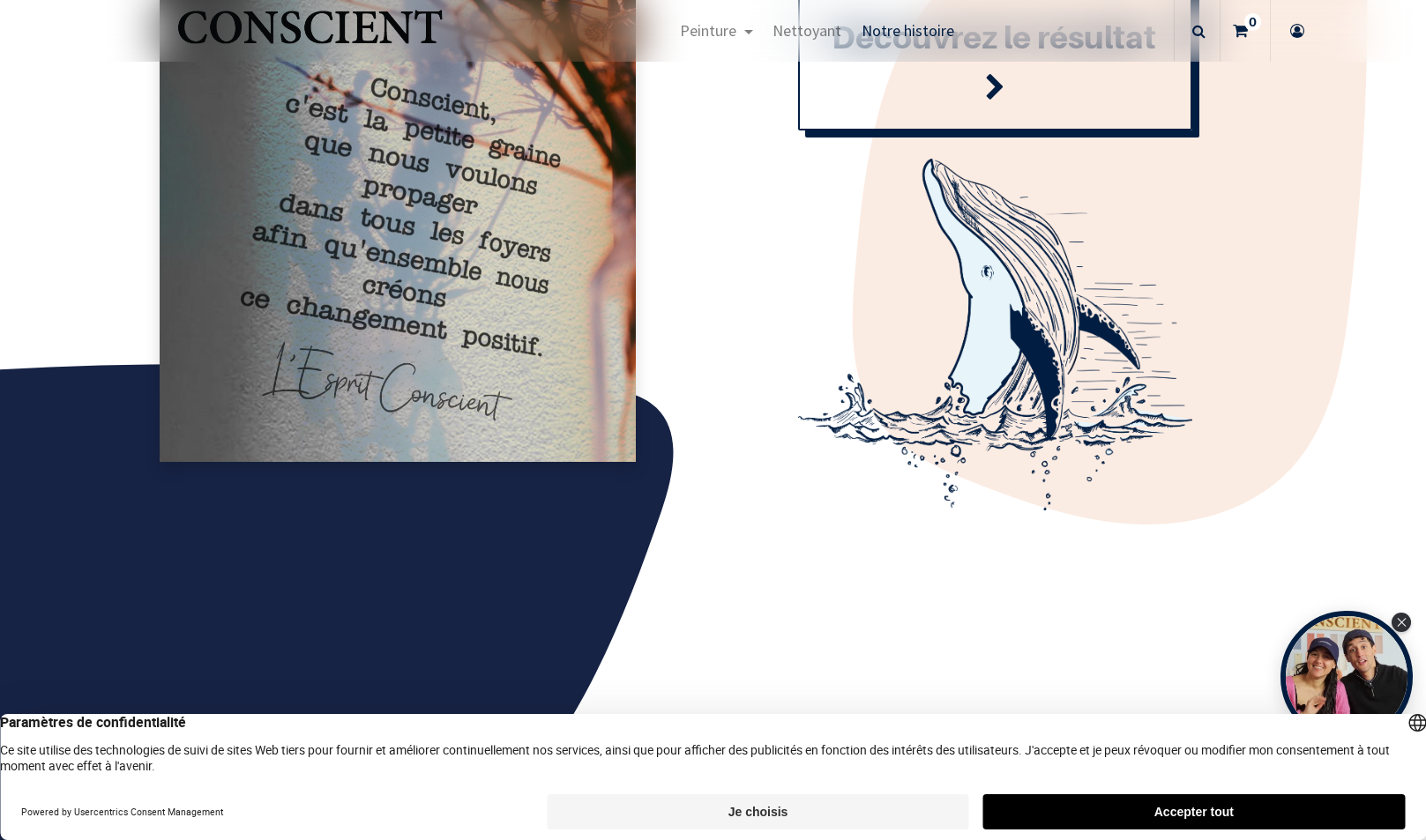
scroll to position [2205, 0]
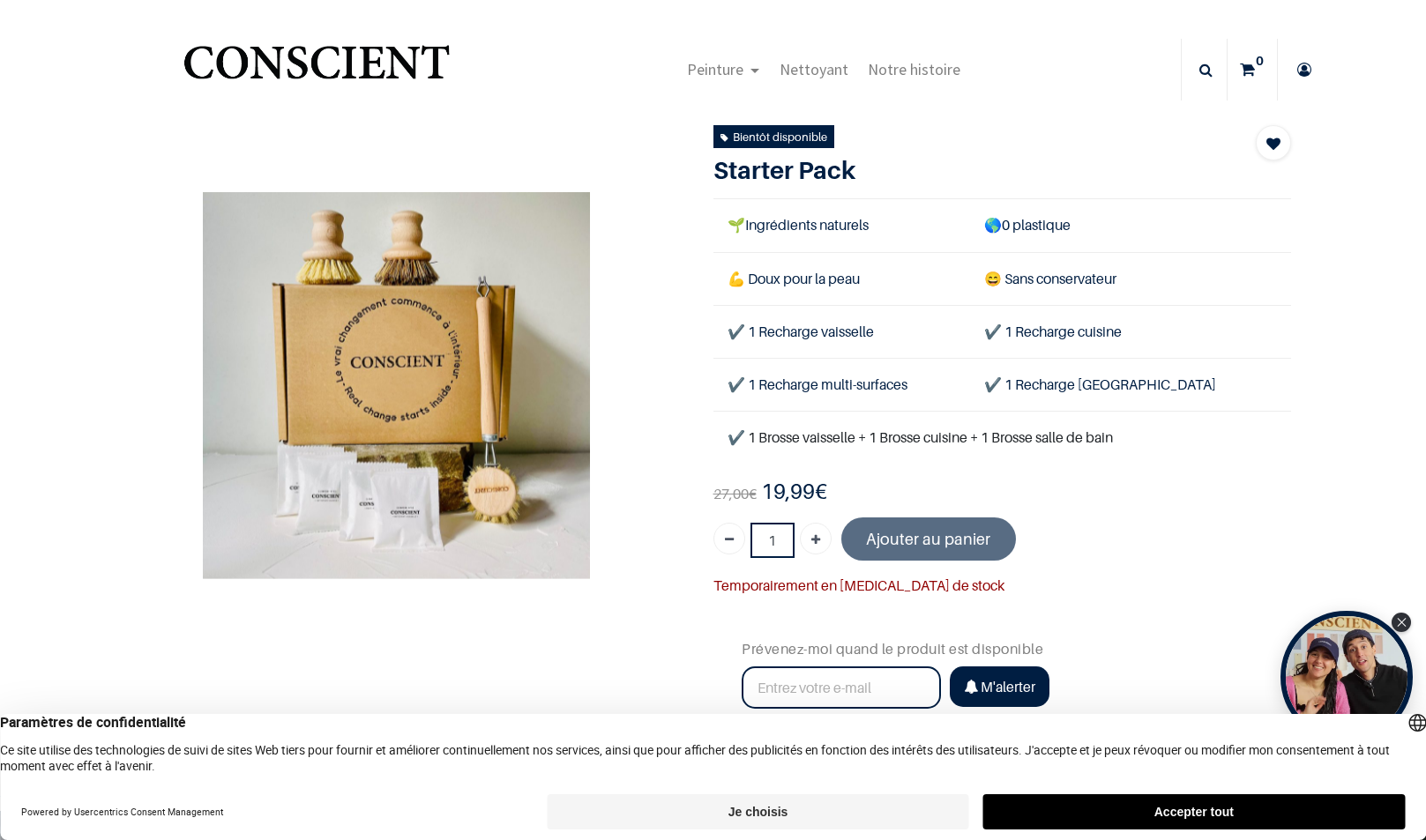
click at [339, 64] on img "Logo of Conscient" at bounding box center [316, 70] width 272 height 70
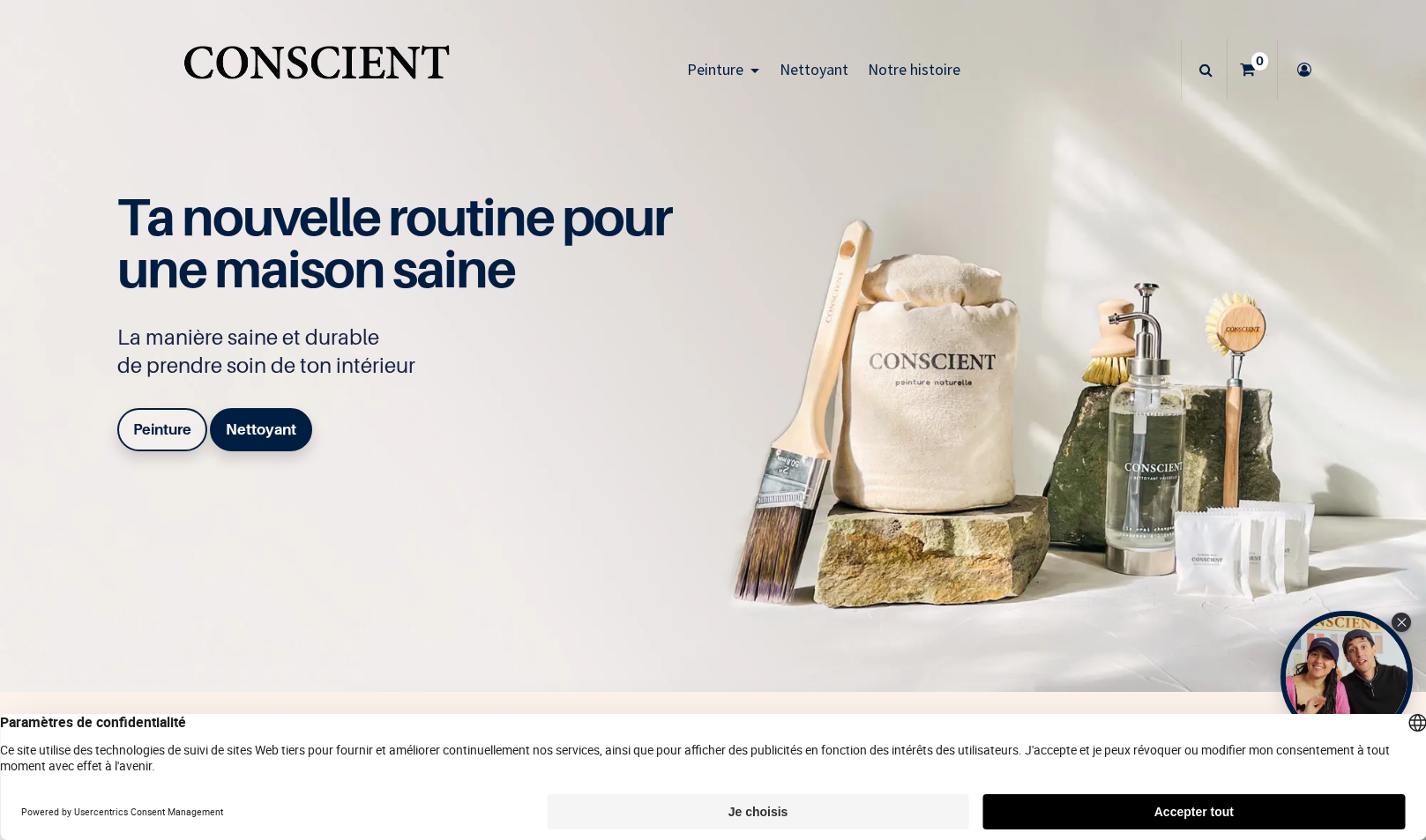
click at [140, 423] on b "Peinture" at bounding box center [162, 430] width 58 height 18
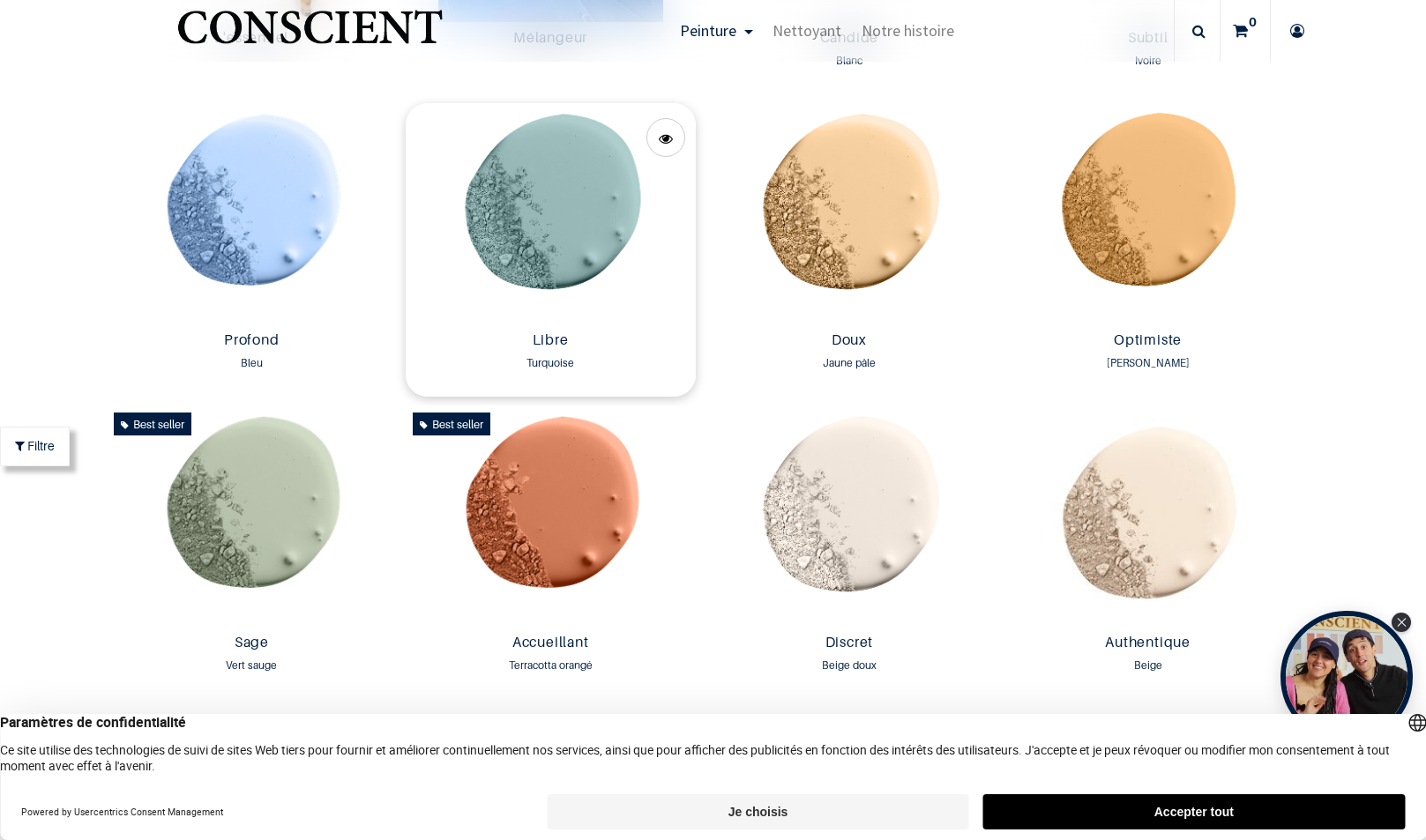
scroll to position [1324, 0]
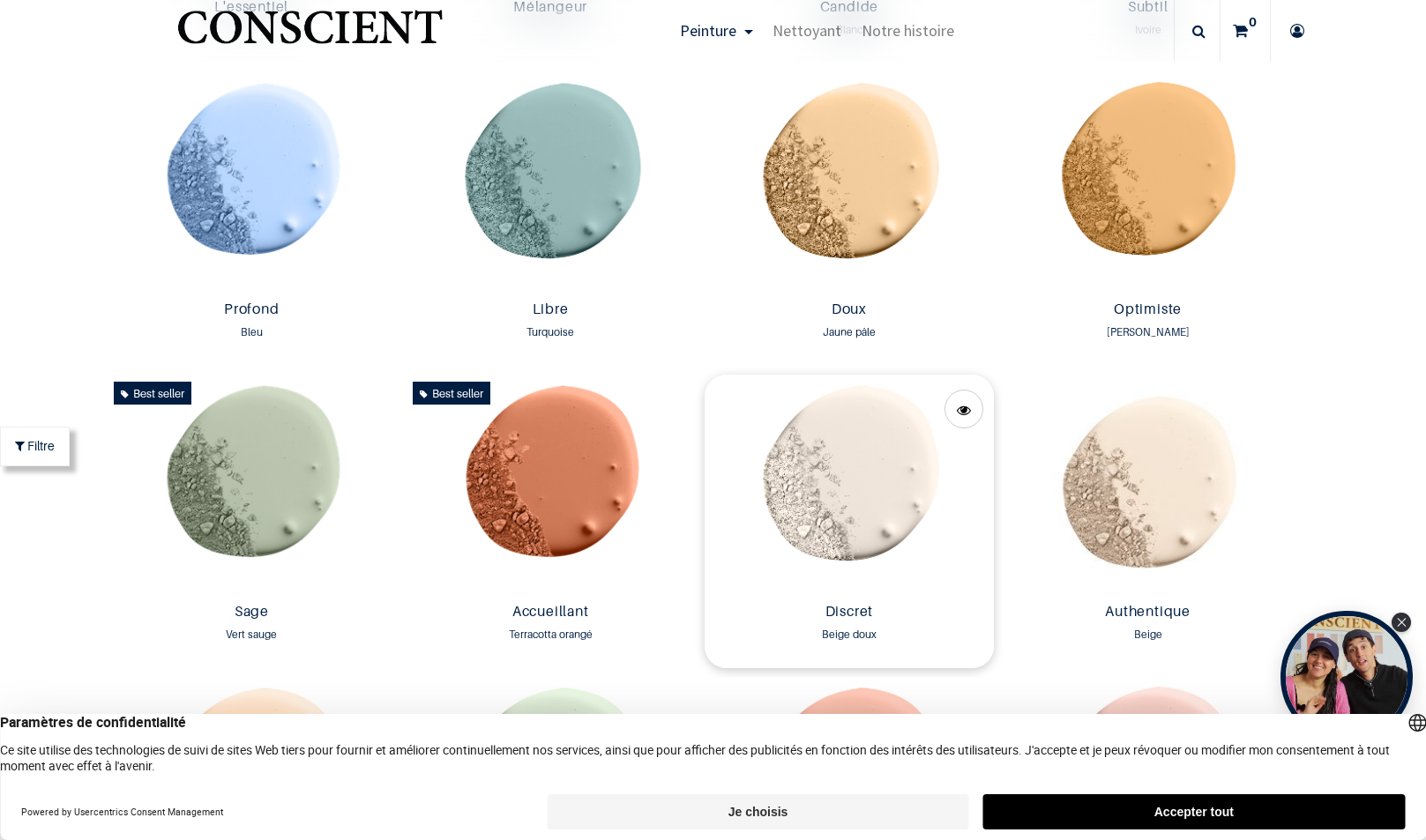
click at [861, 482] on img at bounding box center [850, 485] width 290 height 222
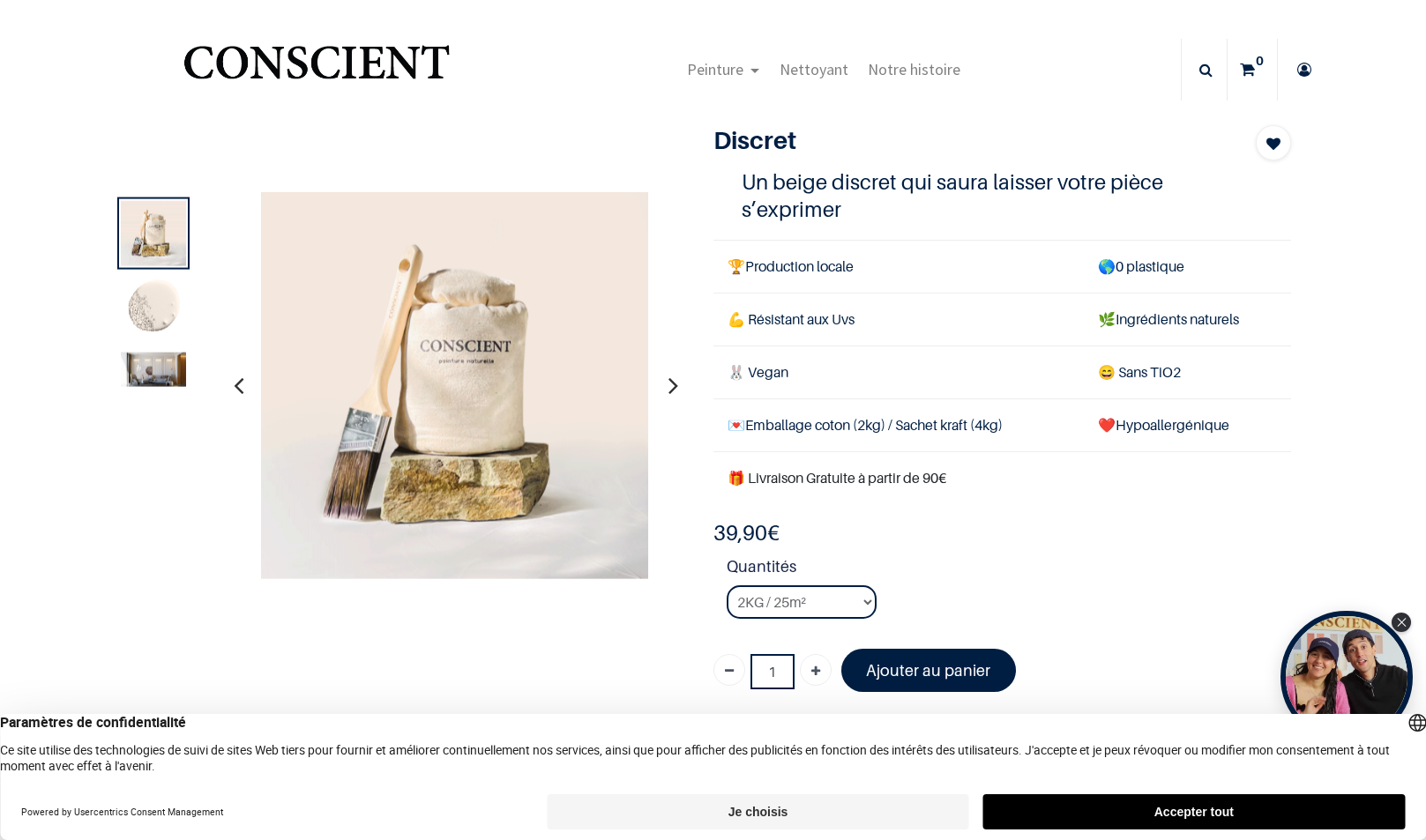
click at [149, 375] on img at bounding box center [154, 369] width 65 height 35
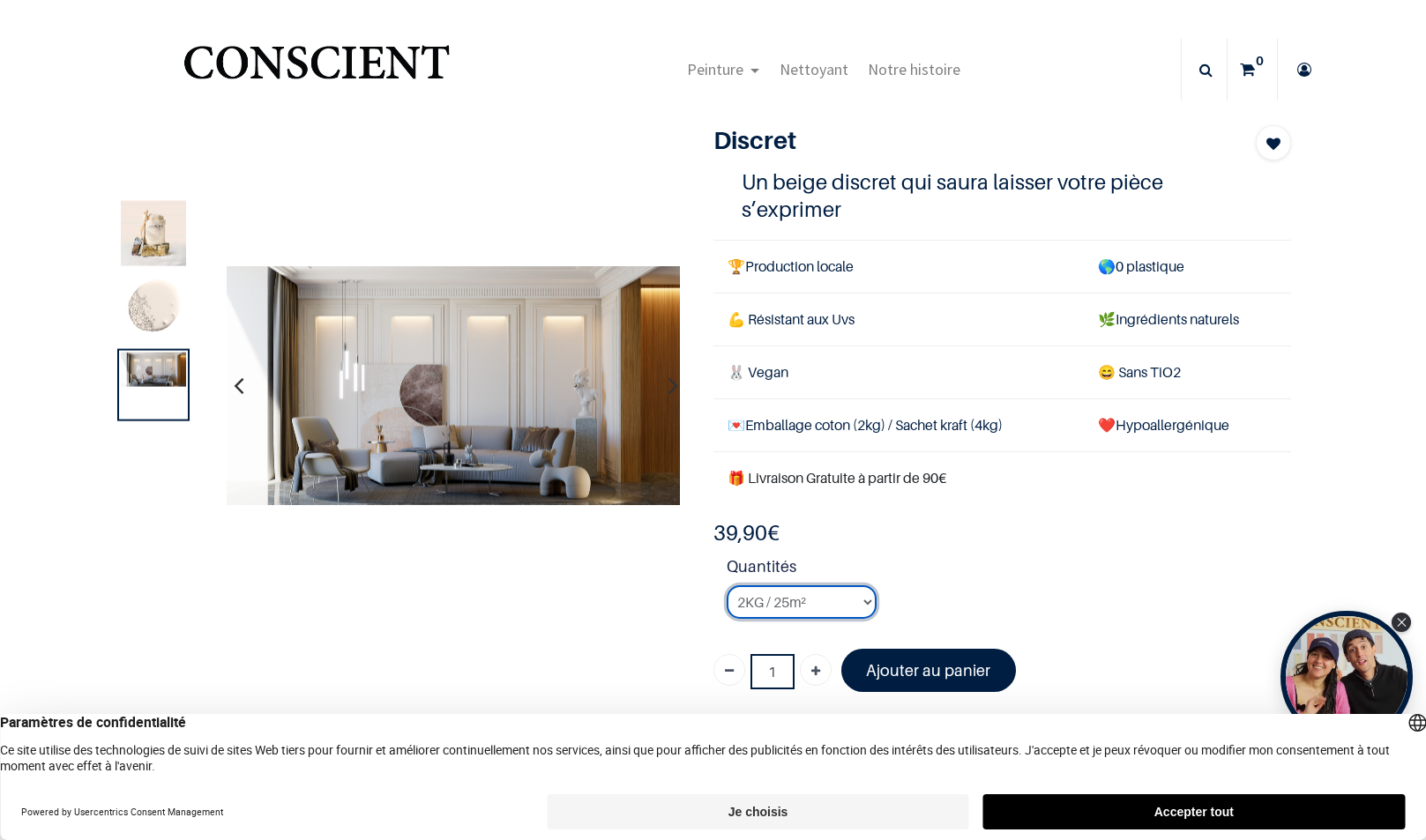
click at [862, 598] on select "2KG / 25m² 4KG / 50m² 8KG / 100m² Testeur" at bounding box center [802, 602] width 150 height 34
select select "24"
click at [727, 586] on select "2KG / 25m² 4KG / 50m² 8KG / 100m² Testeur" at bounding box center [802, 602] width 150 height 34
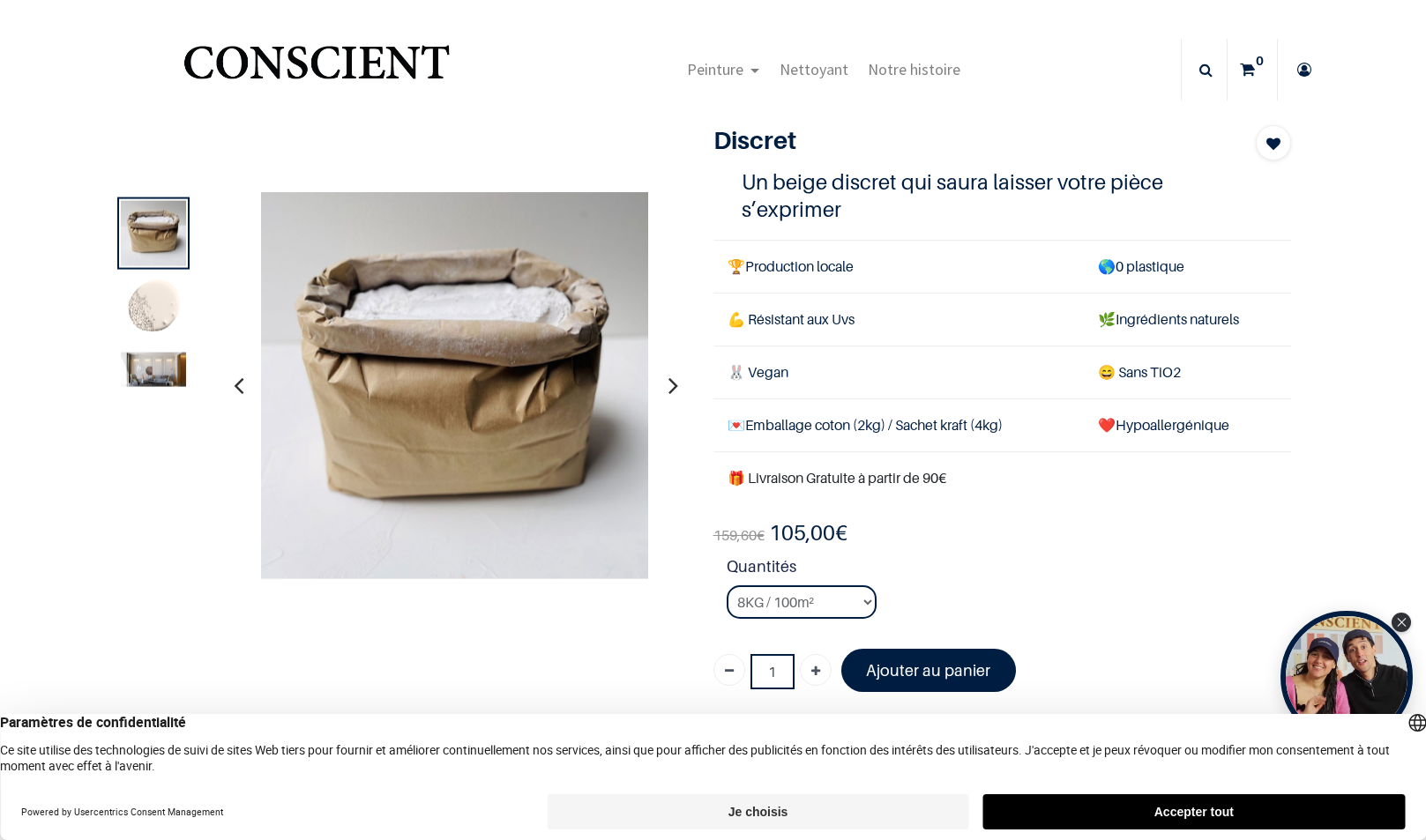
click at [140, 369] on img at bounding box center [154, 369] width 65 height 35
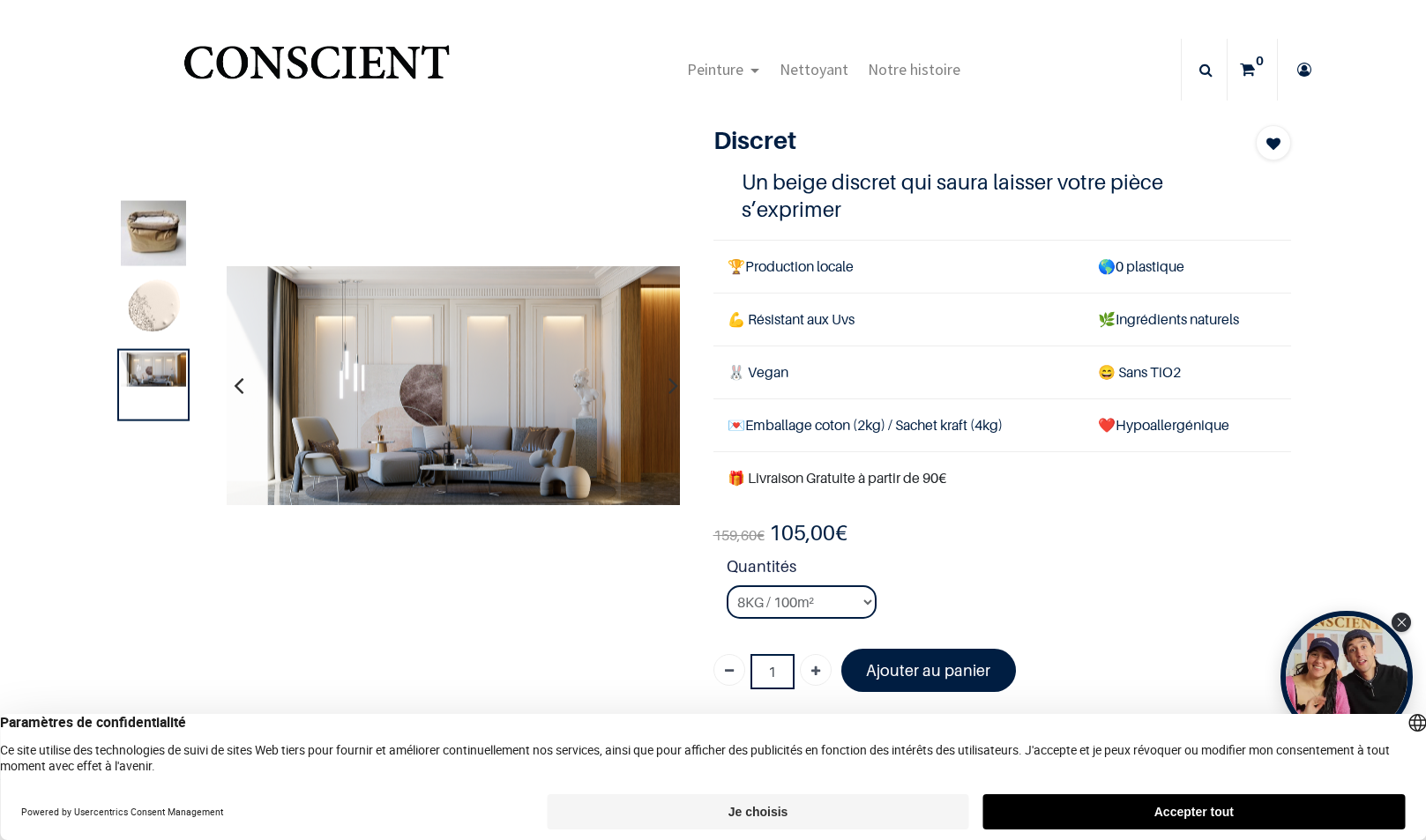
click at [144, 243] on img at bounding box center [154, 233] width 65 height 65
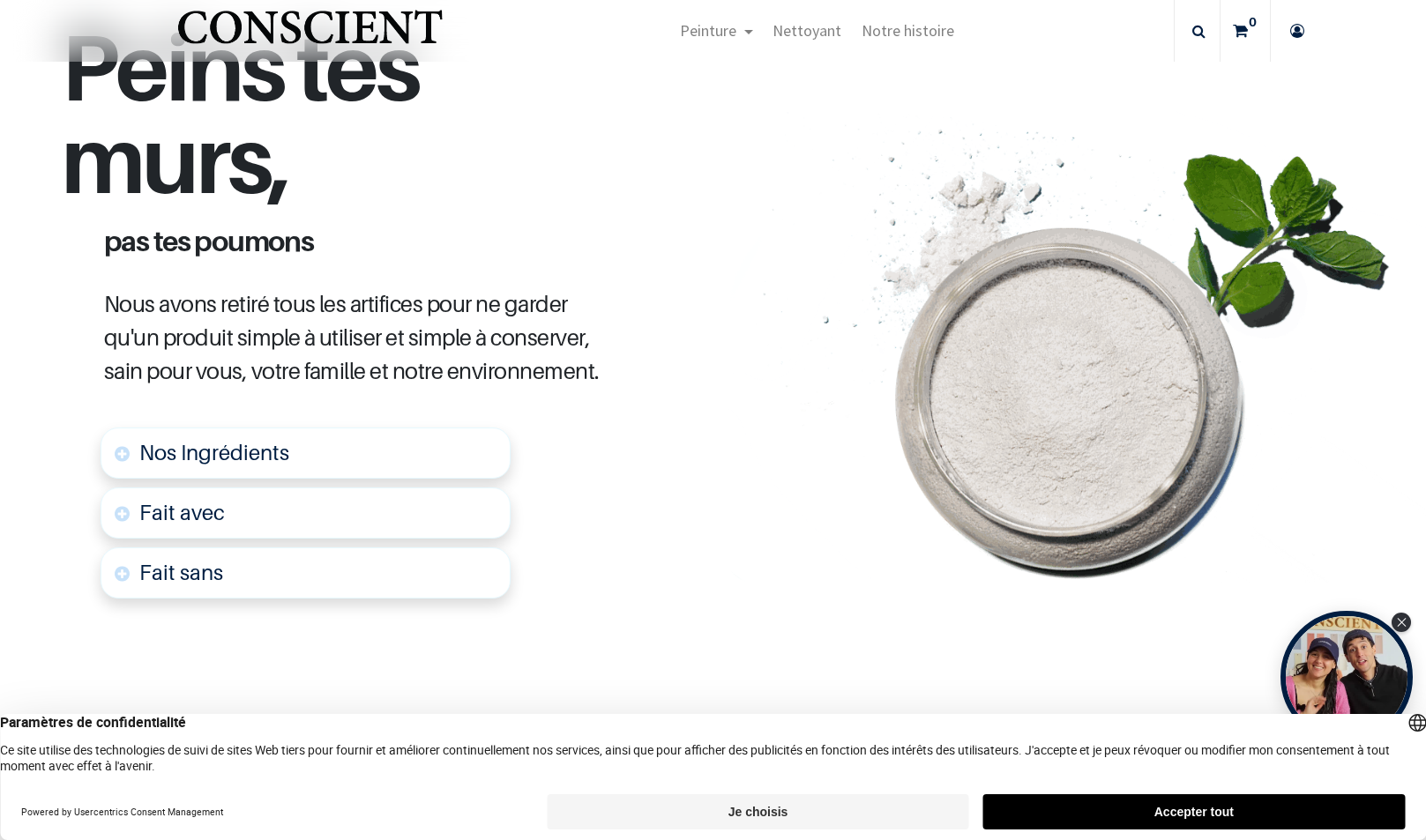
scroll to position [794, 0]
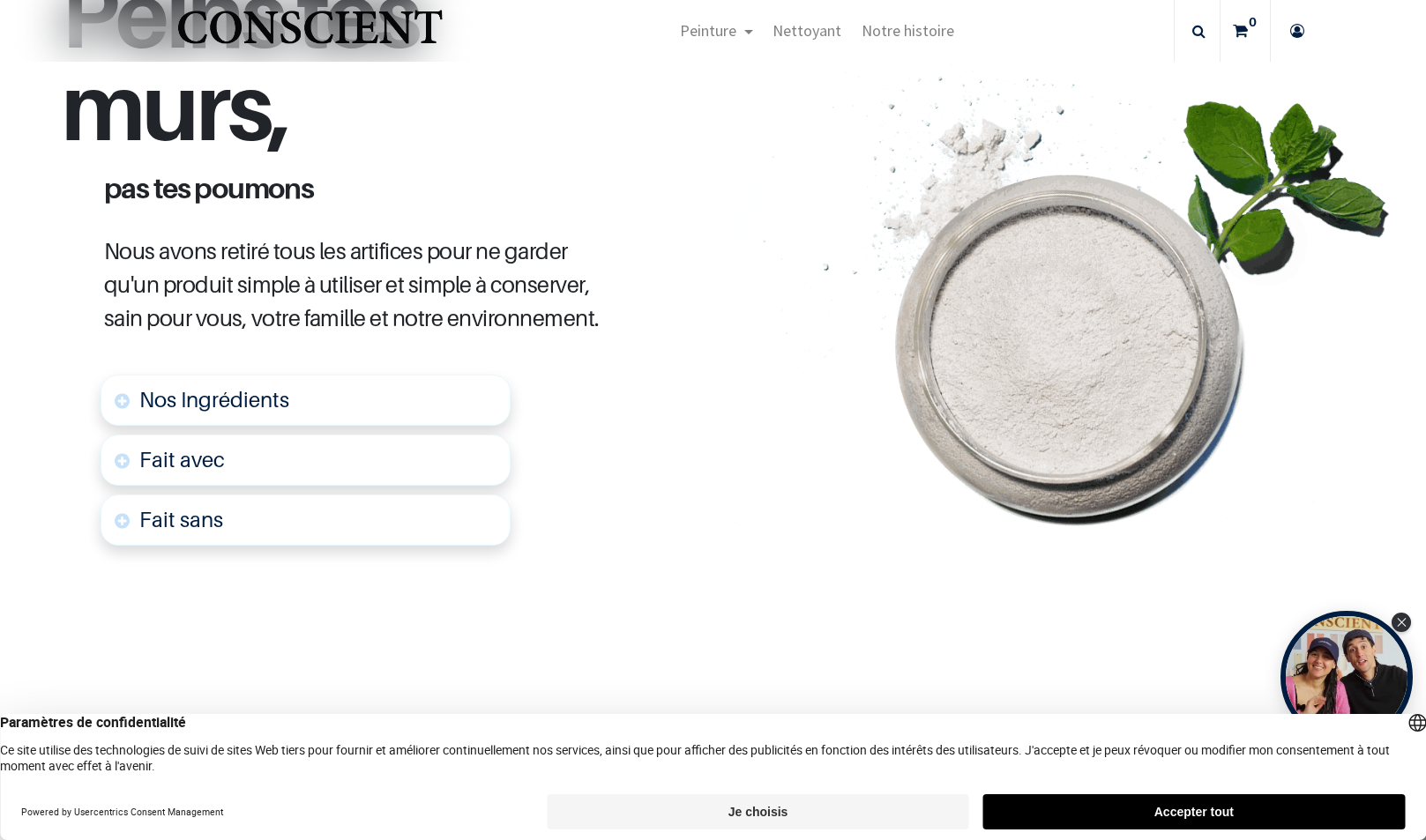
click at [250, 401] on span "Nos Ingrédients" at bounding box center [214, 400] width 150 height 26
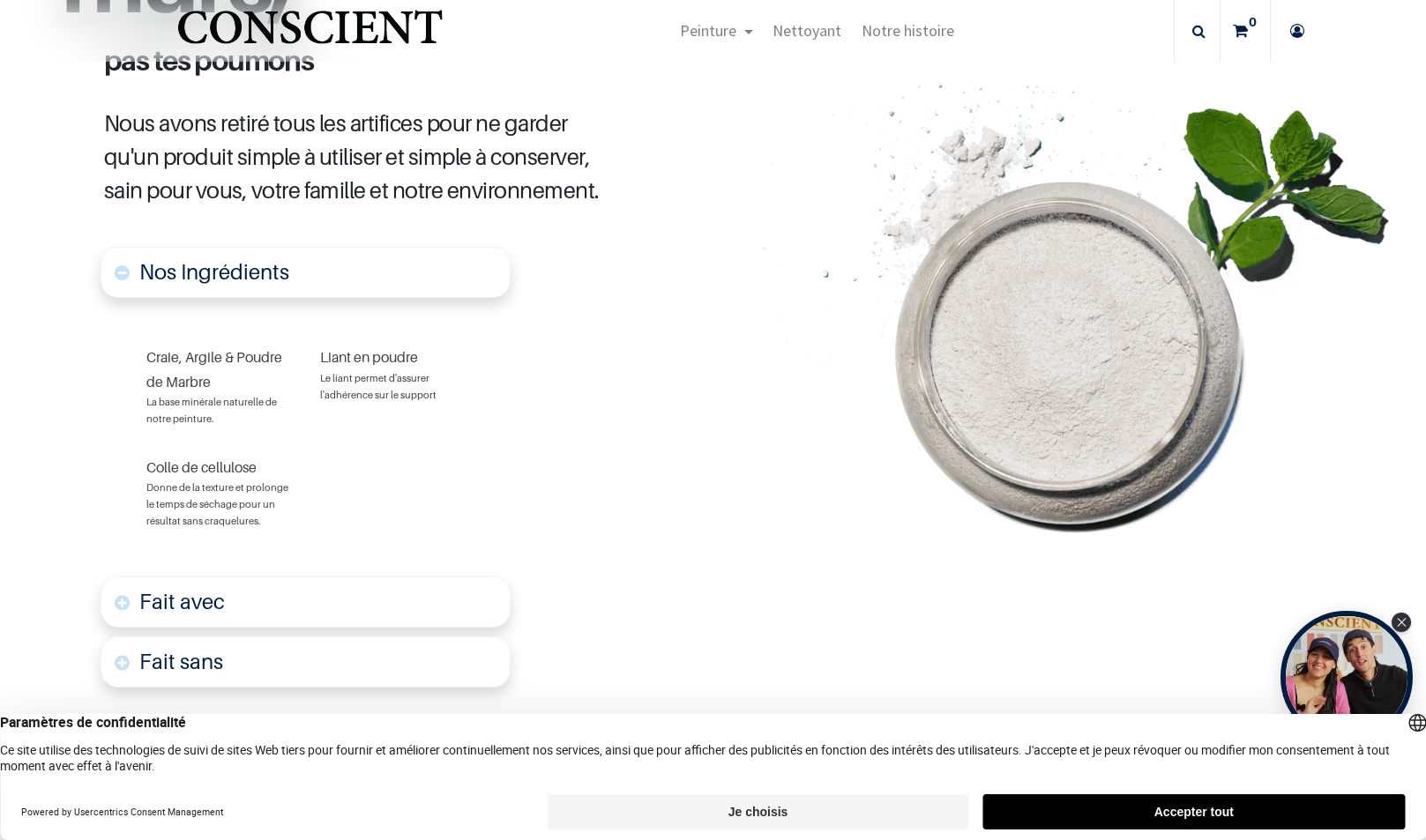
scroll to position [929, 0]
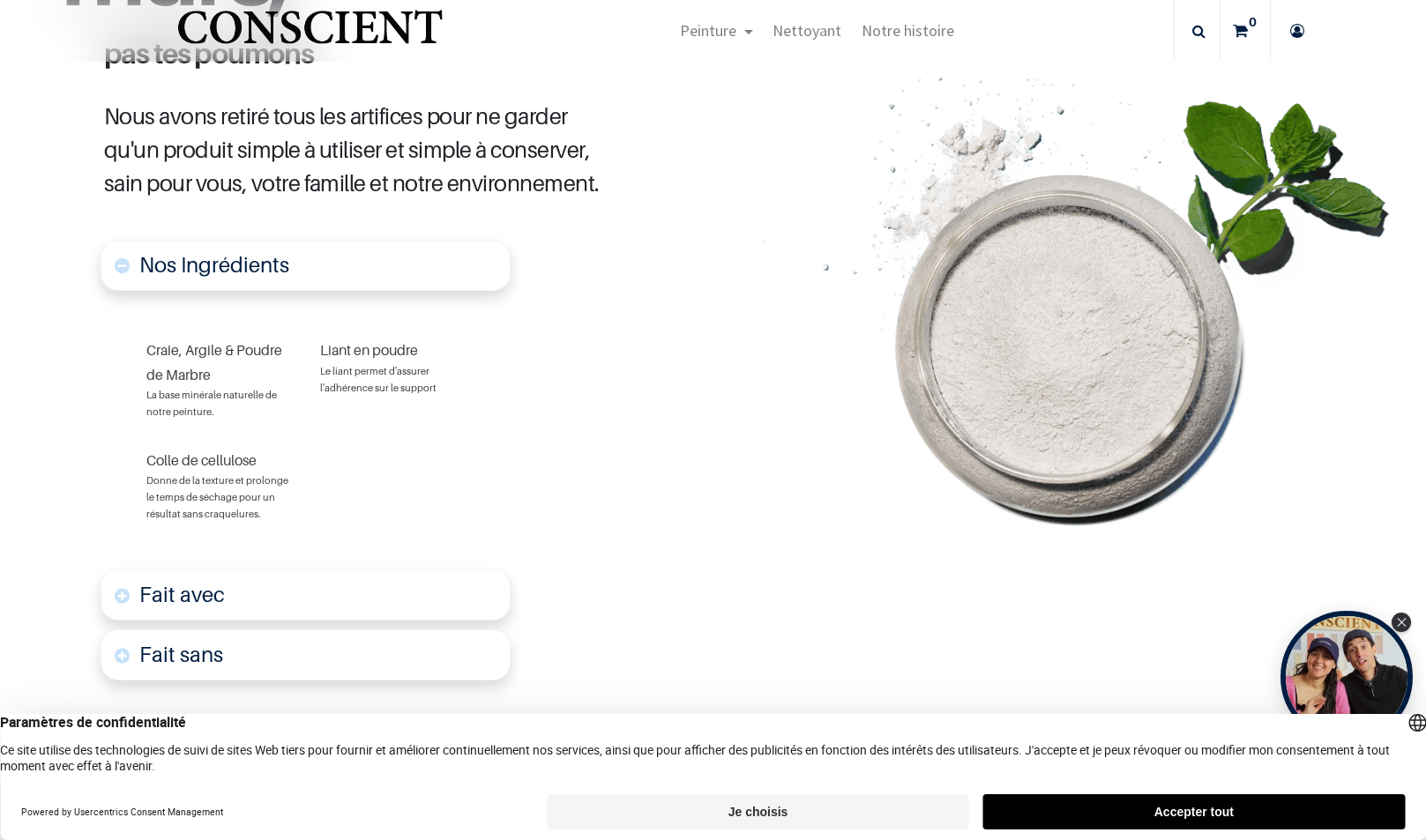
click at [199, 591] on font "Fait avec" at bounding box center [181, 595] width 86 height 26
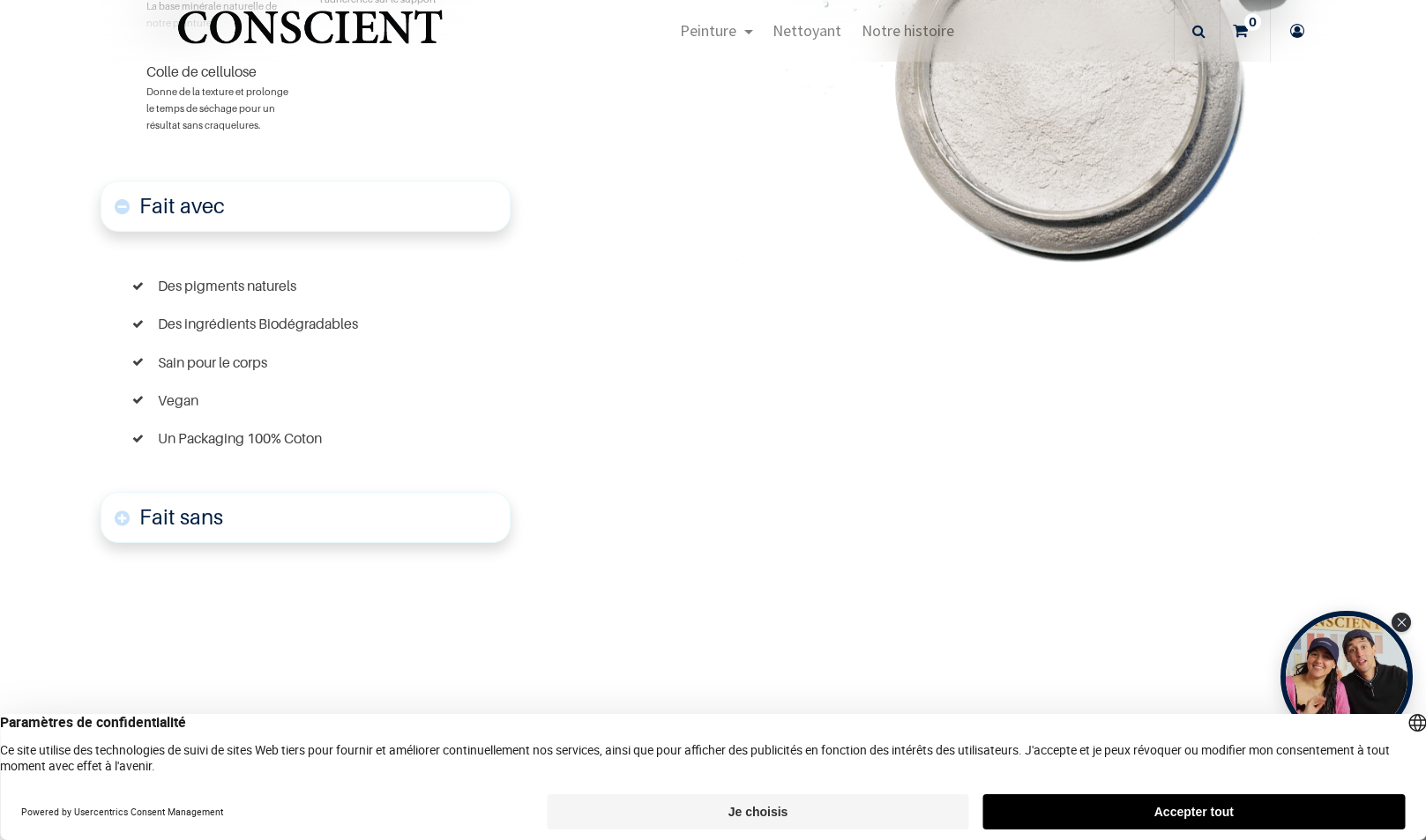
scroll to position [1318, 0]
click at [203, 516] on font "Fait sans" at bounding box center [180, 517] width 84 height 26
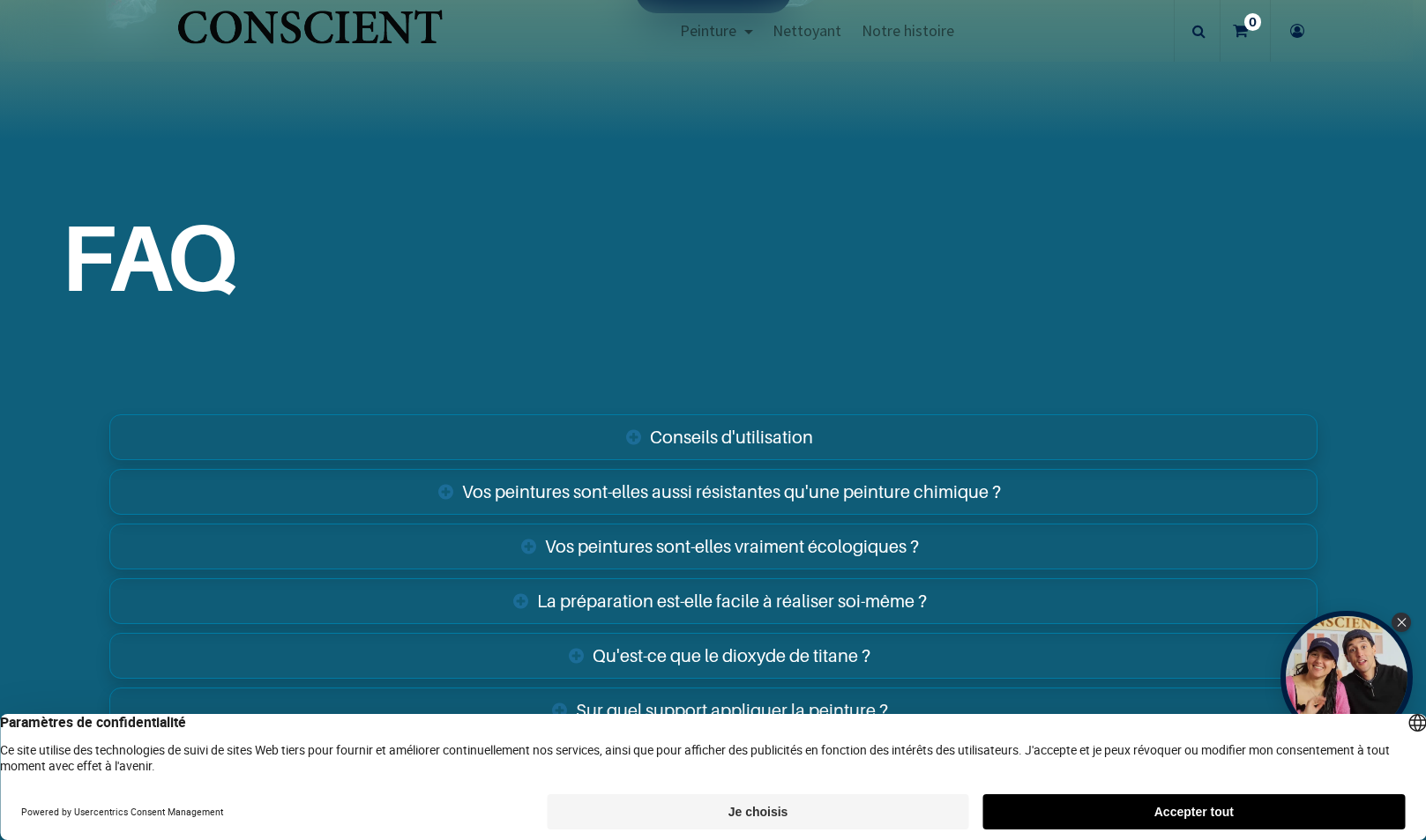
scroll to position [3401, 0]
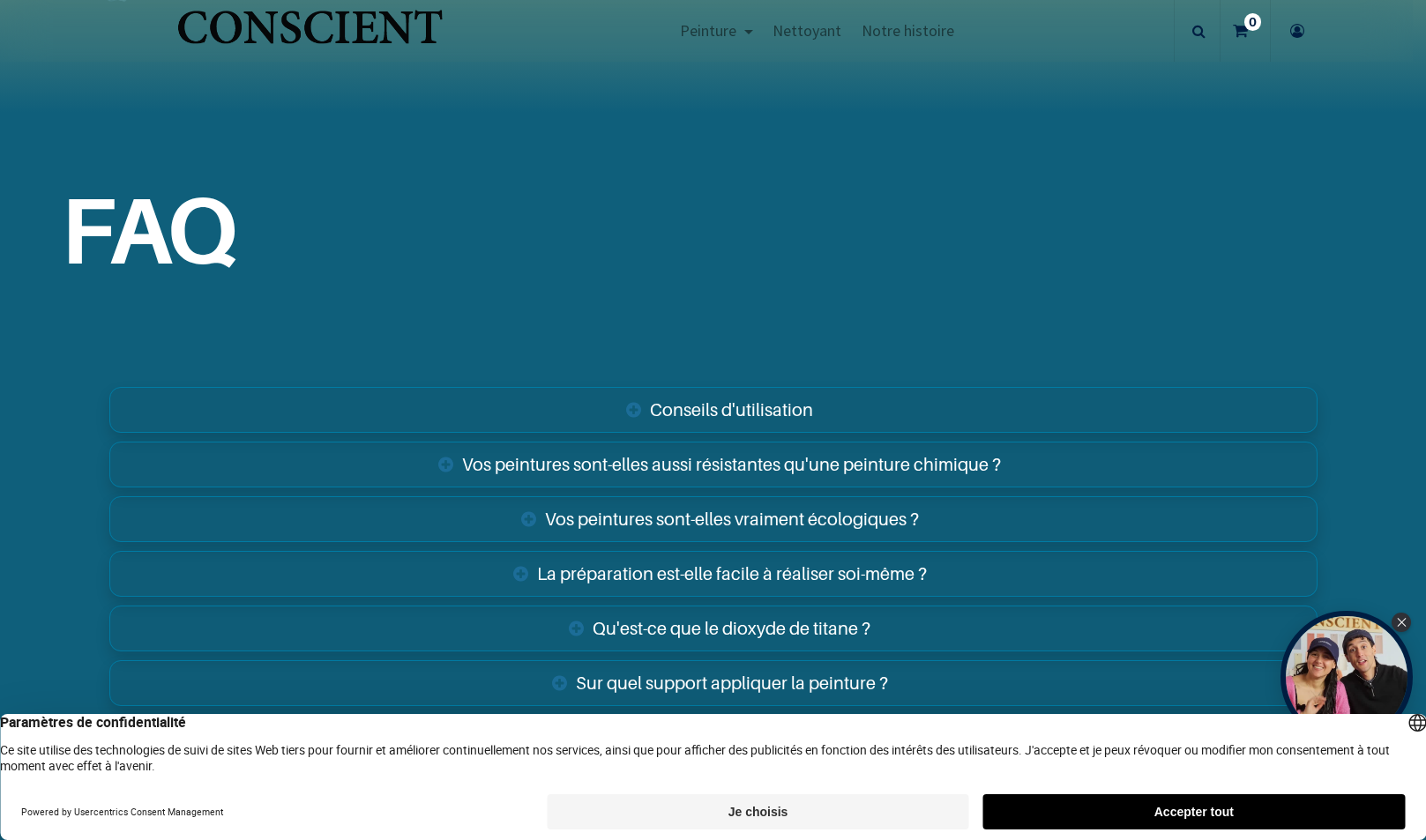
click at [689, 470] on link "Vos peintures sont-elles aussi résistantes qu'une peinture chimique ?" at bounding box center [714, 464] width 1209 height 46
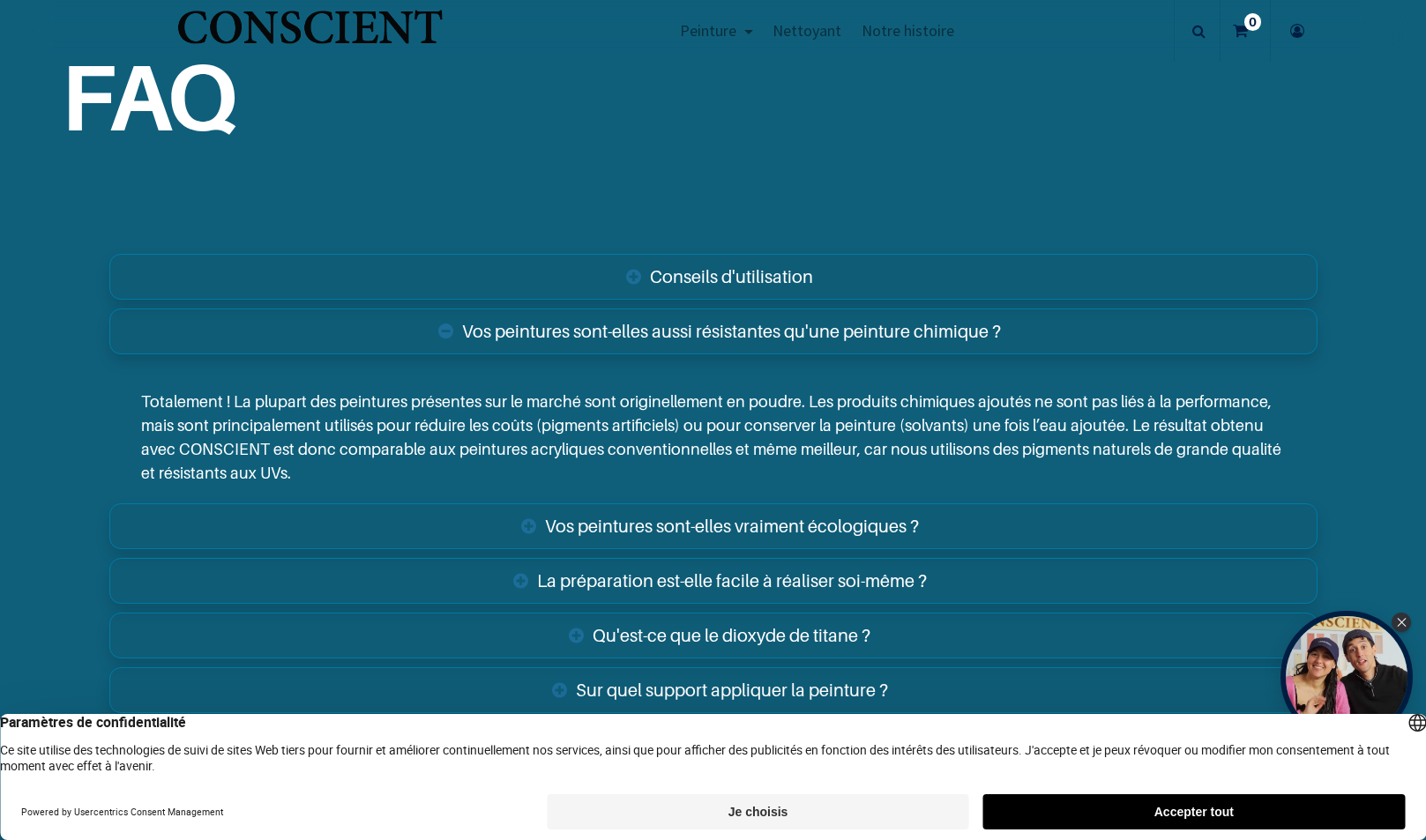
scroll to position [3578, 0]
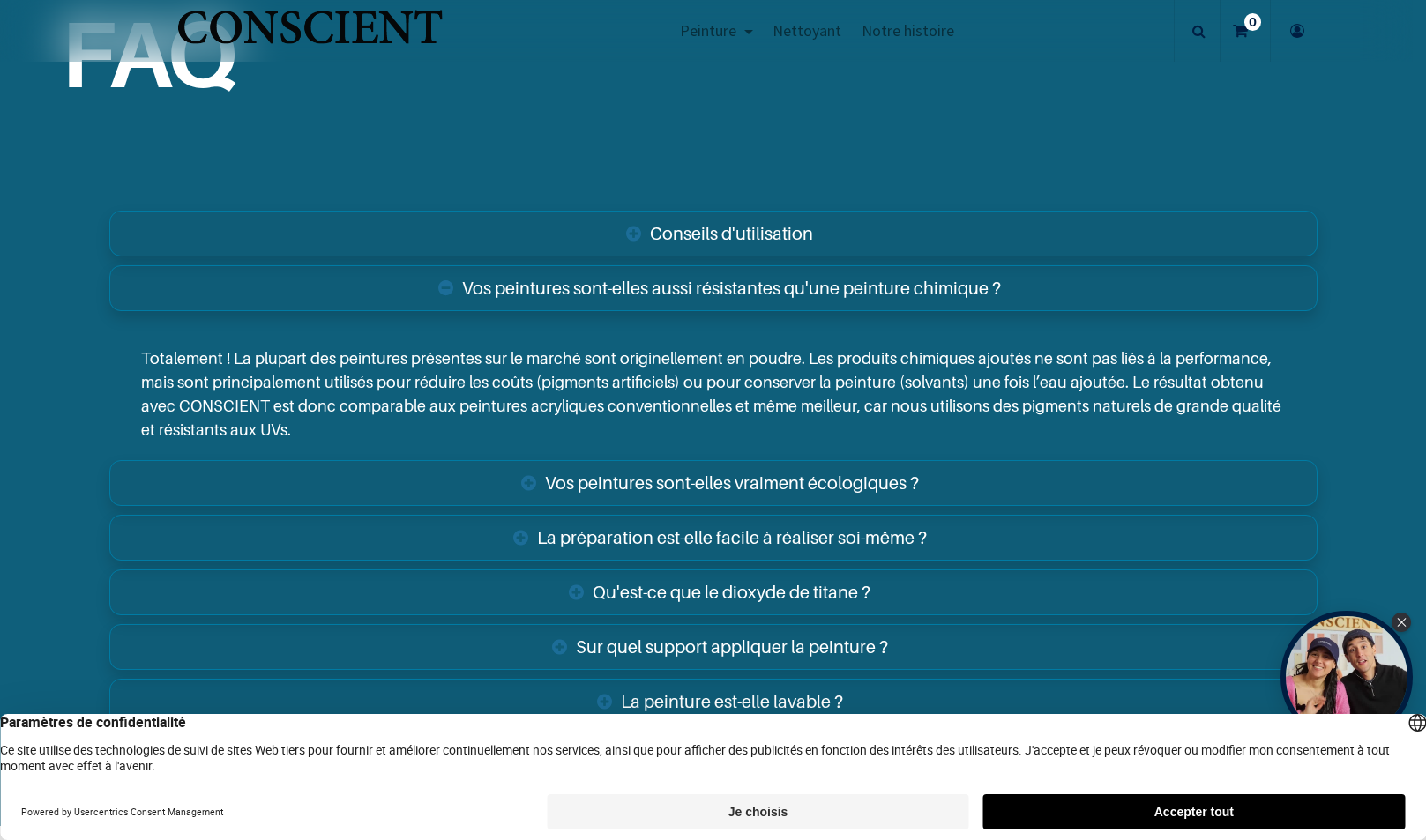
click at [835, 474] on link "Vos peintures sont-elles vraiment écologiques ?" at bounding box center [714, 483] width 1209 height 46
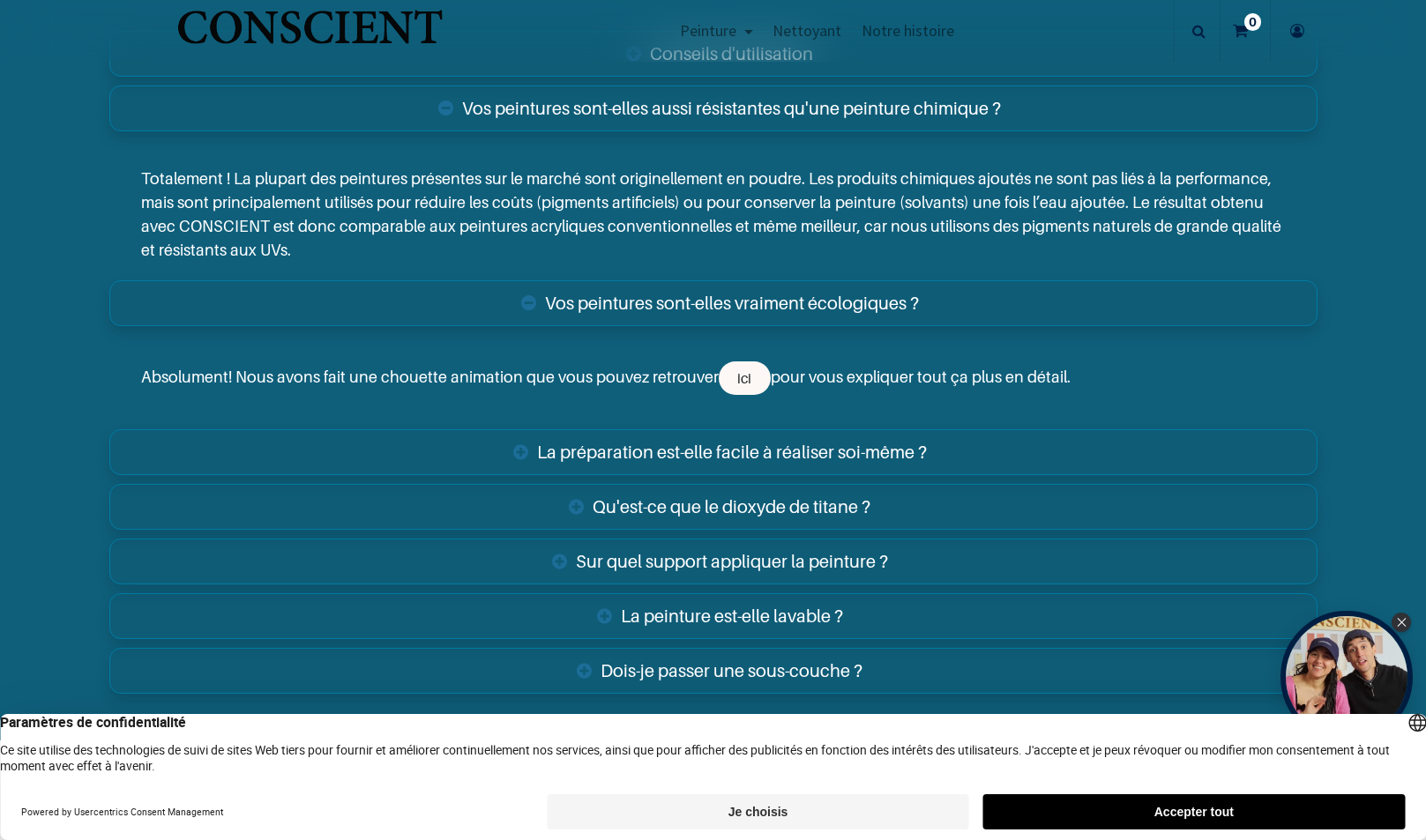
scroll to position [3842, 0]
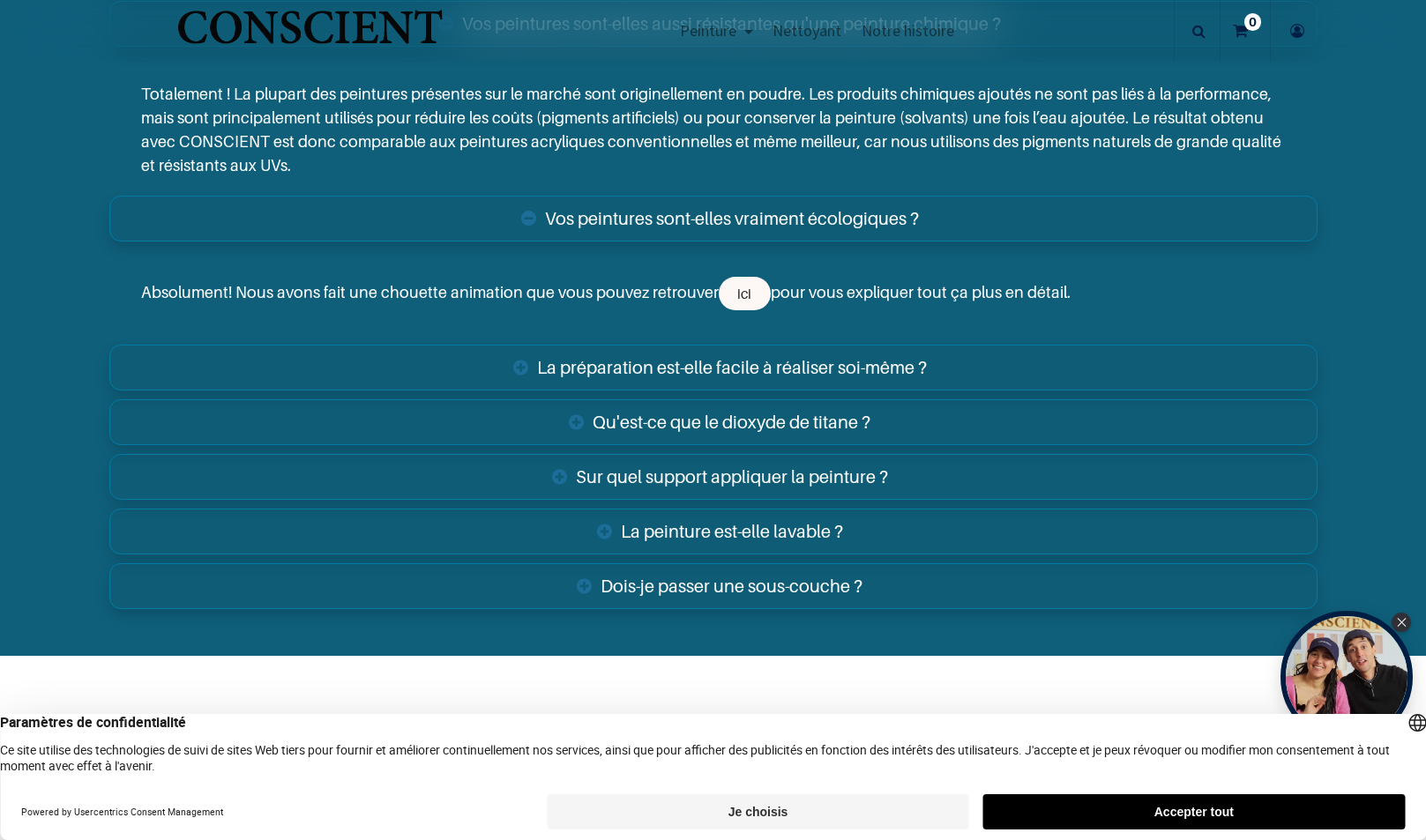
click at [816, 367] on link "La préparation est-elle facile à réaliser soi-même ?" at bounding box center [714, 368] width 1209 height 46
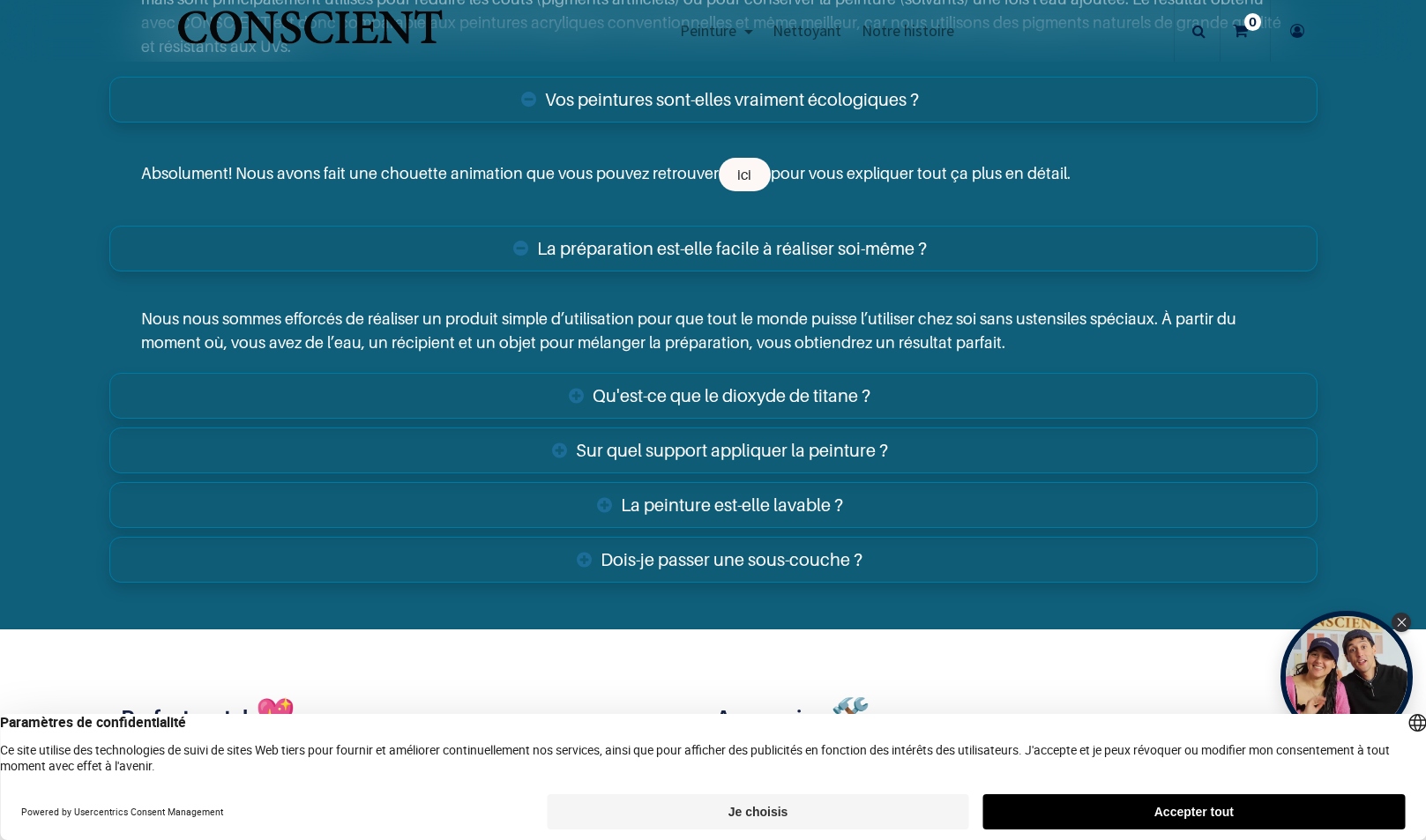
scroll to position [3931, 0]
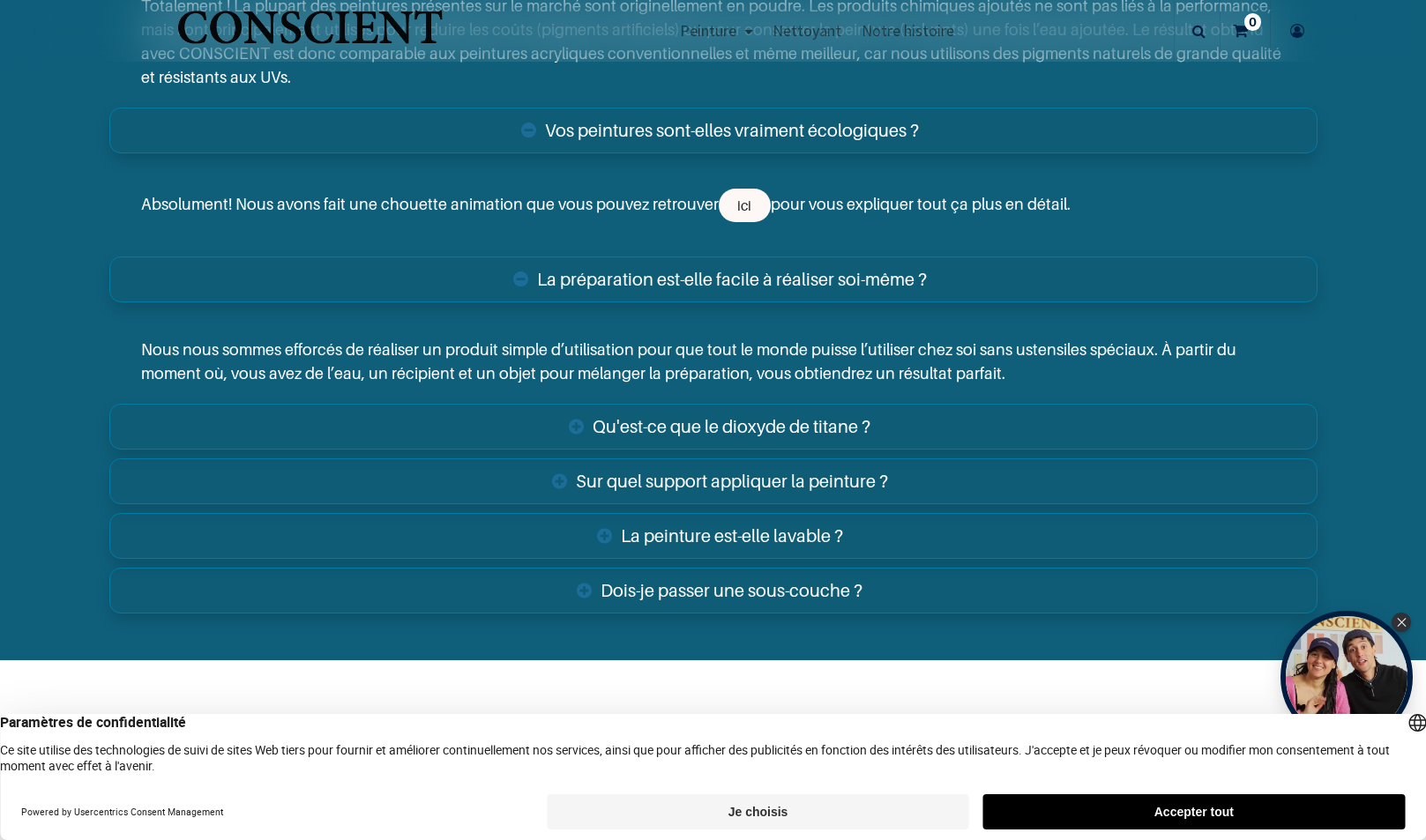
click at [733, 422] on link "Qu'est-ce que le dioxyde de titane ?" at bounding box center [714, 427] width 1209 height 46
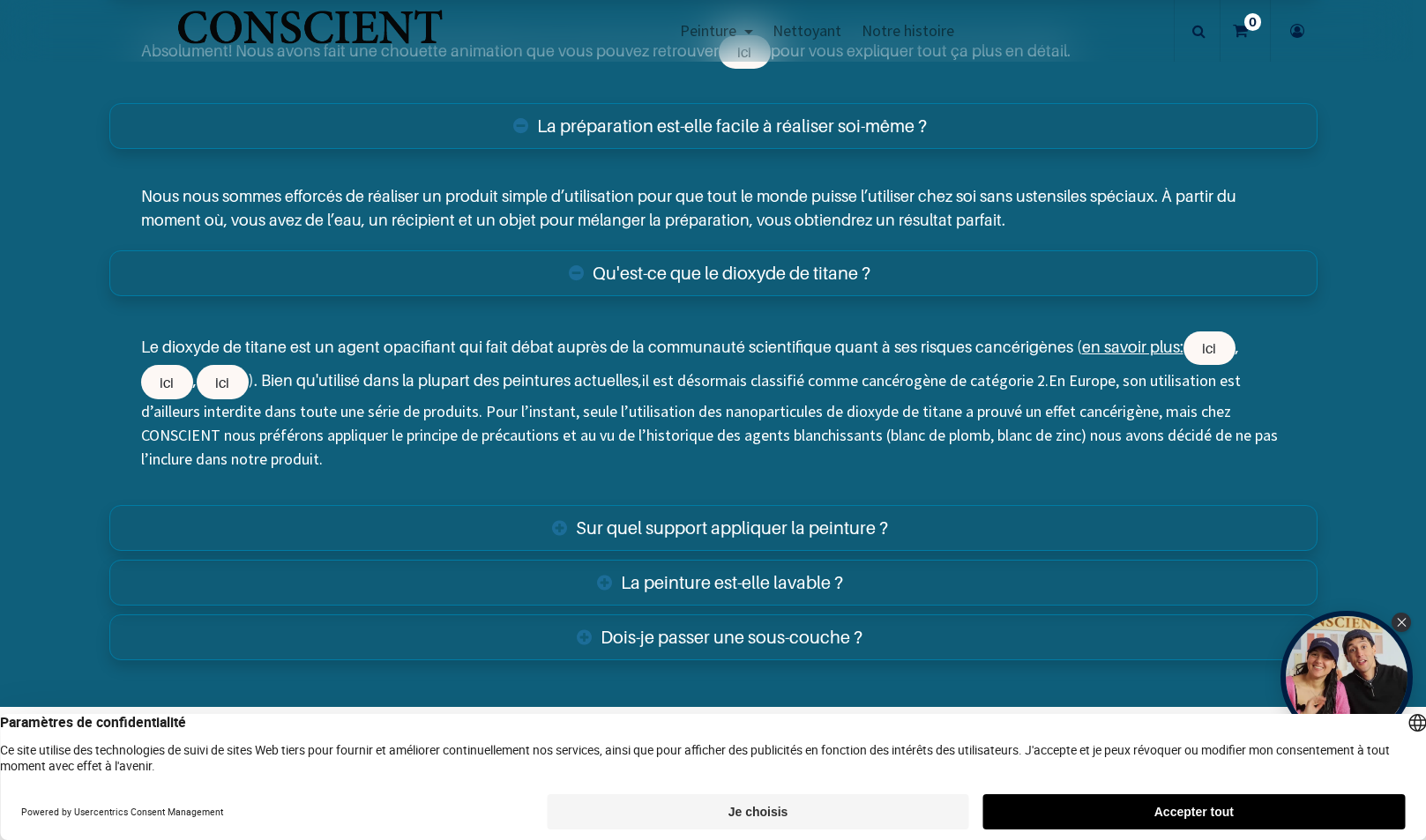
scroll to position [4107, 0]
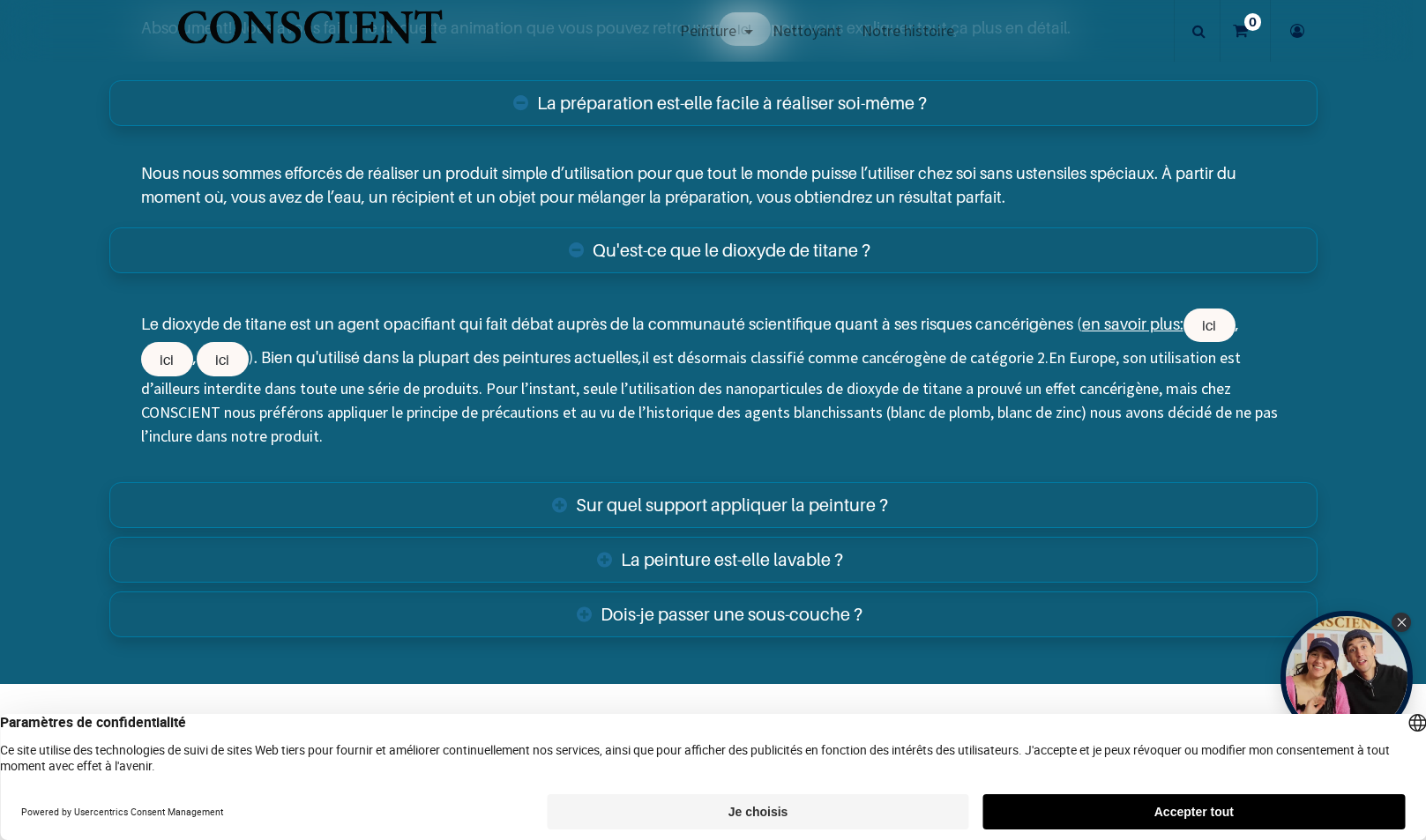
click at [654, 498] on link "Sur quel support appliquer la peinture ?" at bounding box center [714, 505] width 1209 height 46
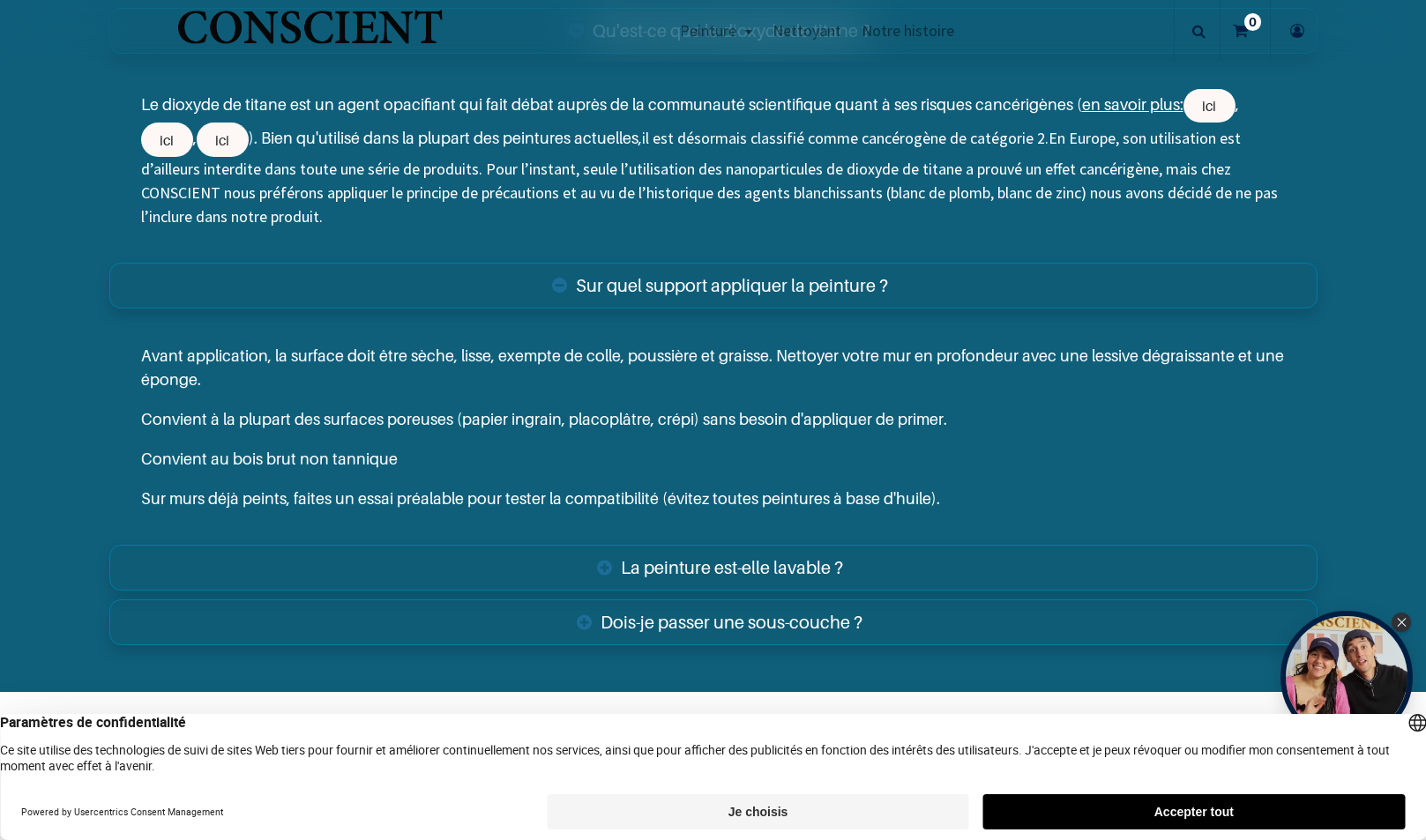
scroll to position [4372, 0]
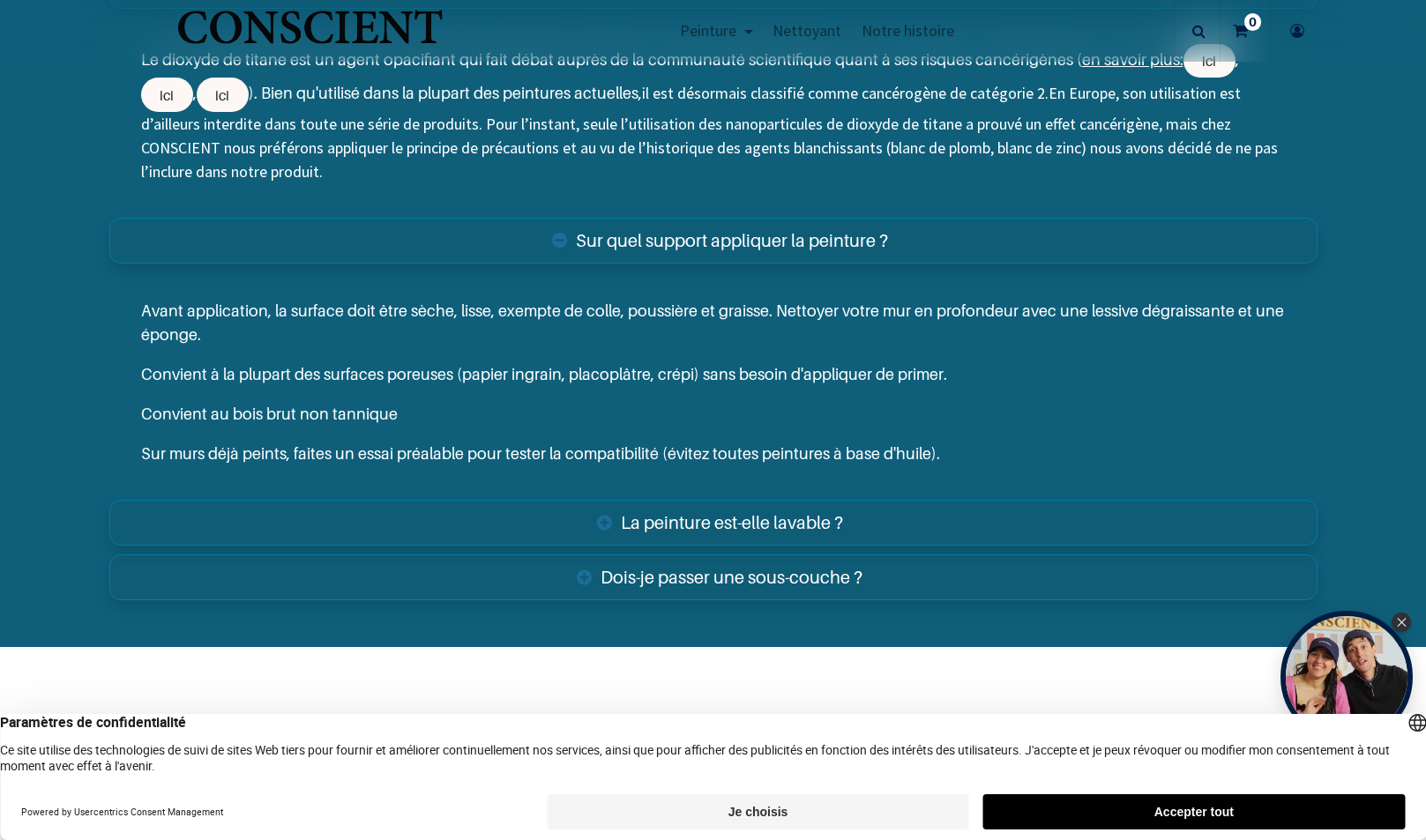
click at [737, 524] on link "La peinture est-elle lavable ?" at bounding box center [714, 523] width 1209 height 46
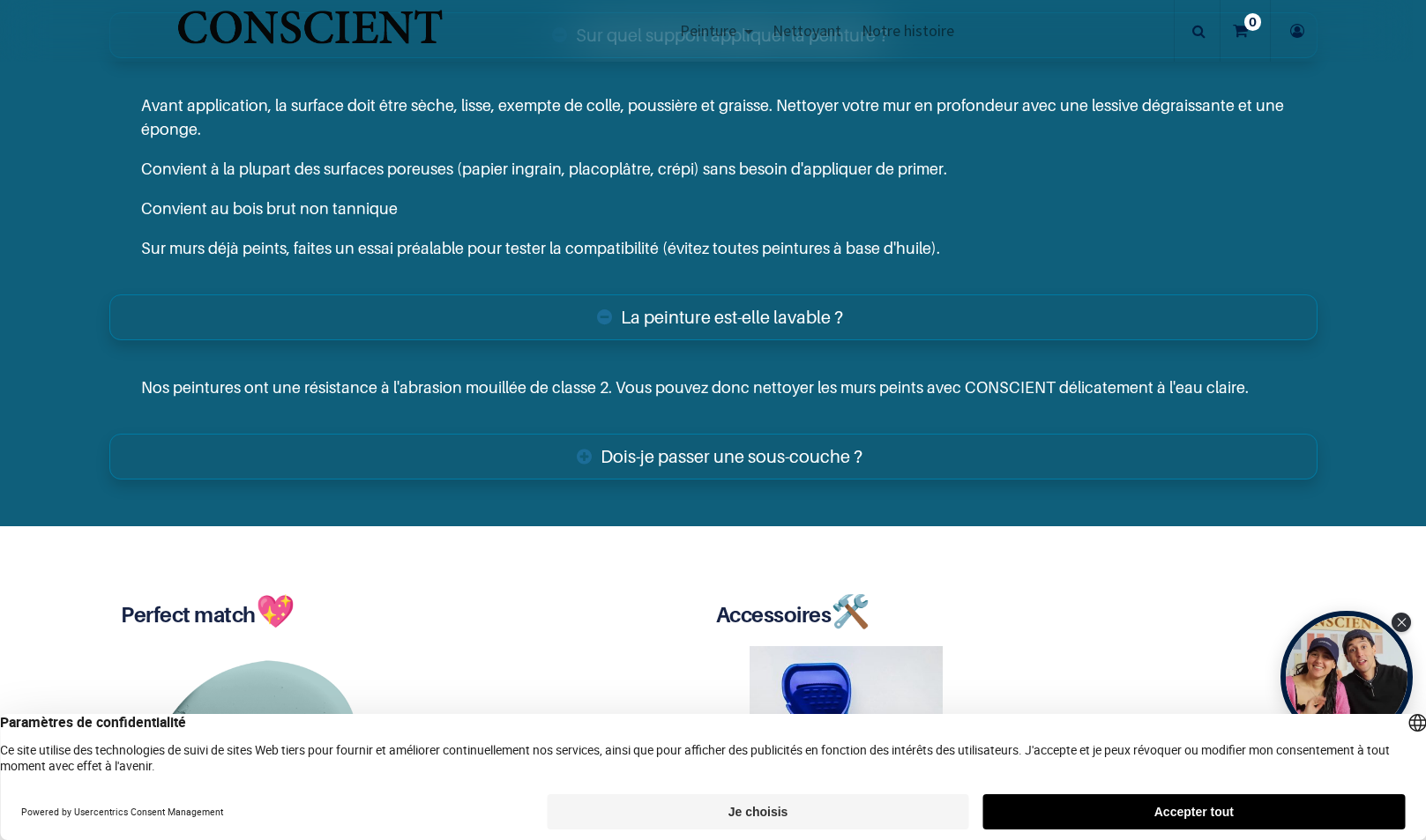
scroll to position [4637, 0]
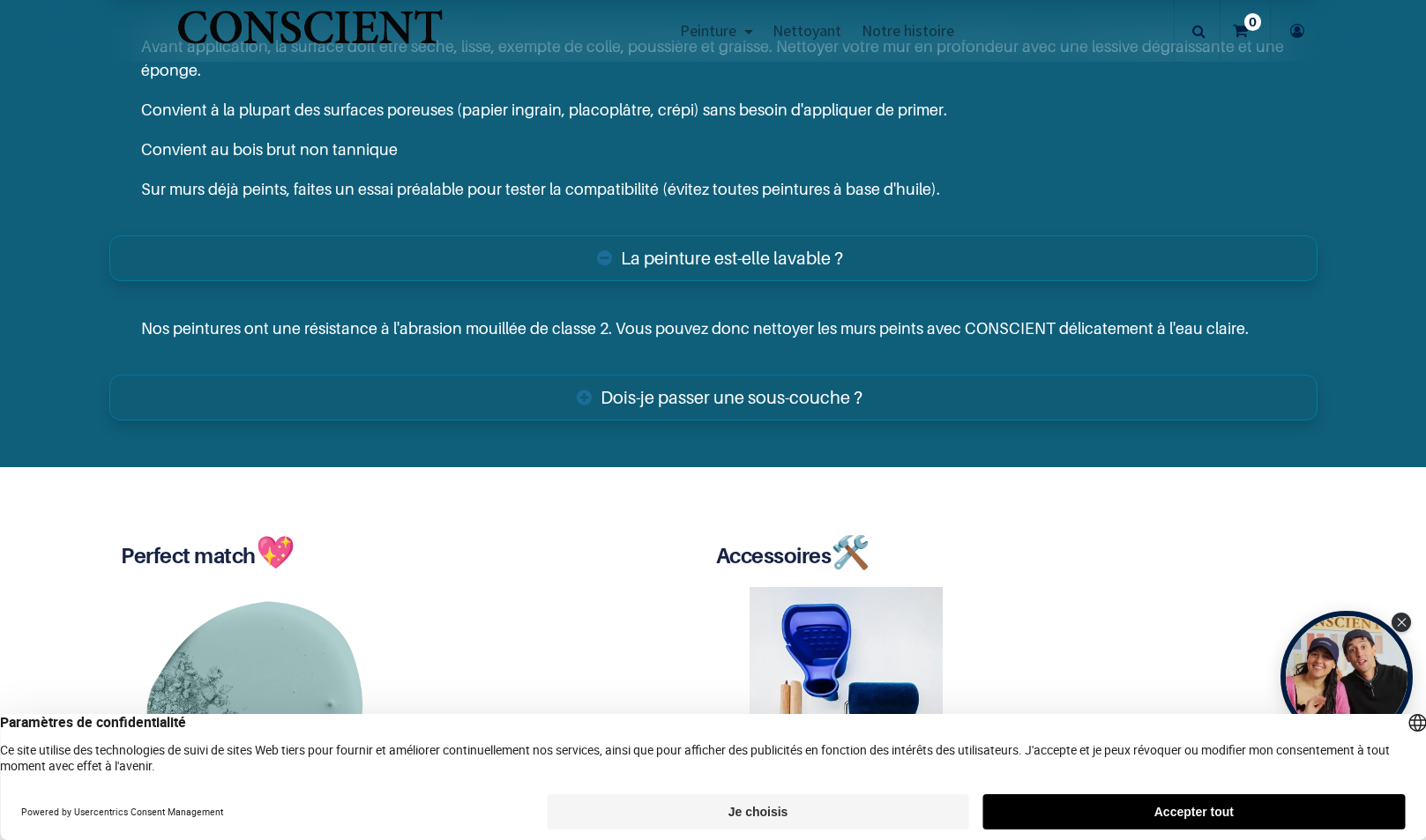
click at [721, 400] on link "Dois-je passer une sous-couche ?" at bounding box center [714, 397] width 1209 height 46
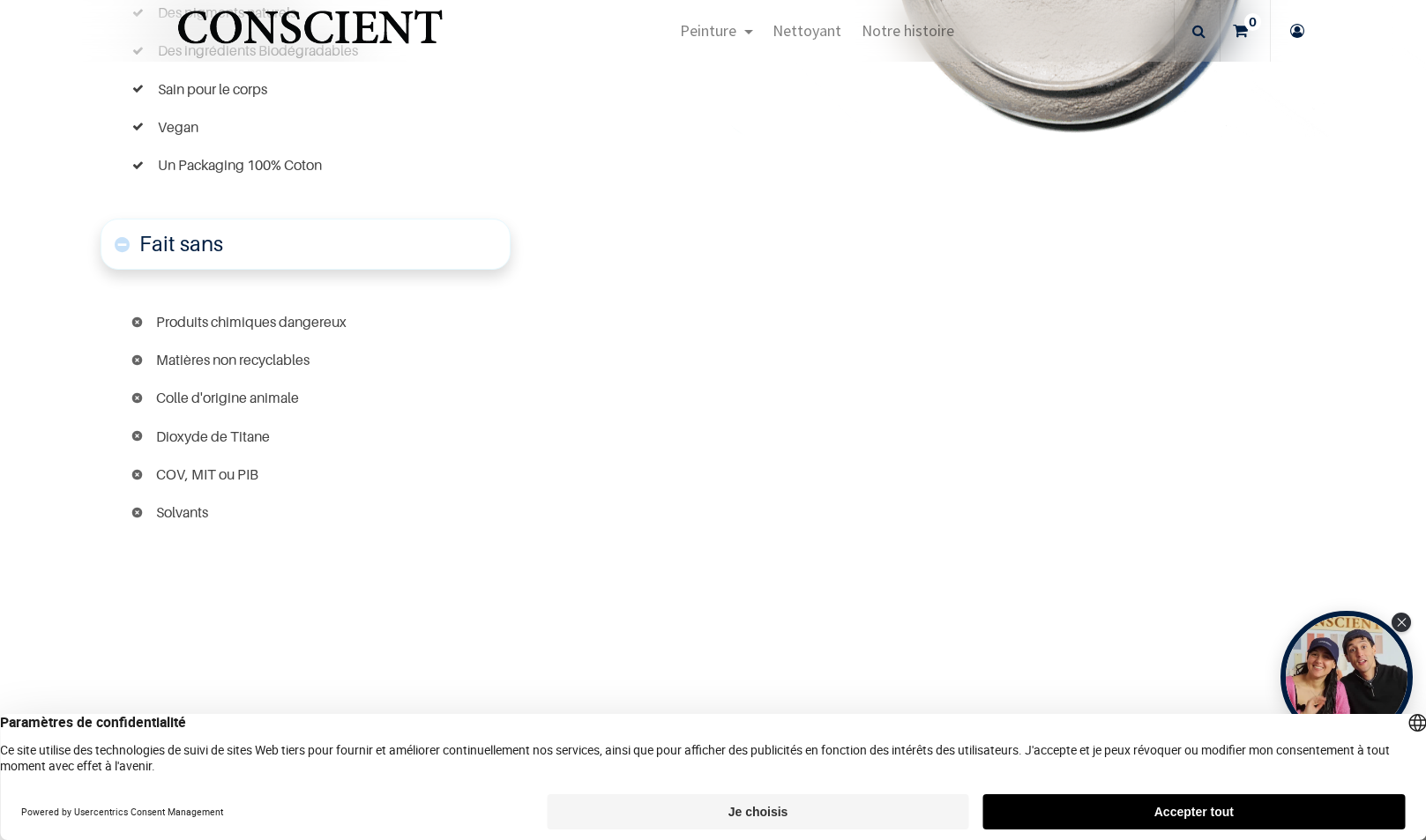
scroll to position [446, 0]
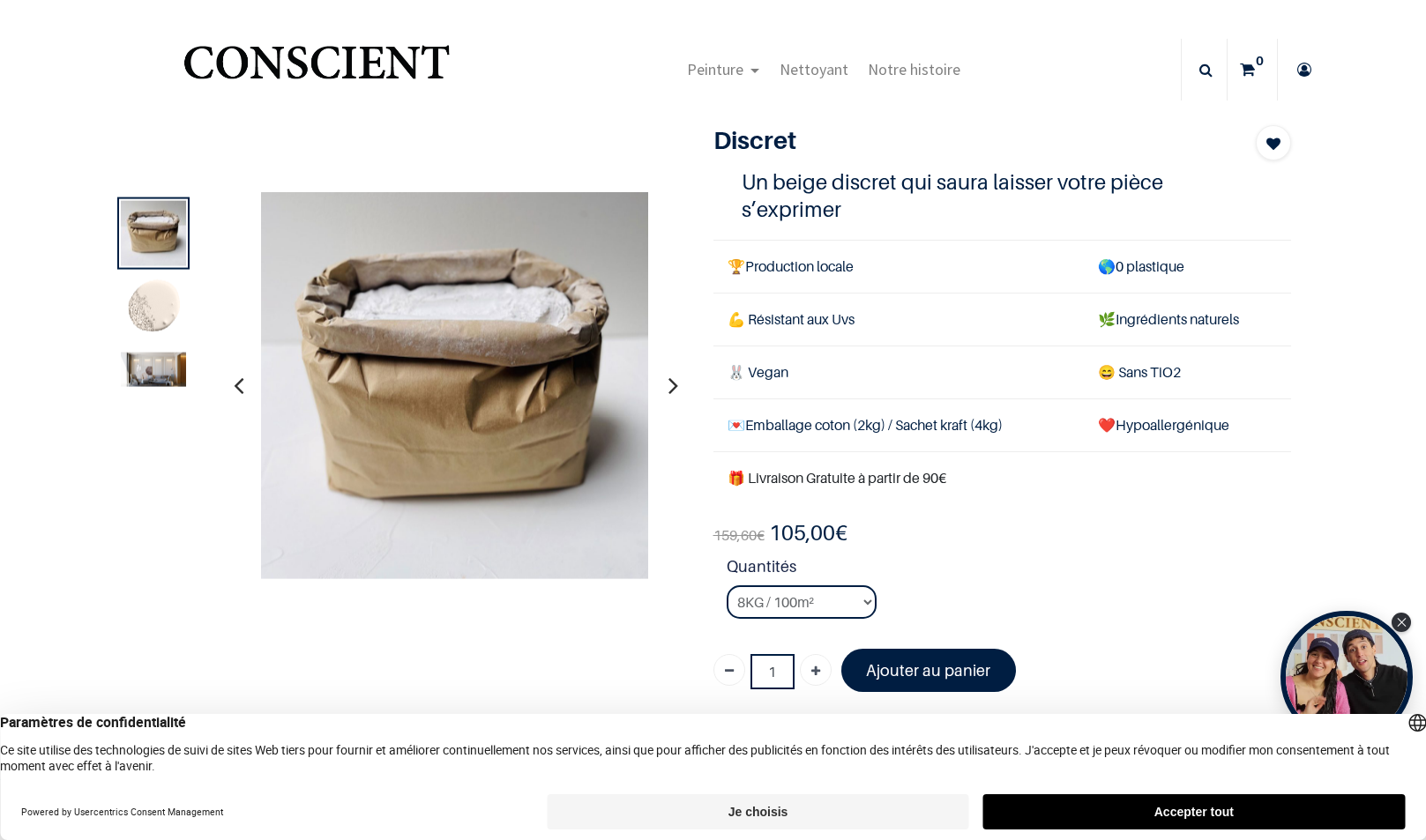
click at [136, 310] on img at bounding box center [154, 309] width 65 height 65
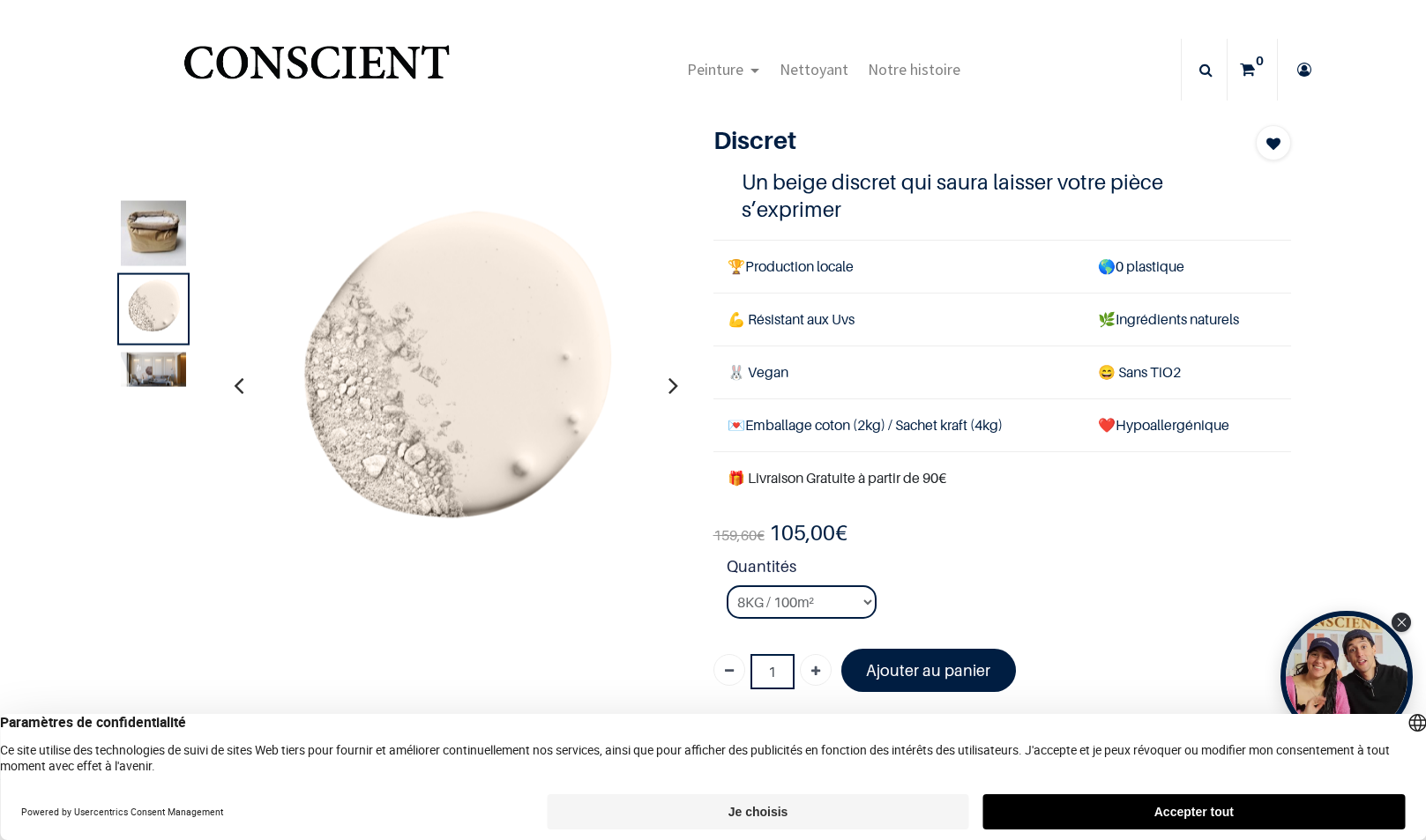
click at [493, 403] on img at bounding box center [454, 385] width 389 height 388
